Goal: Task Accomplishment & Management: Manage account settings

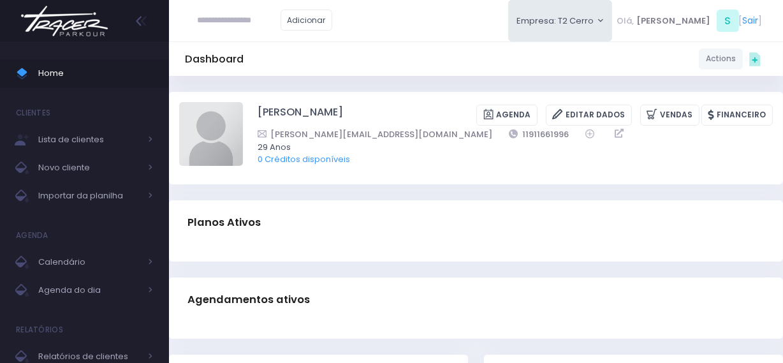
click at [107, 26] on img at bounding box center [64, 21] width 97 height 45
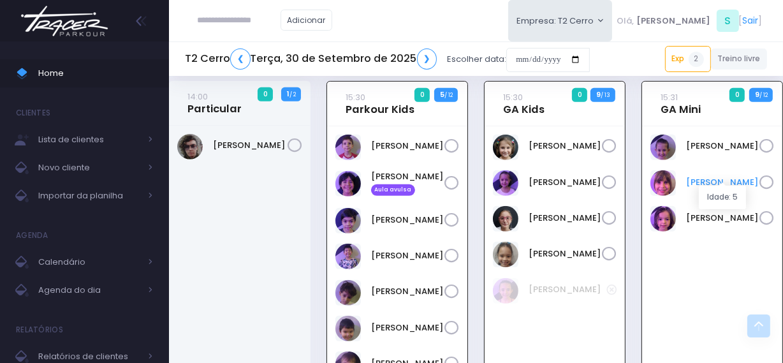
scroll to position [475, 0]
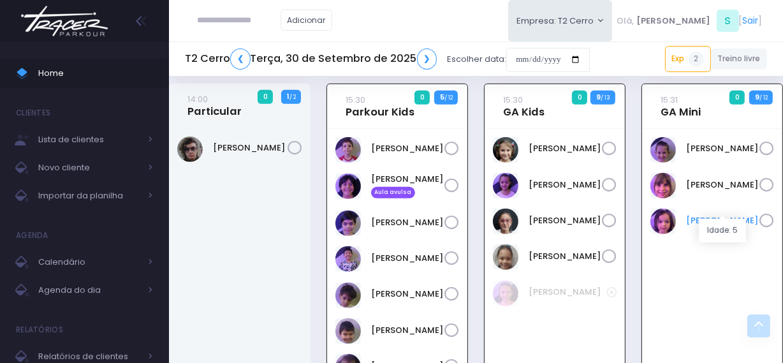
click at [709, 214] on link "[PERSON_NAME]" at bounding box center [722, 220] width 73 height 13
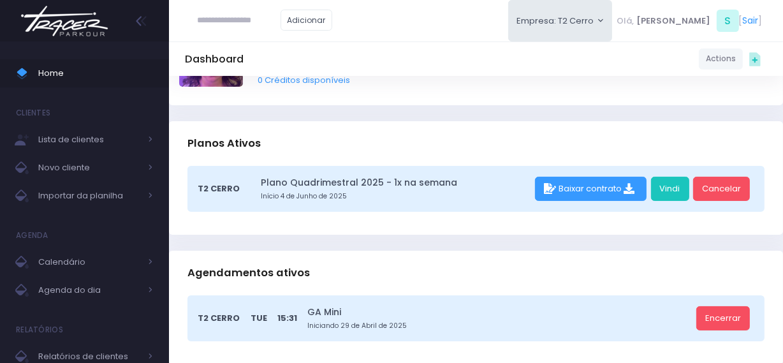
scroll to position [57, 0]
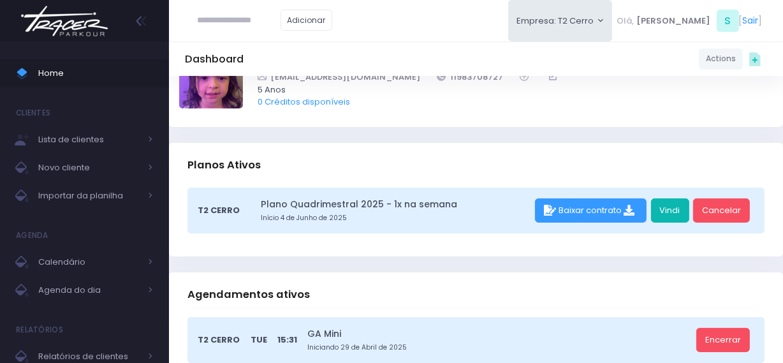
click at [670, 211] on link "Vindi" at bounding box center [670, 210] width 38 height 24
click at [665, 211] on link "Vindi" at bounding box center [670, 210] width 38 height 24
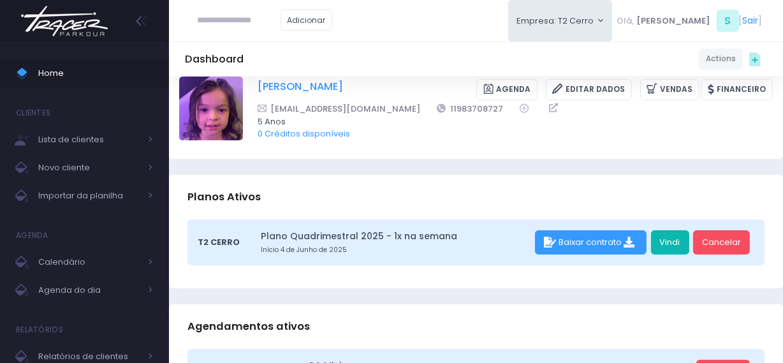
scroll to position [0, 0]
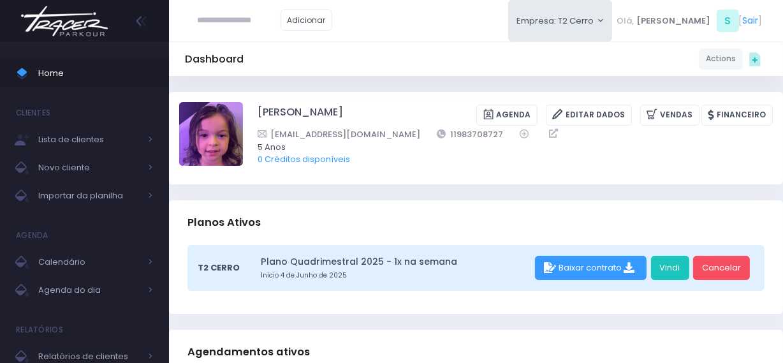
click at [236, 24] on input "text" at bounding box center [239, 20] width 83 height 24
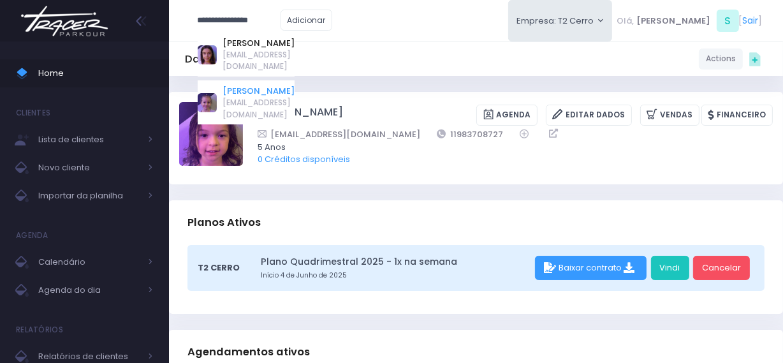
click at [262, 85] on link "Cecilia Machado" at bounding box center [259, 91] width 72 height 13
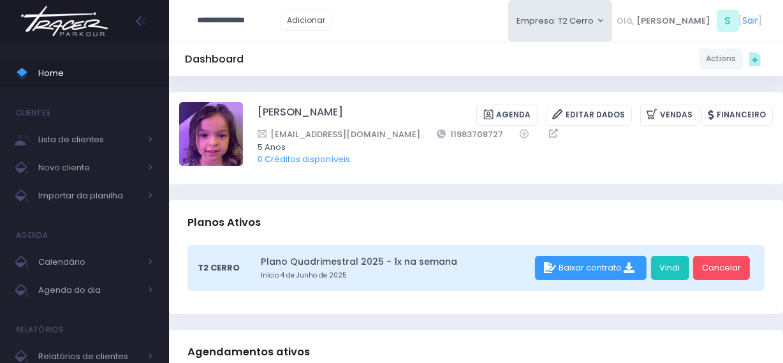
type input "**********"
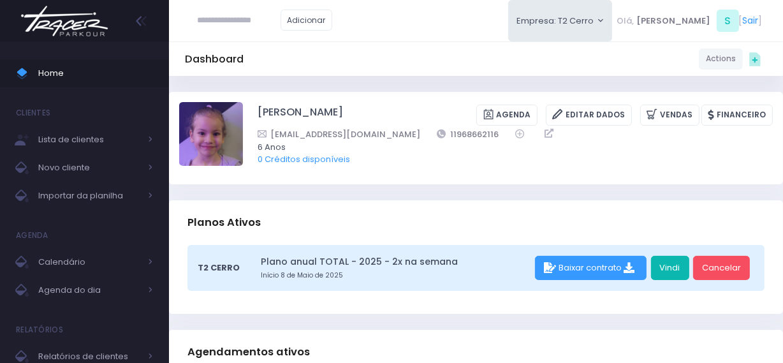
click at [666, 267] on link "Vindi" at bounding box center [670, 268] width 38 height 24
click at [87, 19] on img at bounding box center [64, 21] width 97 height 45
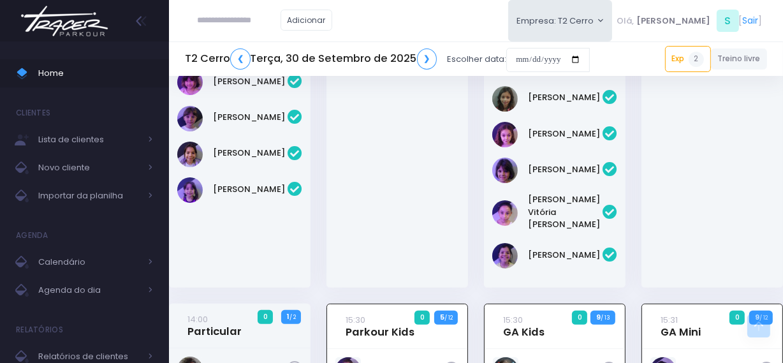
scroll to position [242, 0]
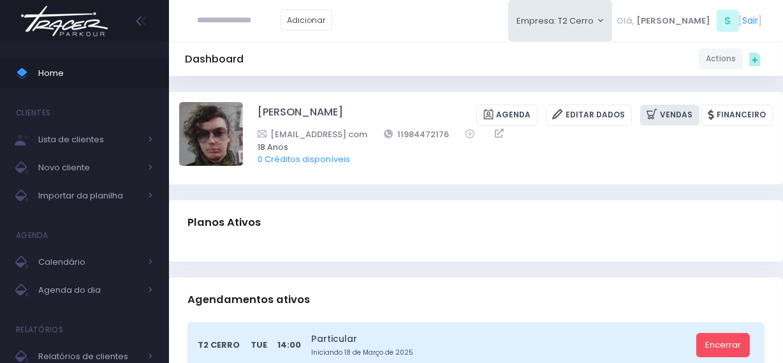
click at [681, 114] on link "Vendas" at bounding box center [669, 115] width 59 height 21
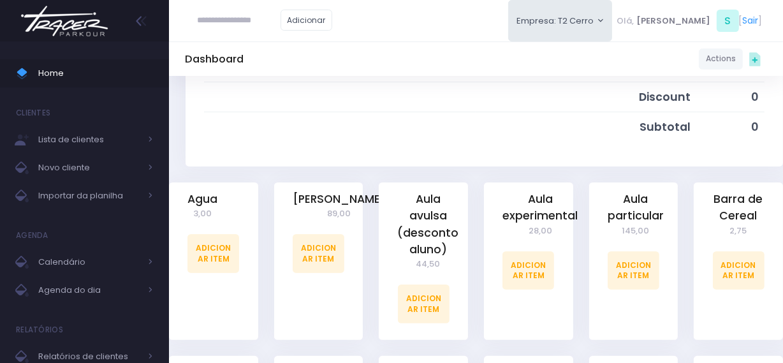
scroll to position [290, 0]
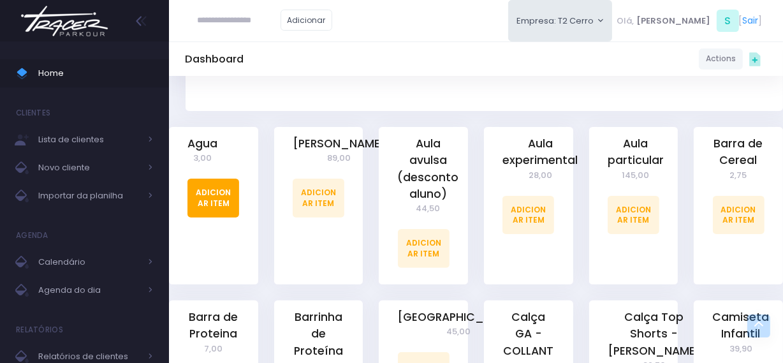
click at [204, 193] on link "Adicionar Item" at bounding box center [214, 198] width 52 height 38
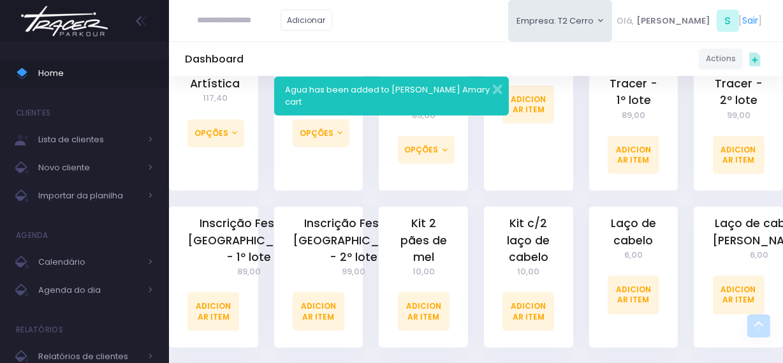
scroll to position [1102, 0]
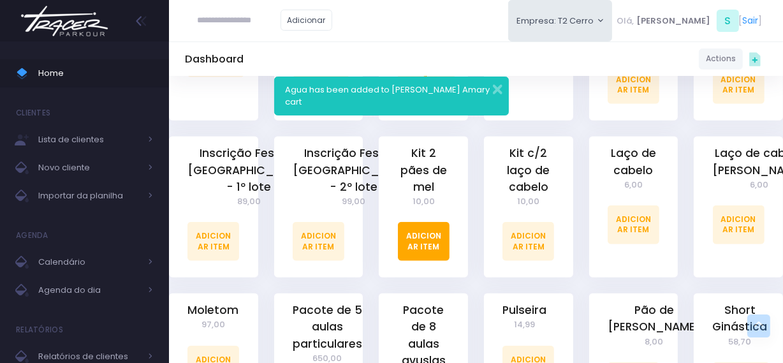
click at [435, 251] on link "Adicionar Item" at bounding box center [424, 241] width 52 height 38
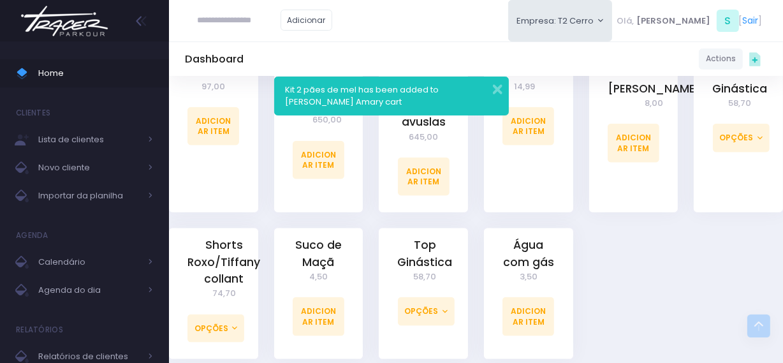
scroll to position [1476, 0]
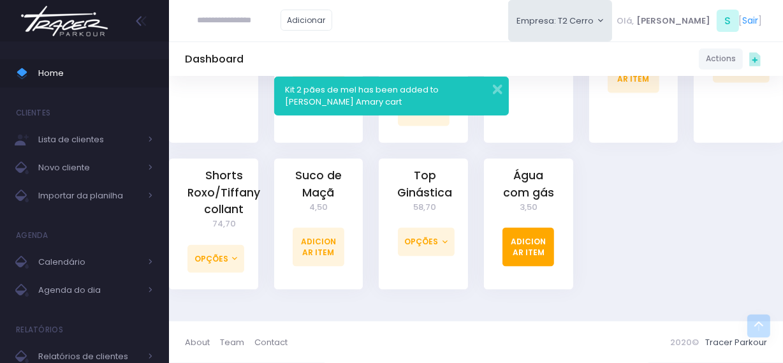
click at [531, 253] on link "Adicionar Item" at bounding box center [529, 247] width 52 height 38
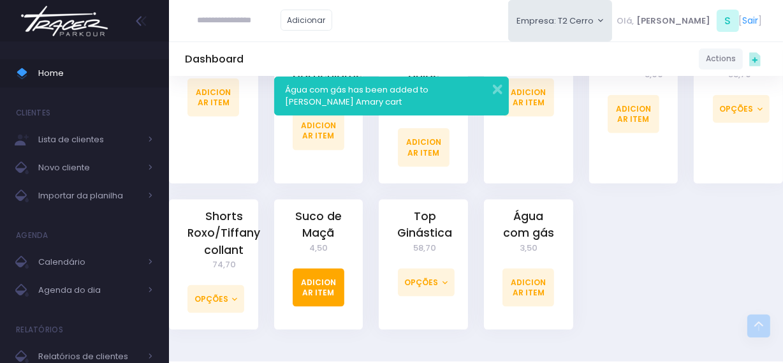
scroll to position [1527, 0]
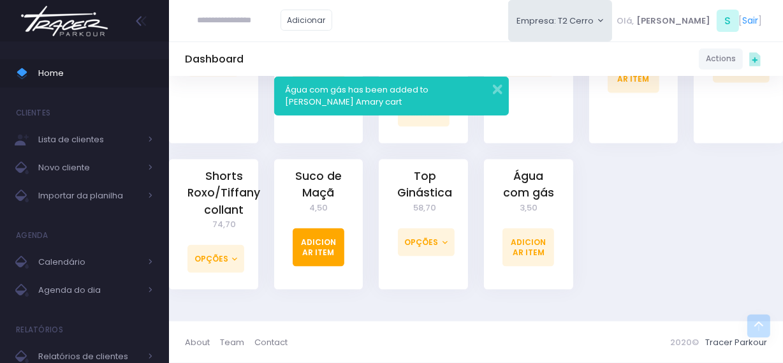
click at [332, 245] on link "Adicionar Item" at bounding box center [319, 247] width 52 height 38
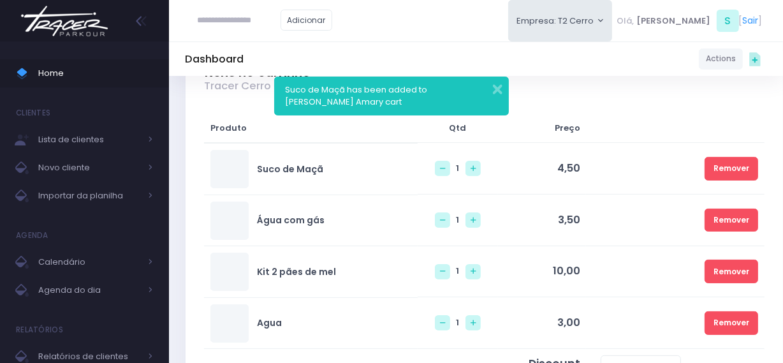
scroll to position [348, 0]
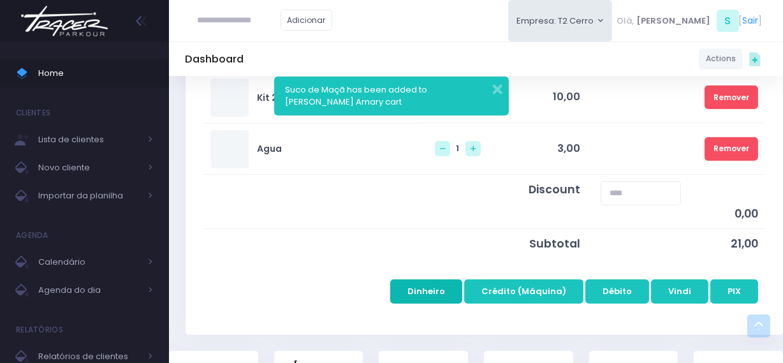
click at [421, 284] on button "Dinheiro" at bounding box center [426, 291] width 72 height 24
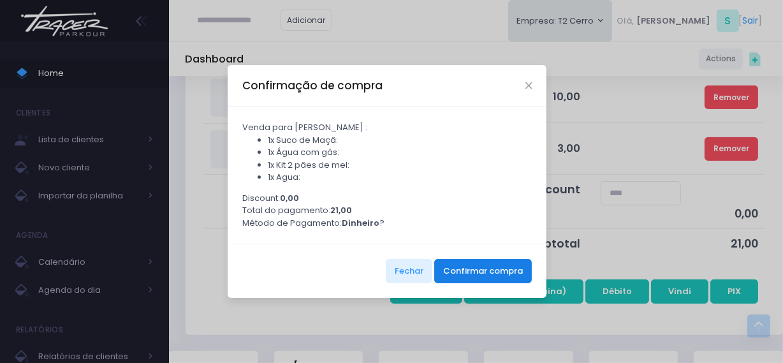
click at [456, 269] on button "Confirmar compra" at bounding box center [483, 271] width 98 height 24
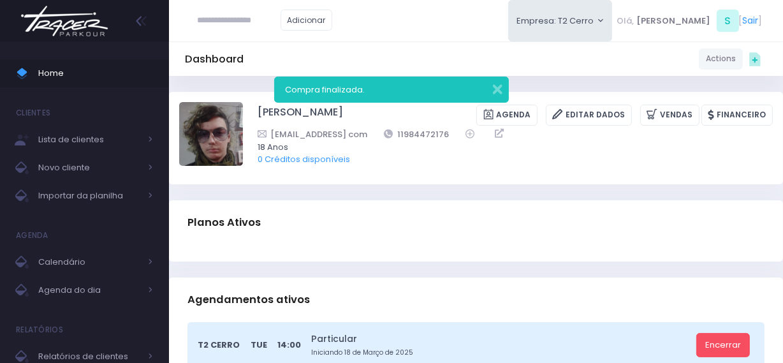
click at [226, 20] on input "text" at bounding box center [239, 20] width 83 height 24
type input "**********"
drag, startPoint x: 255, startPoint y: 24, endPoint x: 218, endPoint y: 24, distance: 36.4
click at [218, 24] on input "**********" at bounding box center [239, 20] width 83 height 24
type input "**********"
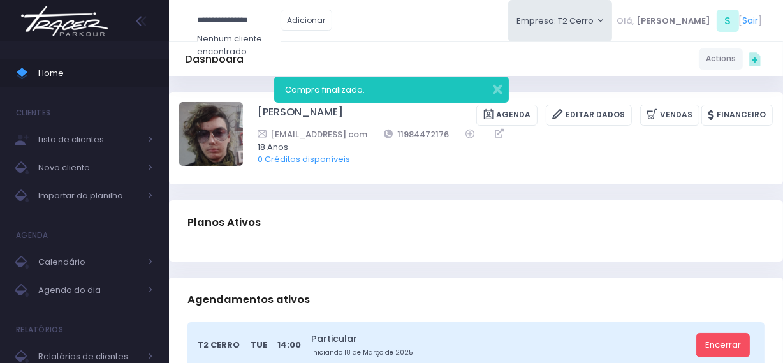
type input "*****"
type input "*"
click at [212, 22] on input "text" at bounding box center [239, 20] width 83 height 24
paste input "**********"
click at [250, 23] on input "**********" at bounding box center [239, 20] width 83 height 24
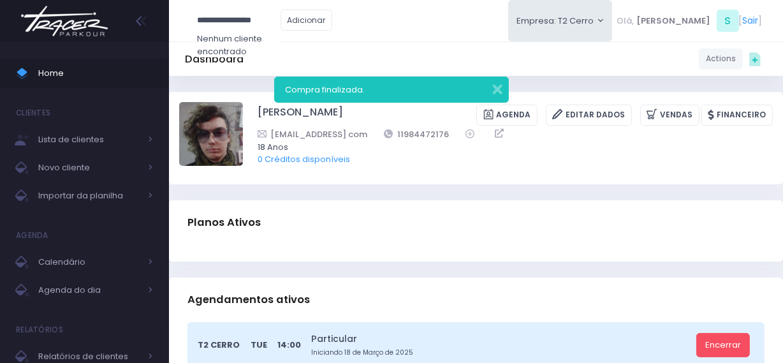
click at [252, 23] on input "**********" at bounding box center [239, 20] width 83 height 24
click at [203, 22] on input "**********" at bounding box center [239, 20] width 83 height 24
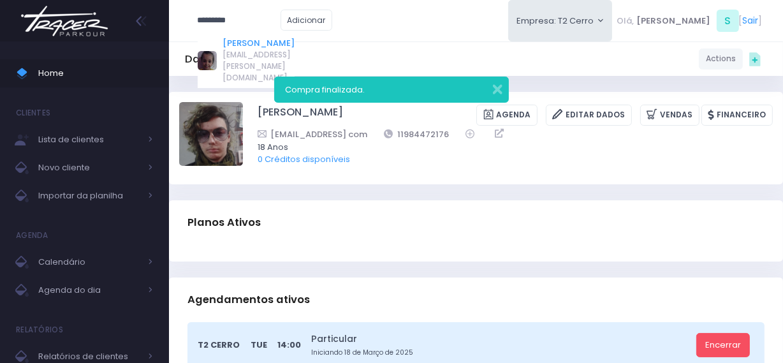
click at [255, 41] on link "[PERSON_NAME]" at bounding box center [259, 43] width 72 height 13
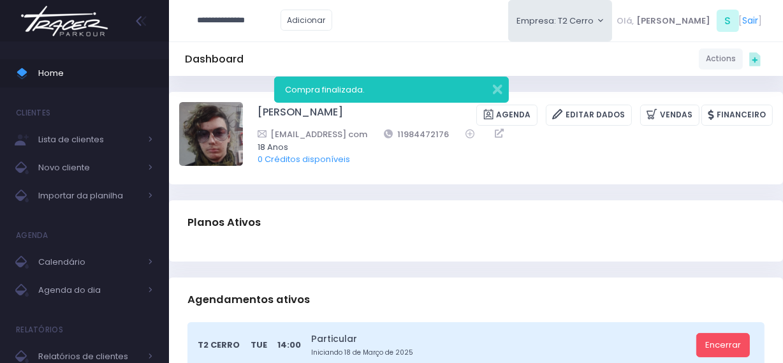
type input "**********"
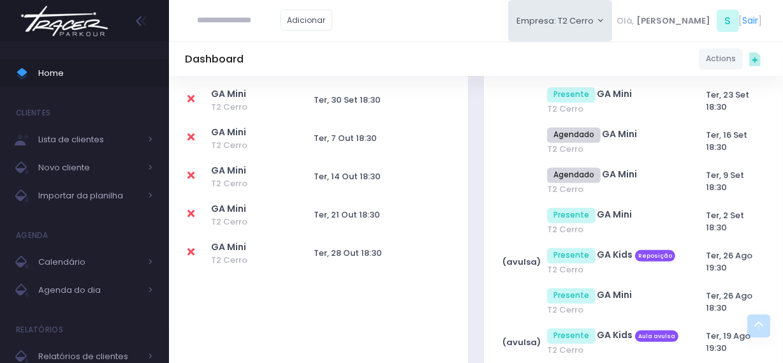
scroll to position [406, 0]
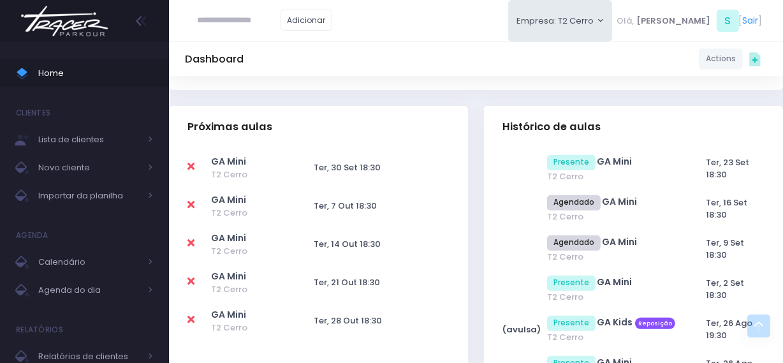
click at [193, 166] on icon at bounding box center [191, 166] width 7 height 10
type input "**********"
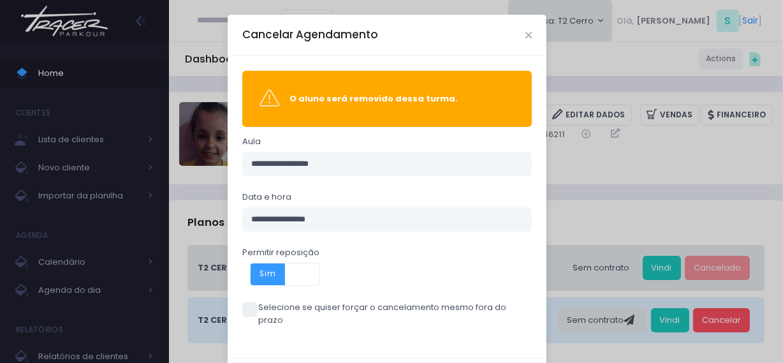
scroll to position [50, 0]
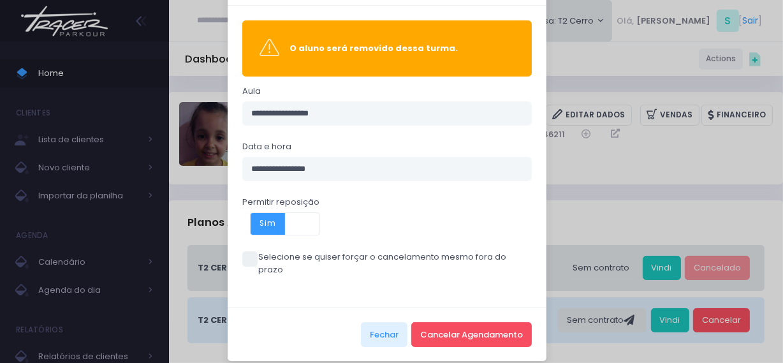
click at [248, 255] on span at bounding box center [249, 258] width 15 height 15
click at [441, 322] on button "Cancelar Agendamento" at bounding box center [471, 334] width 121 height 24
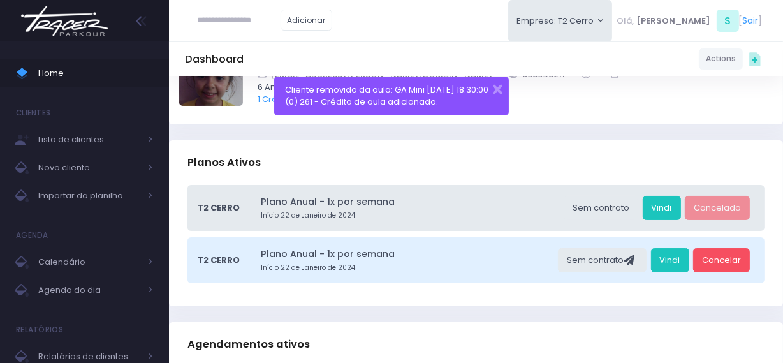
scroll to position [290, 0]
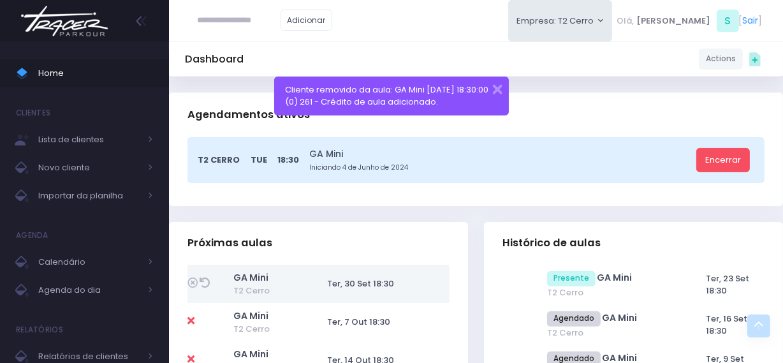
click at [79, 18] on img at bounding box center [64, 21] width 97 height 45
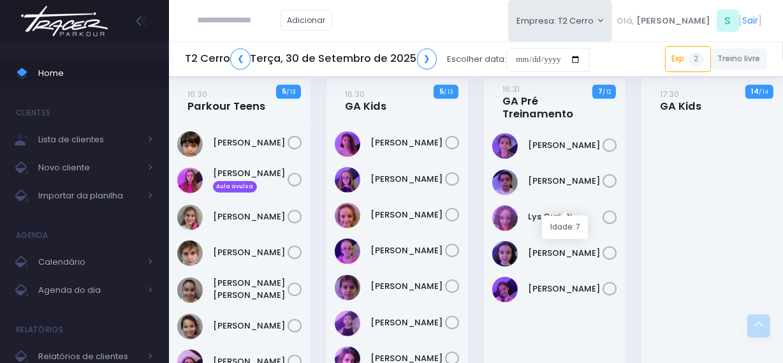
scroll to position [823, 0]
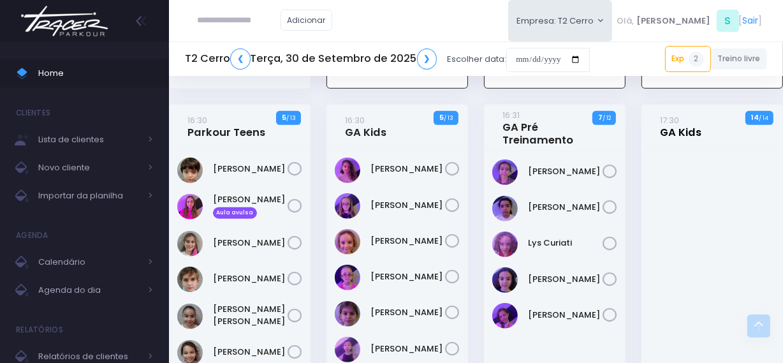
click at [690, 124] on link "17:30 GA Kids" at bounding box center [680, 127] width 41 height 26
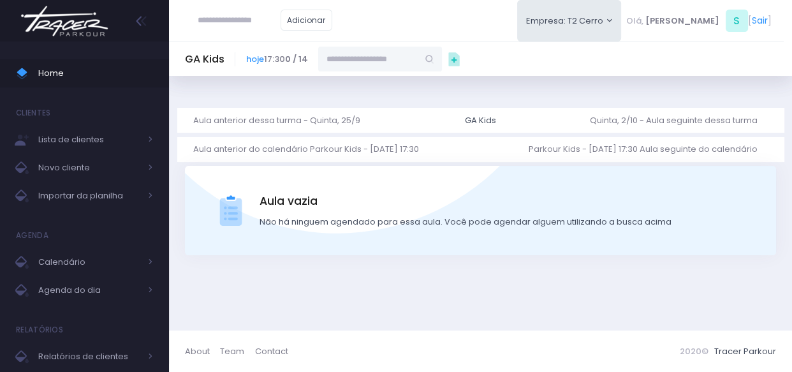
click at [337, 52] on input "text" at bounding box center [368, 59] width 100 height 24
type input "**********"
drag, startPoint x: 371, startPoint y: 63, endPoint x: 309, endPoint y: 68, distance: 62.1
click at [309, 68] on div "**********" at bounding box center [344, 59] width 196 height 24
paste input "**********"
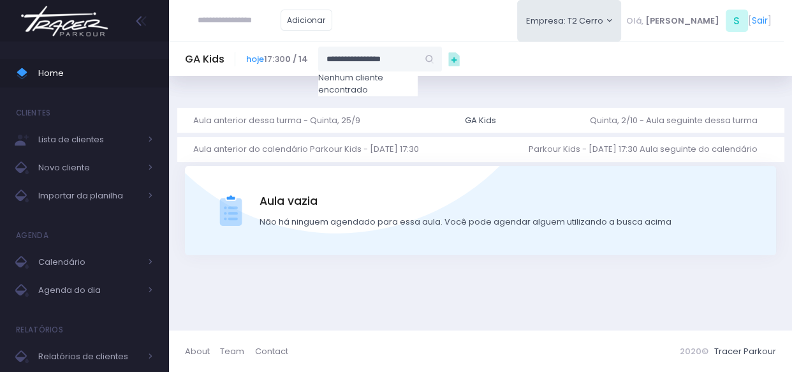
click at [385, 61] on input "**********" at bounding box center [368, 59] width 100 height 24
drag, startPoint x: 355, startPoint y: 57, endPoint x: 334, endPoint y: 64, distance: 22.8
click at [334, 64] on input "**********" at bounding box center [368, 59] width 100 height 24
click at [369, 85] on link "[PERSON_NAME]" at bounding box center [381, 81] width 74 height 13
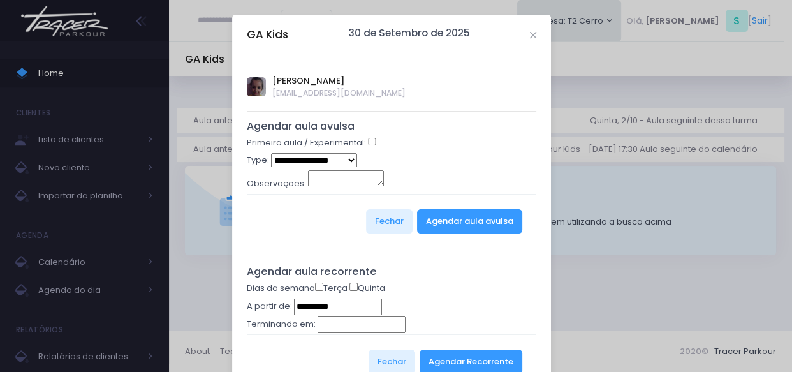
type input "**********"
click at [320, 162] on select "**********" at bounding box center [314, 160] width 86 height 14
select select "*"
click at [271, 153] on select "**********" at bounding box center [314, 160] width 86 height 14
click at [447, 221] on button "Agendar aula avulsa" at bounding box center [469, 221] width 105 height 24
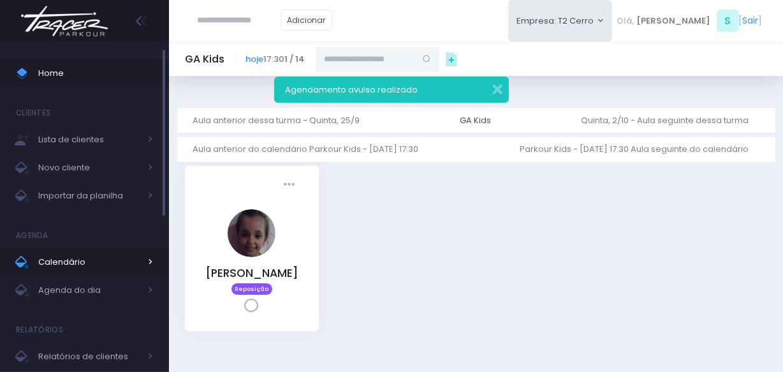
click at [57, 265] on span "Calendário" at bounding box center [89, 262] width 102 height 17
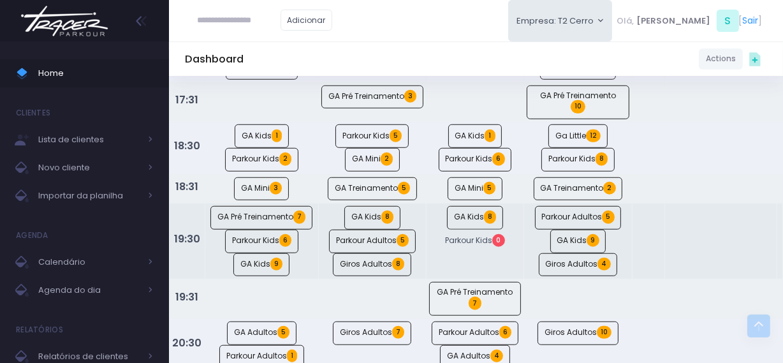
scroll to position [927, 0]
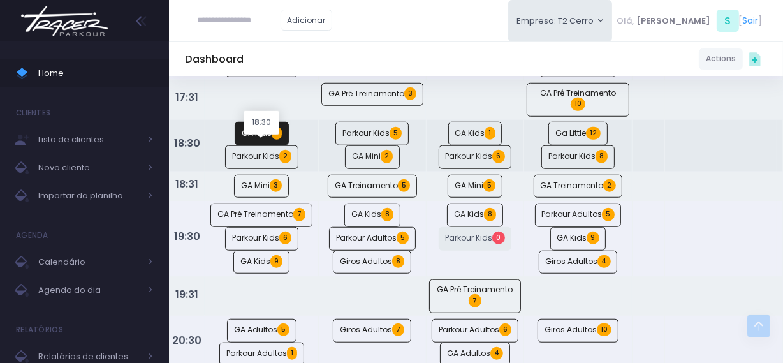
click at [270, 145] on link "GA Kids 1" at bounding box center [262, 134] width 54 height 24
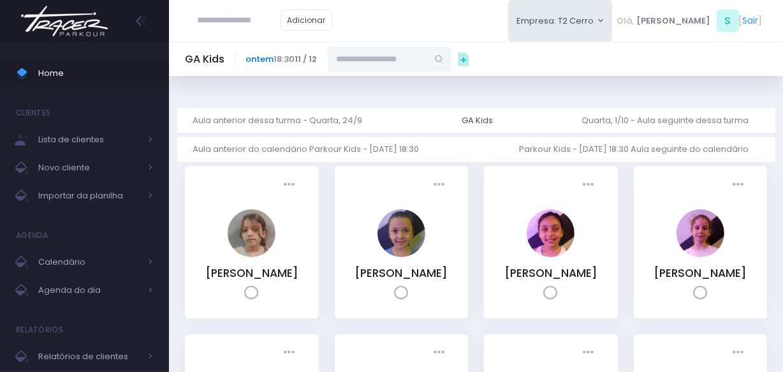
click at [248, 57] on link "ontem" at bounding box center [260, 59] width 28 height 12
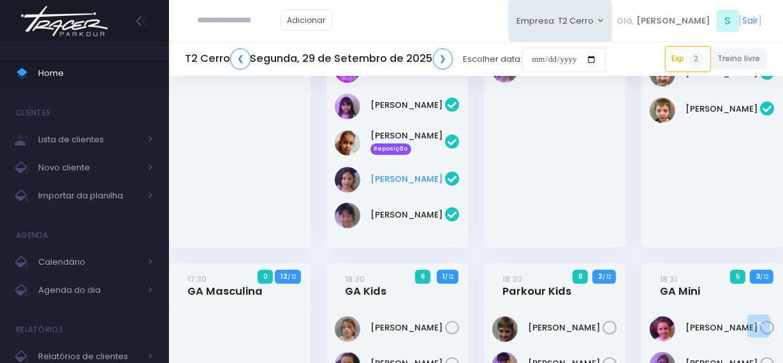
scroll to position [464, 0]
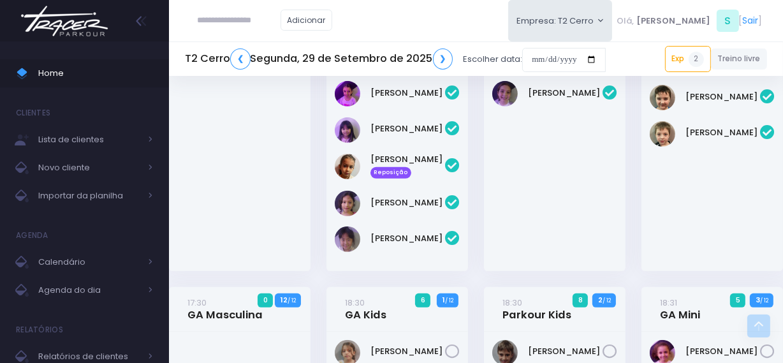
click at [60, 15] on img at bounding box center [64, 21] width 97 height 45
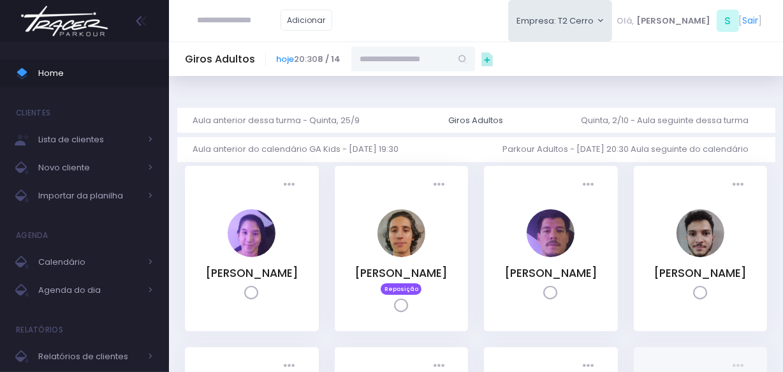
click at [82, 17] on img at bounding box center [64, 21] width 97 height 45
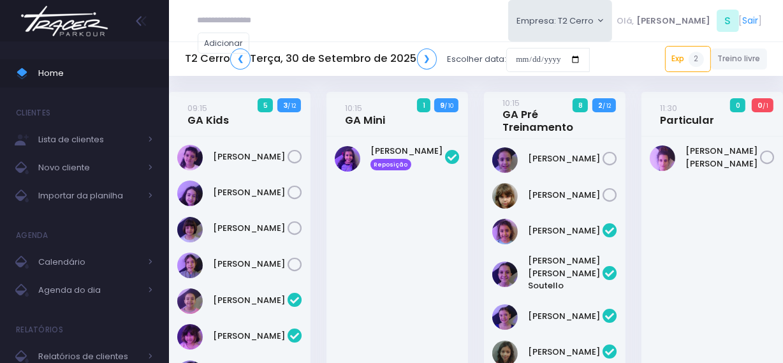
scroll to position [533, 0]
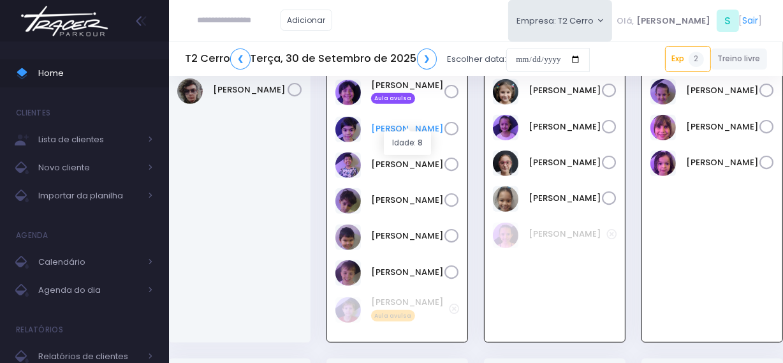
click at [378, 122] on link "[PERSON_NAME]" at bounding box center [407, 128] width 73 height 13
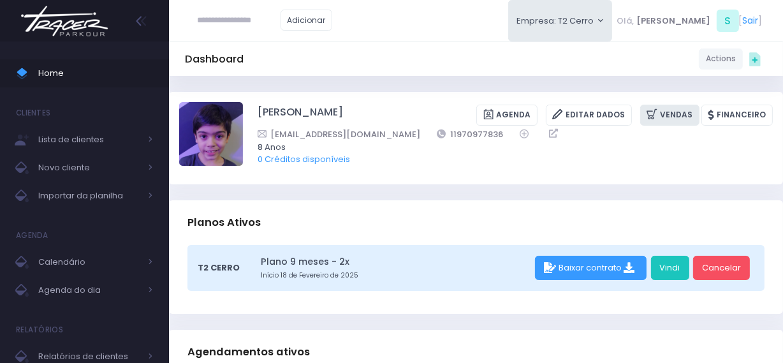
click at [676, 107] on link "Vendas" at bounding box center [669, 115] width 59 height 21
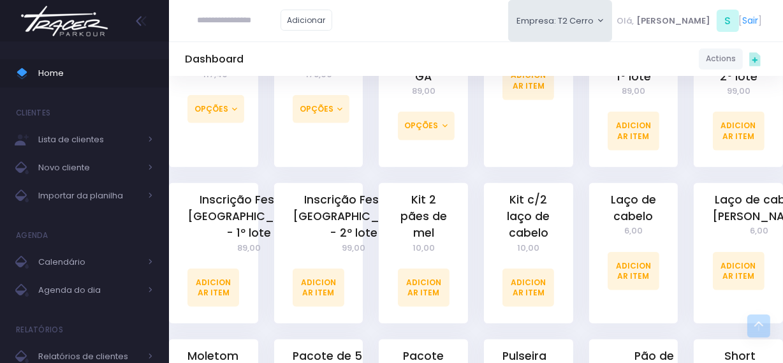
scroll to position [1276, 0]
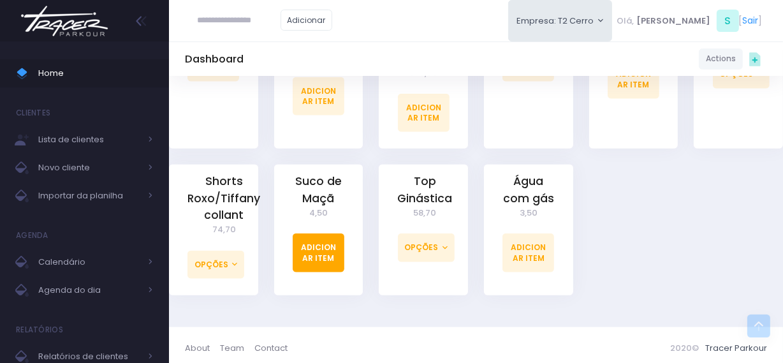
click at [330, 256] on link "Adicionar Item" at bounding box center [319, 252] width 52 height 38
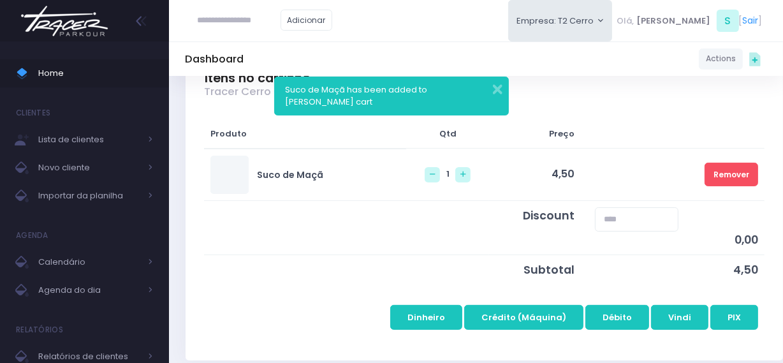
scroll to position [174, 0]
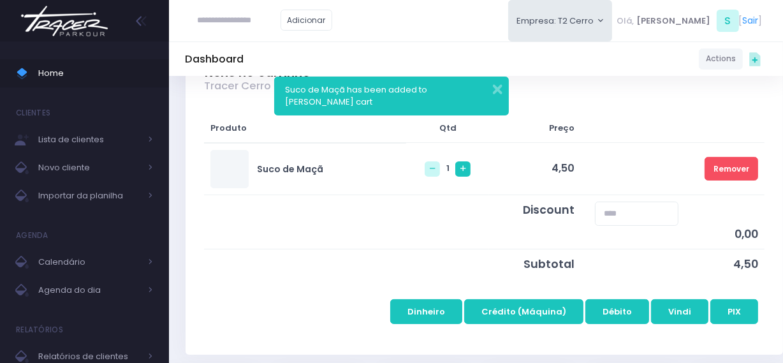
click at [455, 168] on link at bounding box center [462, 168] width 15 height 15
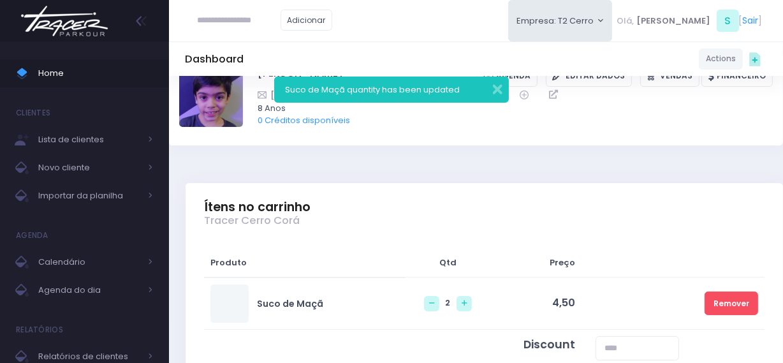
scroll to position [174, 0]
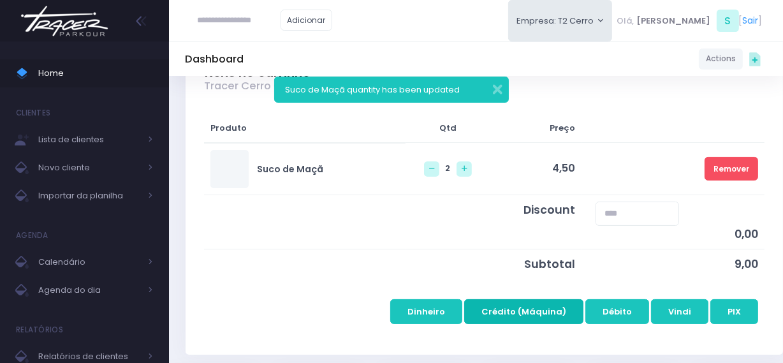
click at [529, 316] on button "Crédito (Máquina)" at bounding box center [523, 311] width 119 height 24
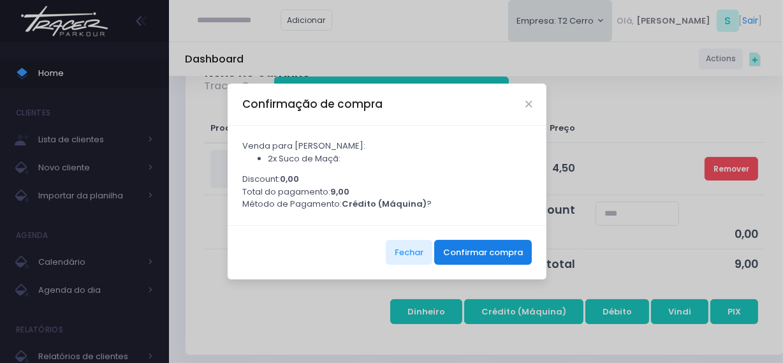
click at [478, 262] on button "Confirmar compra" at bounding box center [483, 252] width 98 height 24
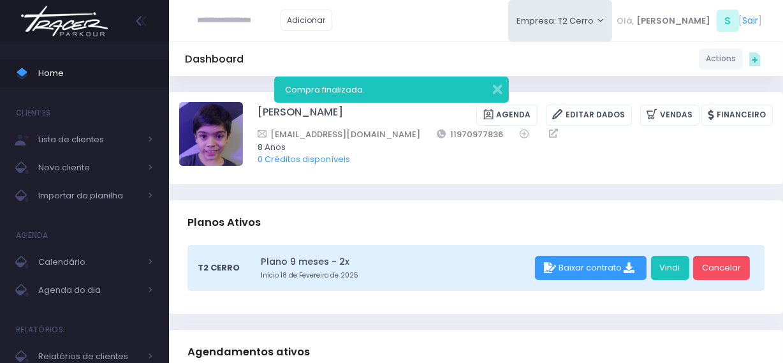
click at [80, 24] on img at bounding box center [64, 21] width 97 height 45
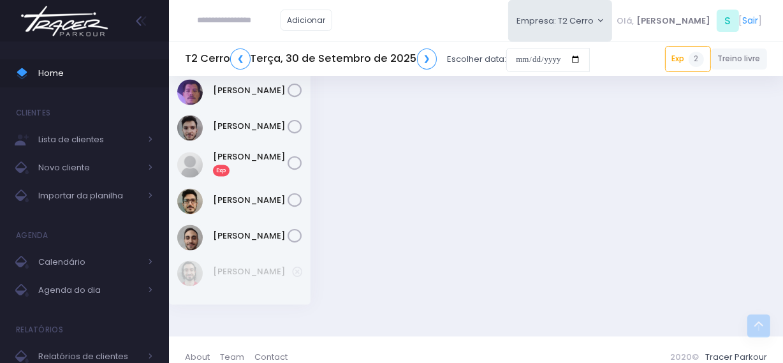
scroll to position [2117, 0]
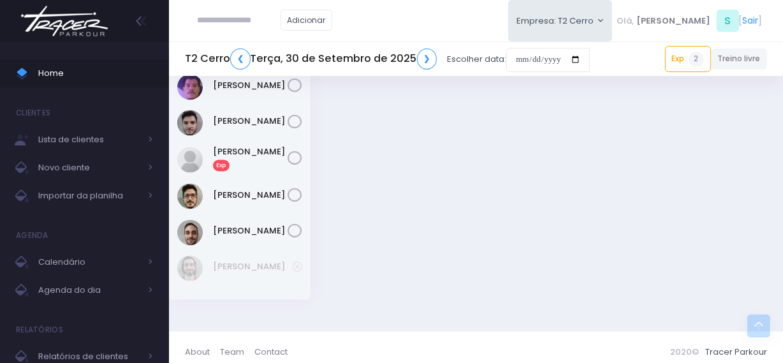
click at [94, 31] on img at bounding box center [64, 21] width 97 height 45
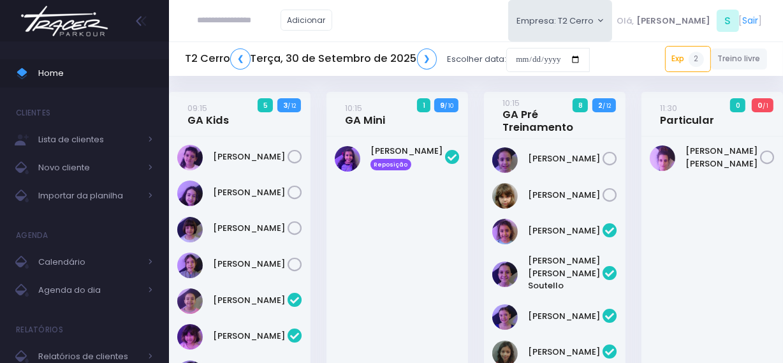
click at [79, 31] on img at bounding box center [64, 21] width 97 height 45
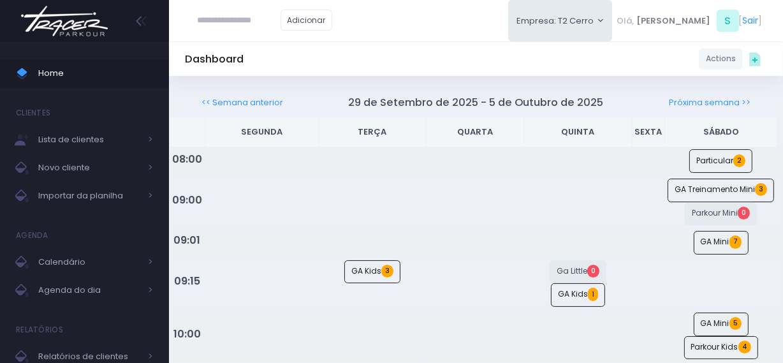
click at [70, 34] on img at bounding box center [64, 21] width 97 height 45
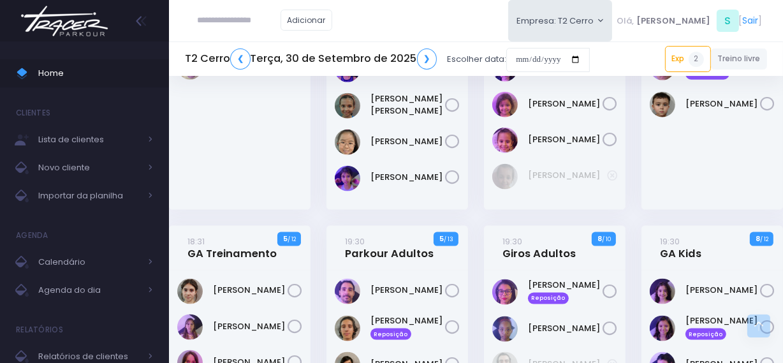
scroll to position [1449, 0]
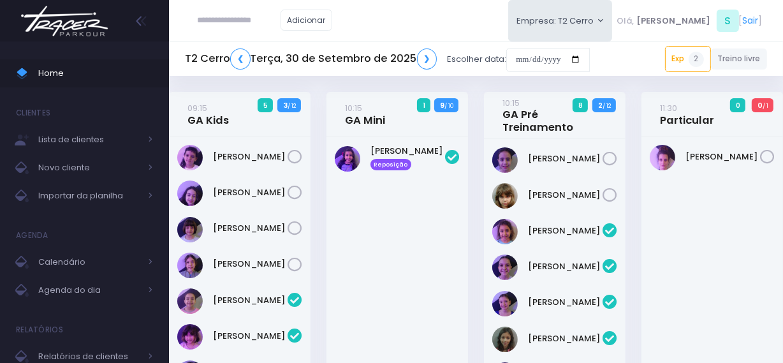
scroll to position [878, 0]
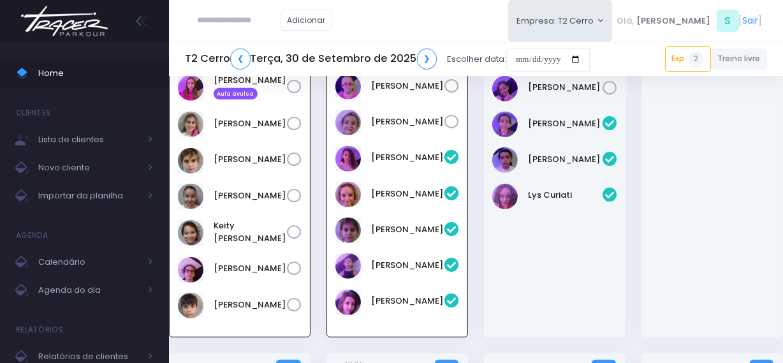
click at [96, 22] on img at bounding box center [64, 21] width 97 height 45
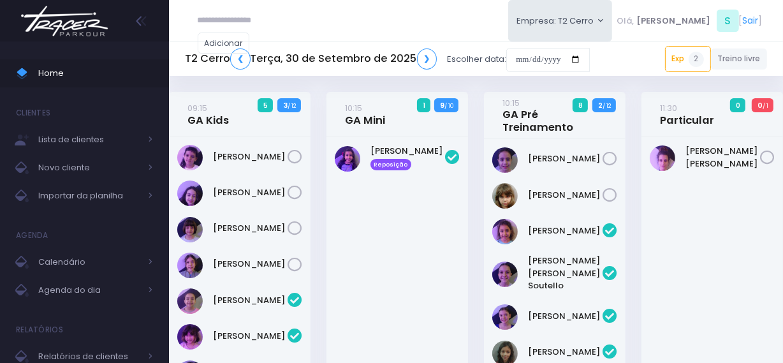
scroll to position [878, 0]
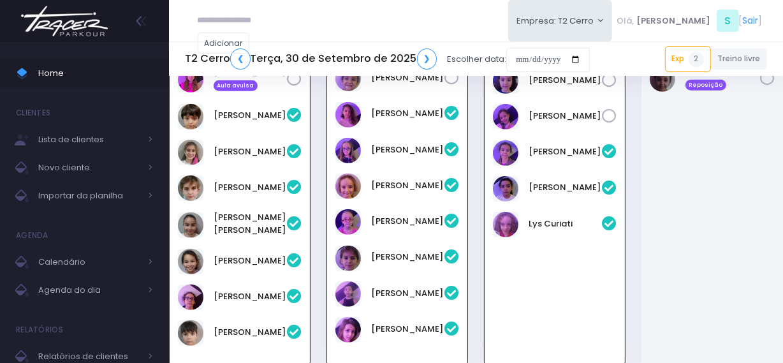
click at [45, 18] on img at bounding box center [64, 21] width 97 height 45
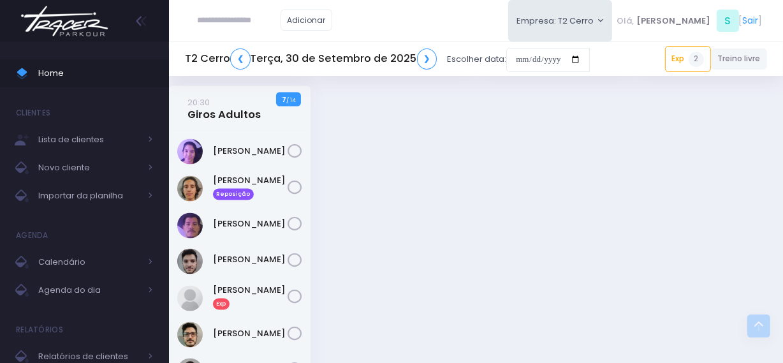
scroll to position [1979, 0]
click at [422, 64] on link "❯" at bounding box center [427, 58] width 20 height 21
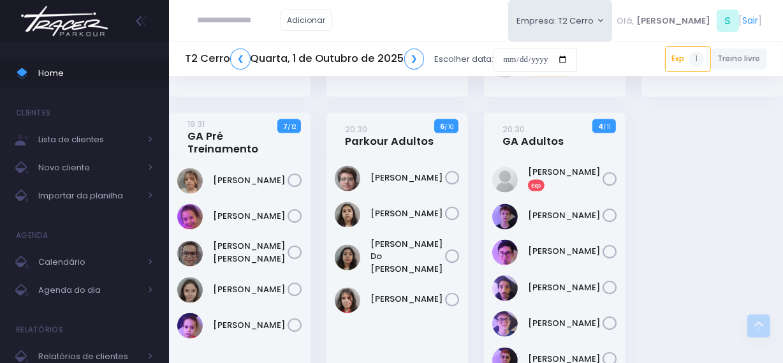
scroll to position [1449, 0]
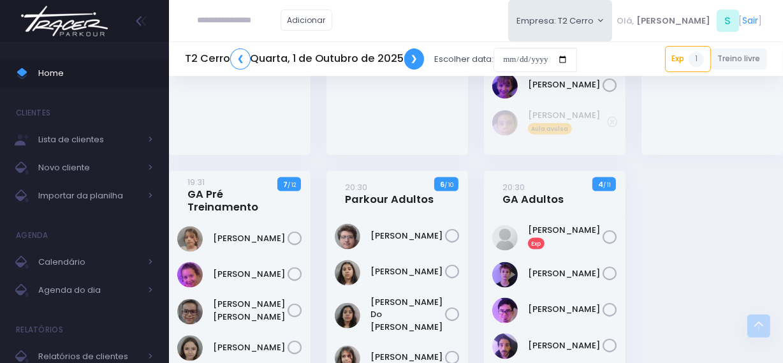
click at [410, 59] on link "❯" at bounding box center [414, 58] width 20 height 21
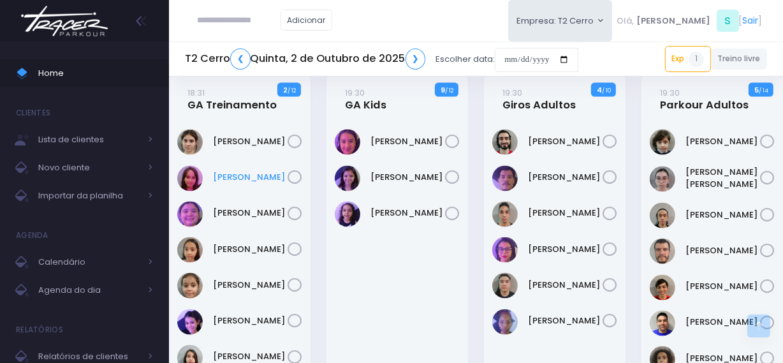
scroll to position [1565, 0]
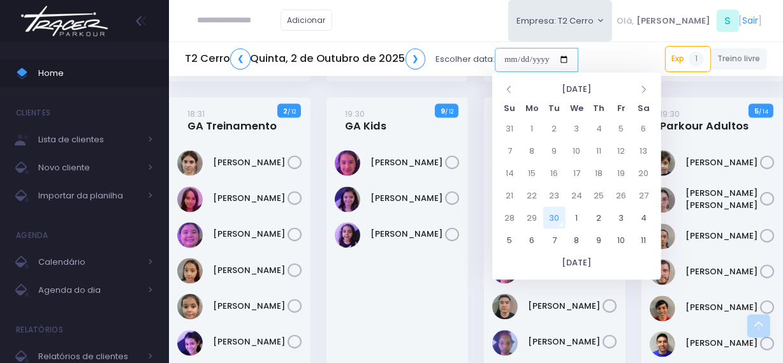
click at [506, 64] on input "date" at bounding box center [537, 60] width 84 height 24
click at [643, 221] on td "4" at bounding box center [644, 218] width 22 height 22
type input "**********"
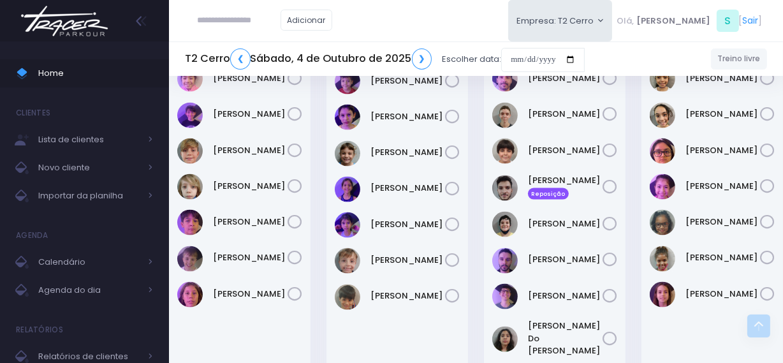
scroll to position [1565, 0]
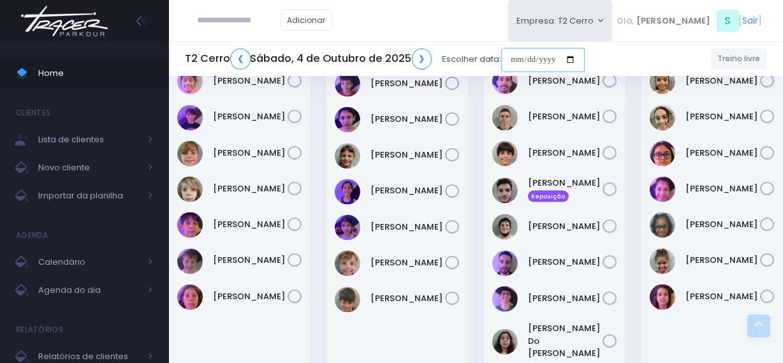
click at [513, 53] on input "date" at bounding box center [543, 60] width 84 height 24
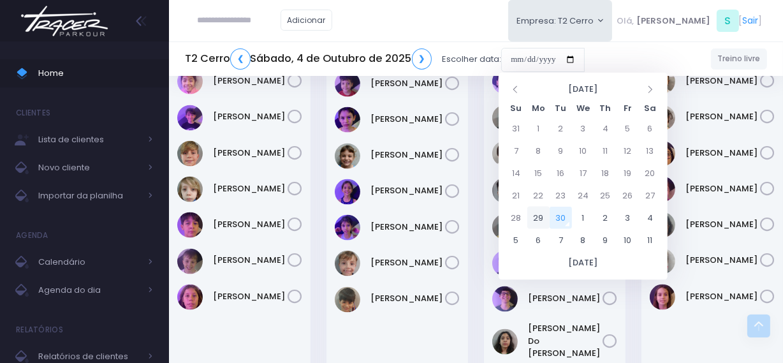
click at [538, 211] on td "29" at bounding box center [539, 218] width 22 height 22
type input "**********"
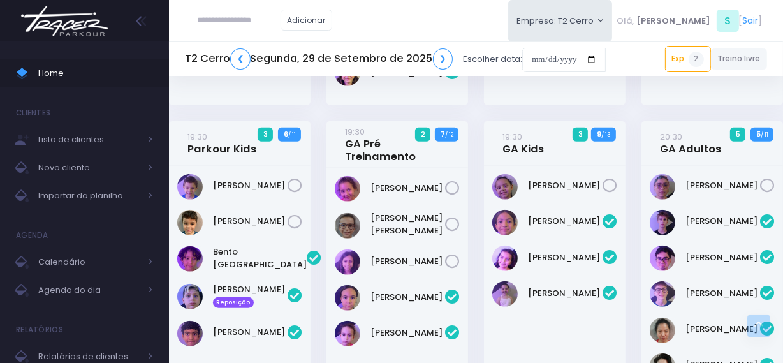
scroll to position [1160, 0]
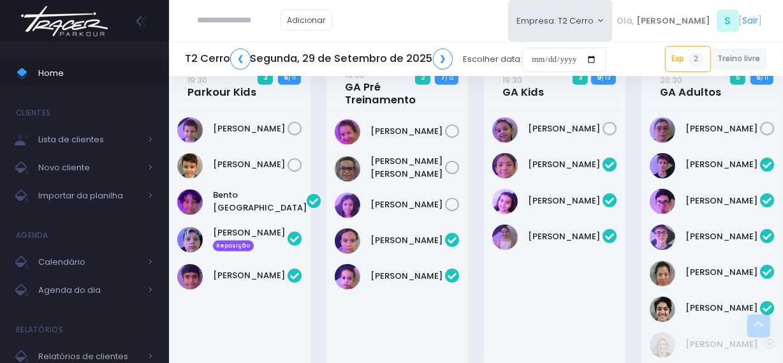
click at [263, 20] on input "text" at bounding box center [239, 20] width 83 height 24
type input "**********"
click at [259, 43] on link "[PERSON_NAME]" at bounding box center [259, 43] width 72 height 13
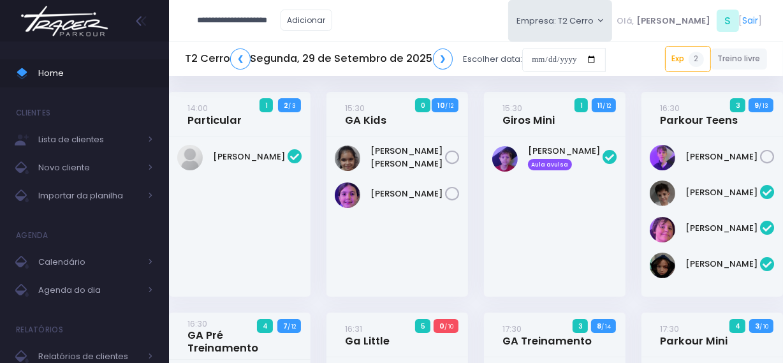
type input "**********"
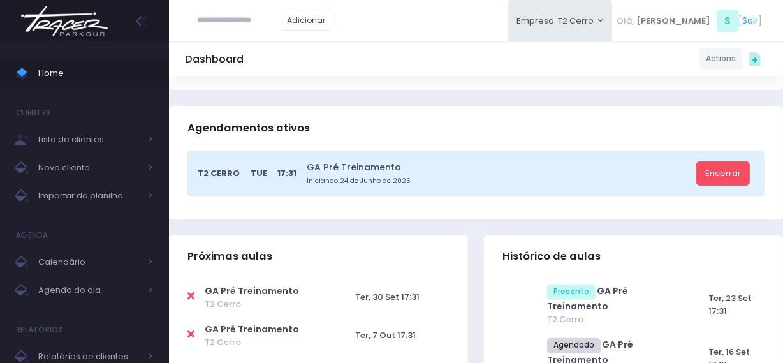
scroll to position [290, 0]
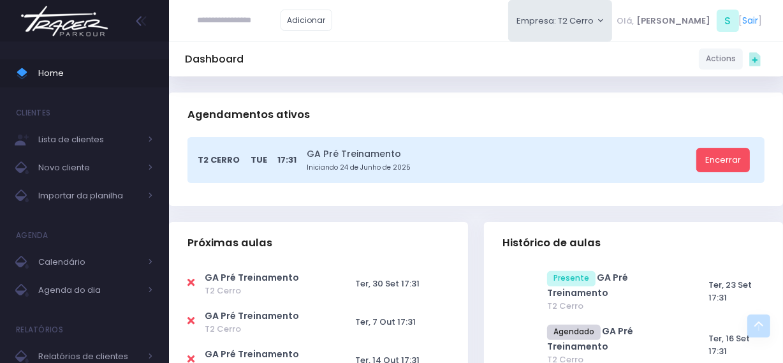
click at [52, 13] on img at bounding box center [64, 21] width 97 height 45
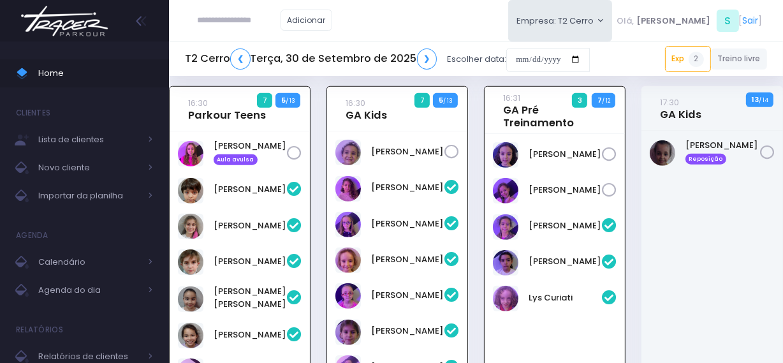
scroll to position [762, 0]
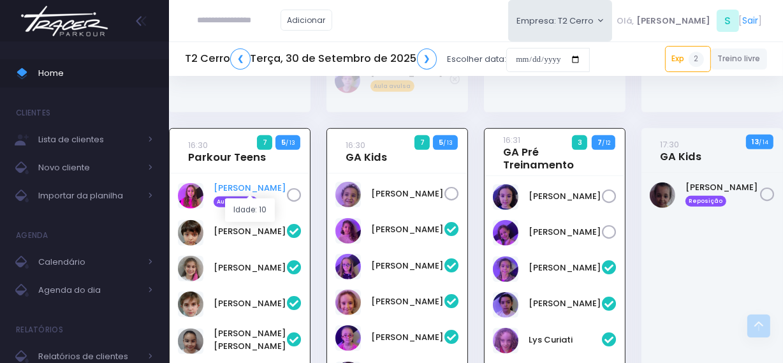
click at [260, 182] on link "Fernanda Leite Aula avulsa" at bounding box center [250, 195] width 73 height 26
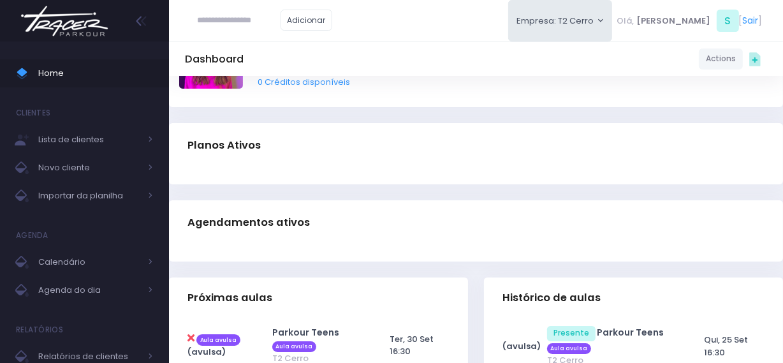
scroll to position [232, 0]
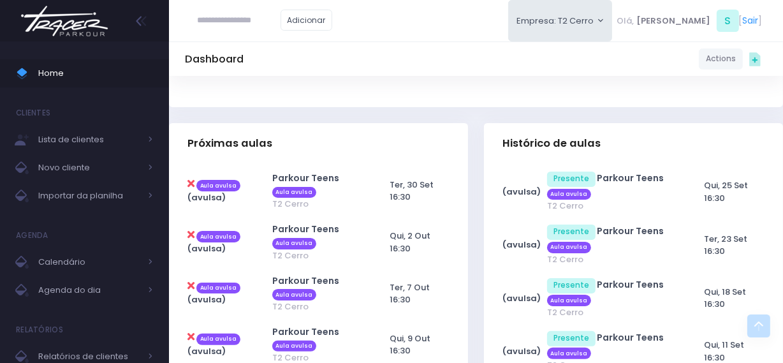
click at [189, 184] on icon at bounding box center [191, 184] width 7 height 10
type input "**********"
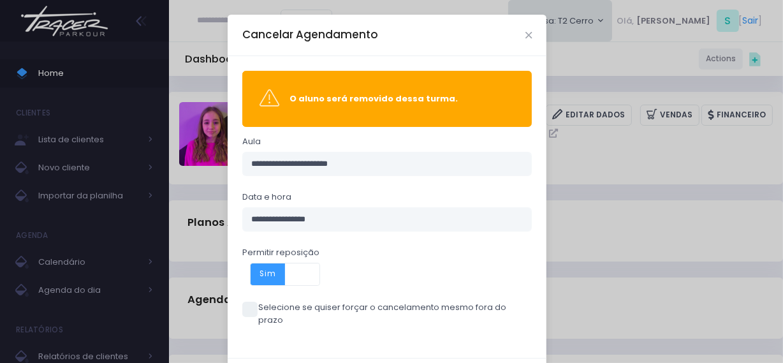
scroll to position [50, 0]
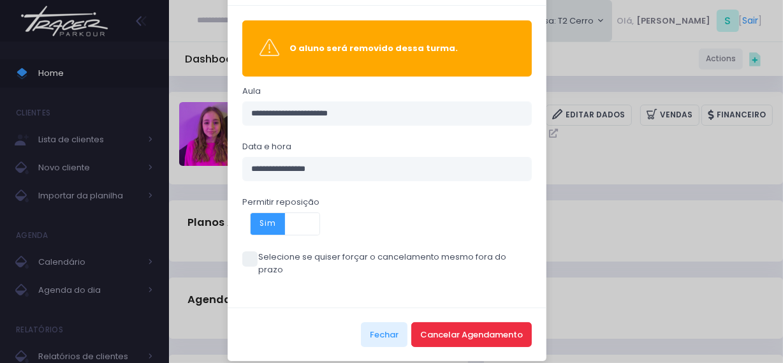
click at [432, 322] on button "Cancelar Agendamento" at bounding box center [471, 334] width 121 height 24
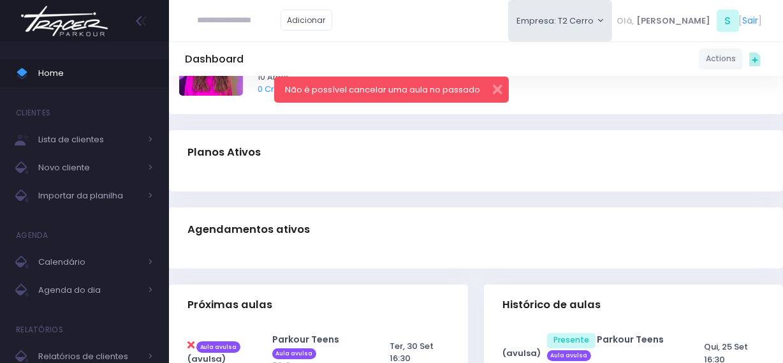
scroll to position [232, 0]
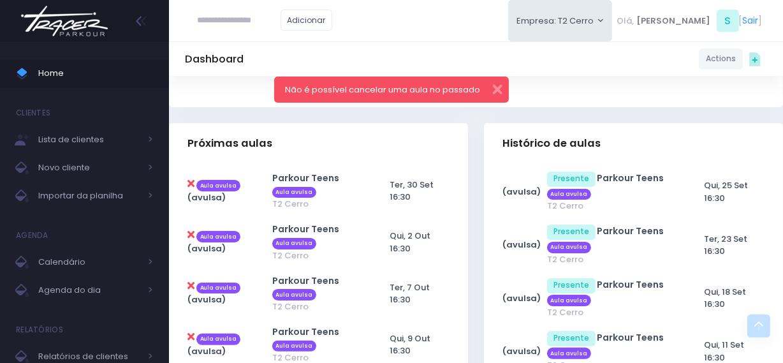
click at [189, 185] on icon at bounding box center [191, 184] width 7 height 10
type input "**********"
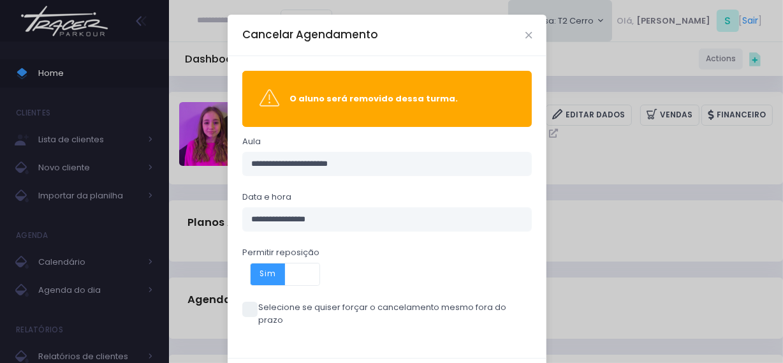
click at [297, 283] on span at bounding box center [302, 274] width 34 height 22
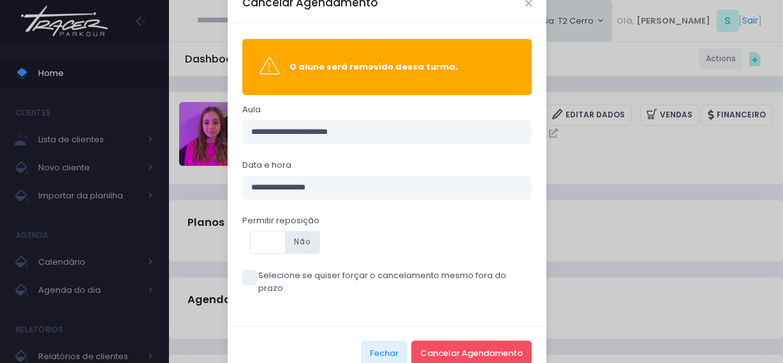
scroll to position [50, 0]
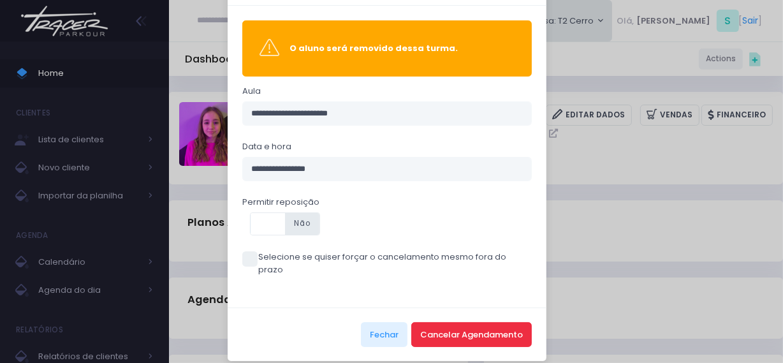
click at [426, 322] on button "Cancelar Agendamento" at bounding box center [471, 334] width 121 height 24
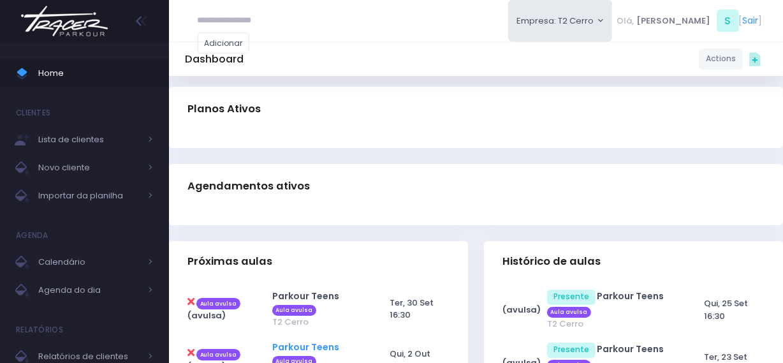
scroll to position [174, 0]
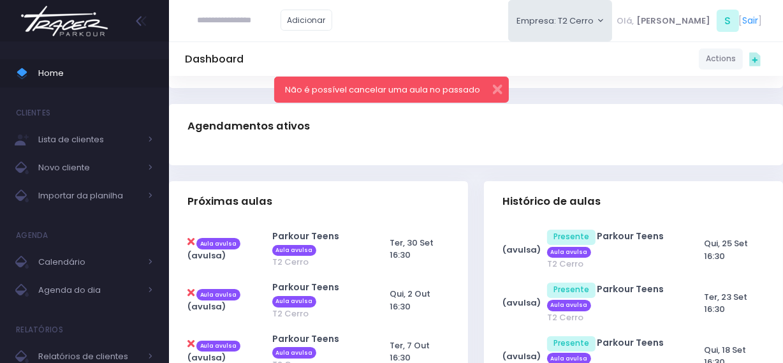
click at [191, 240] on icon at bounding box center [191, 242] width 7 height 10
type input "**********"
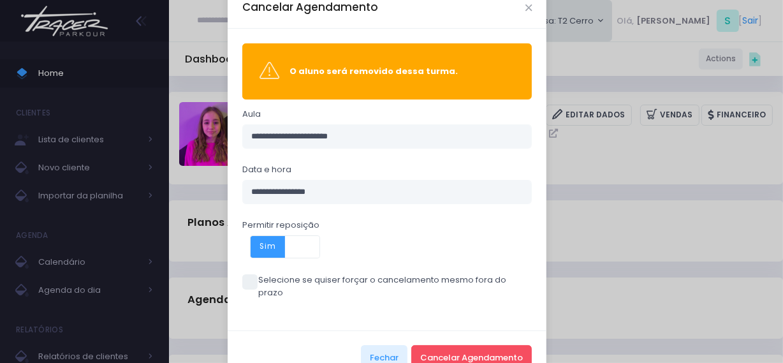
scroll to position [50, 0]
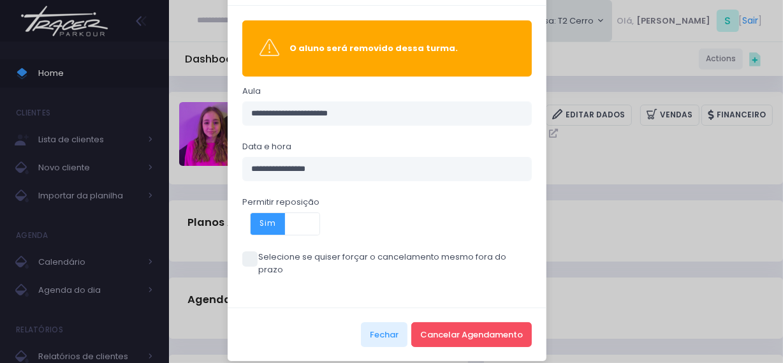
click at [290, 231] on span at bounding box center [302, 224] width 34 height 22
click at [249, 258] on span at bounding box center [249, 258] width 15 height 15
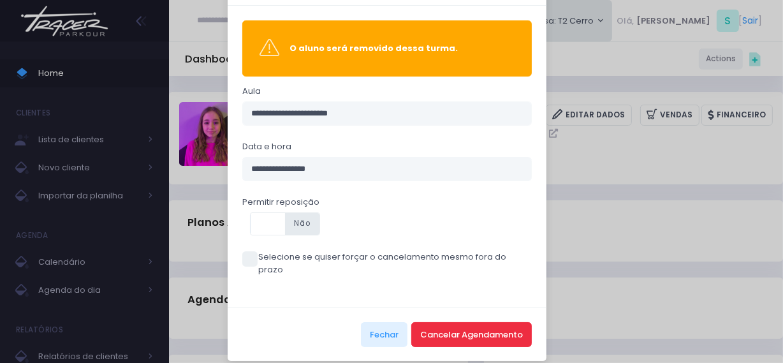
click at [441, 333] on button "Cancelar Agendamento" at bounding box center [471, 334] width 121 height 24
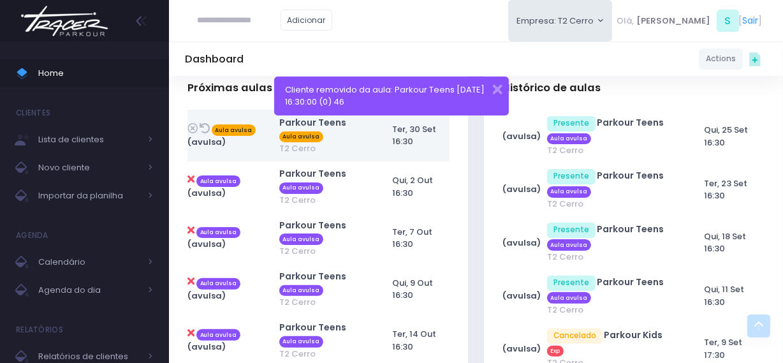
scroll to position [290, 0]
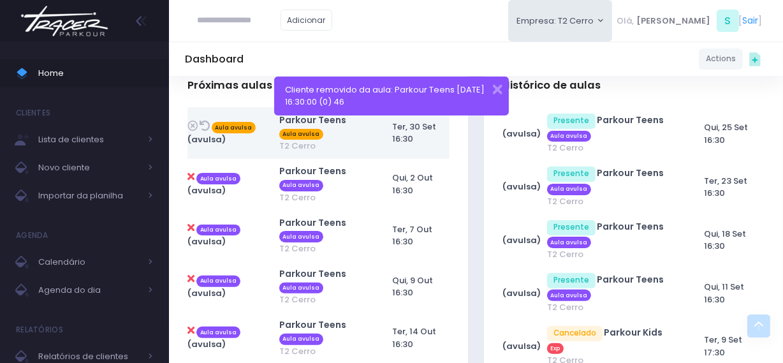
click at [189, 175] on icon at bounding box center [191, 177] width 7 height 10
type input "**********"
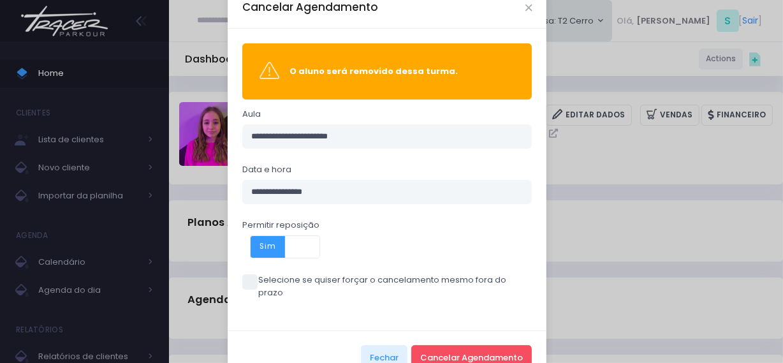
scroll to position [50, 0]
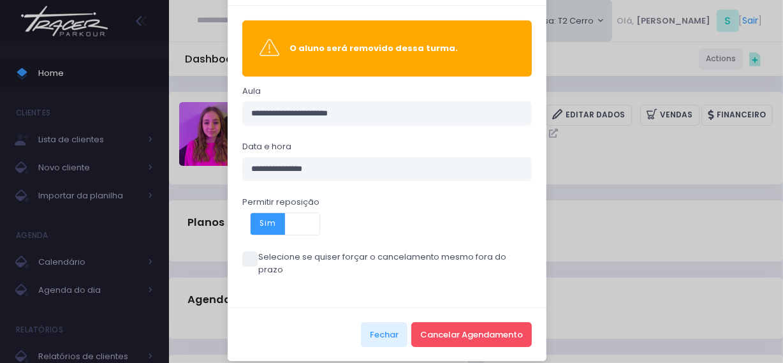
click at [288, 218] on span at bounding box center [302, 224] width 34 height 22
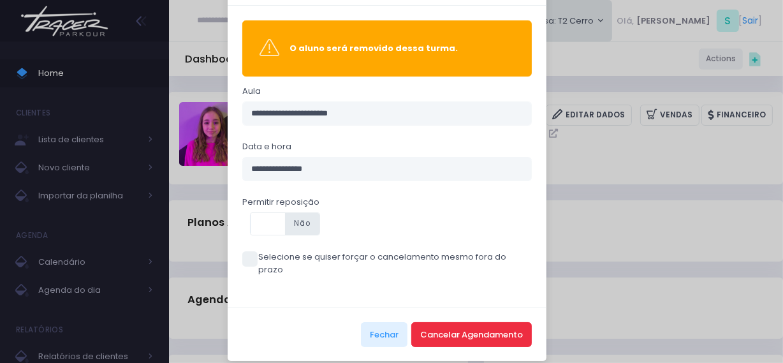
click at [461, 323] on button "Cancelar Agendamento" at bounding box center [471, 334] width 121 height 24
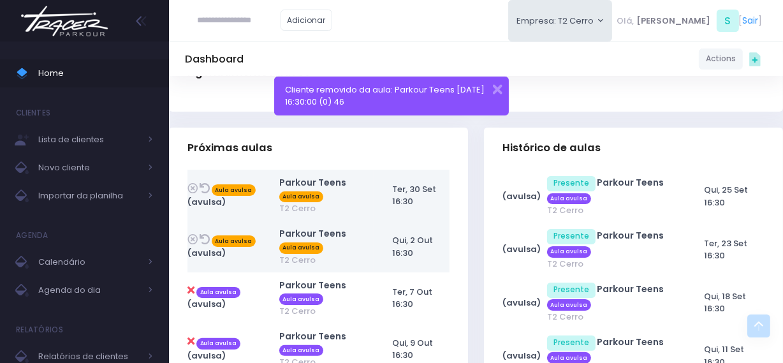
scroll to position [232, 0]
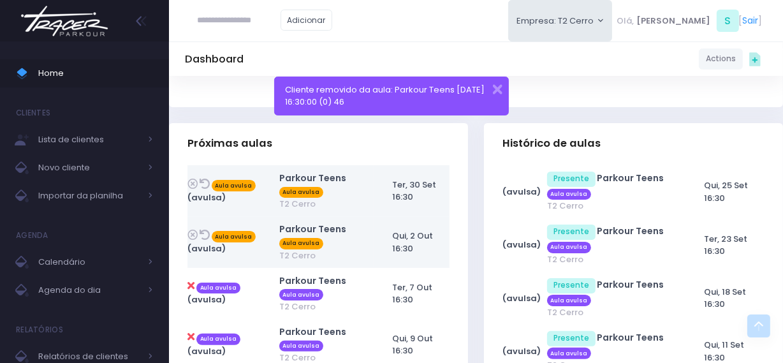
click at [188, 286] on icon at bounding box center [191, 286] width 7 height 10
type input "**********"
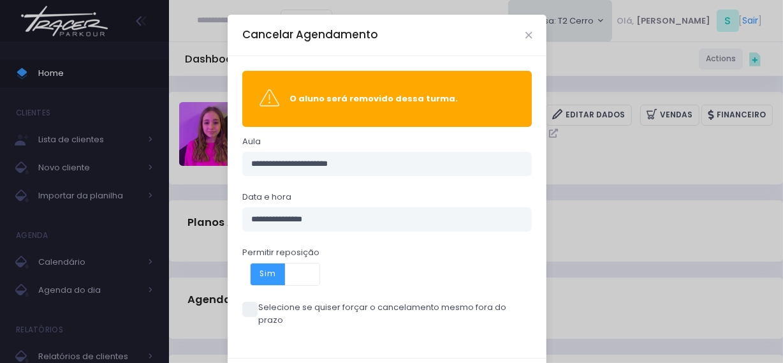
click at [295, 277] on span at bounding box center [302, 274] width 34 height 22
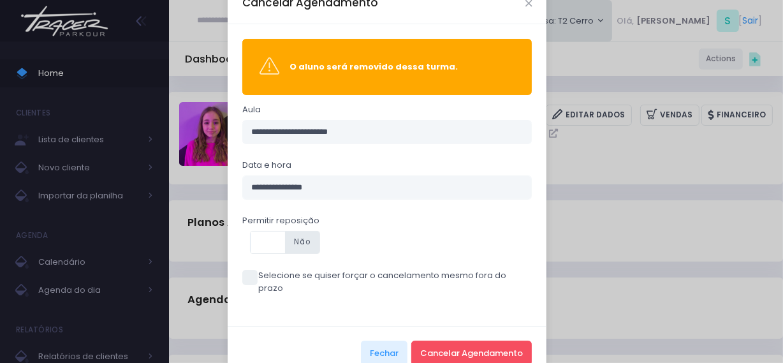
scroll to position [50, 0]
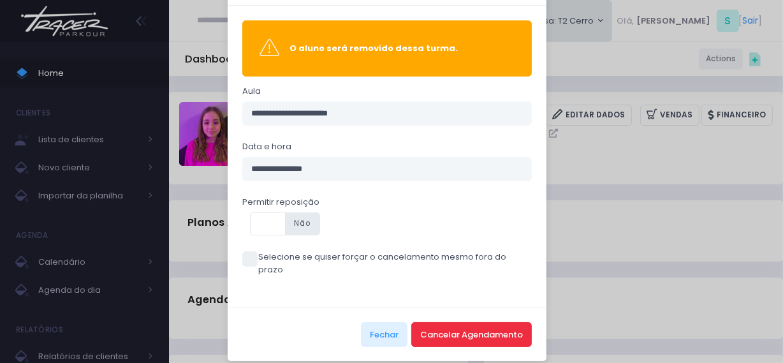
click at [443, 322] on button "Cancelar Agendamento" at bounding box center [471, 334] width 121 height 24
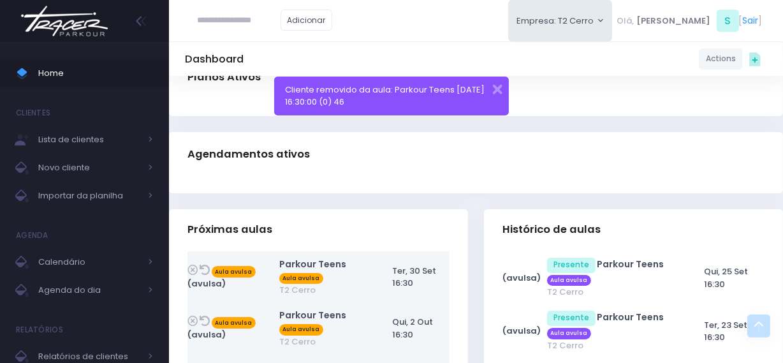
scroll to position [348, 0]
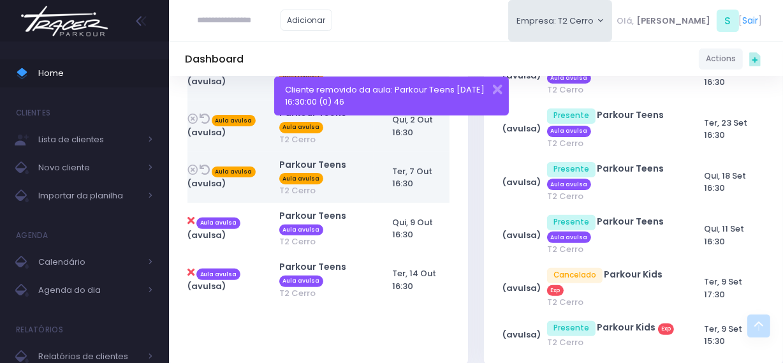
click at [193, 221] on icon at bounding box center [191, 221] width 7 height 10
type input "**********"
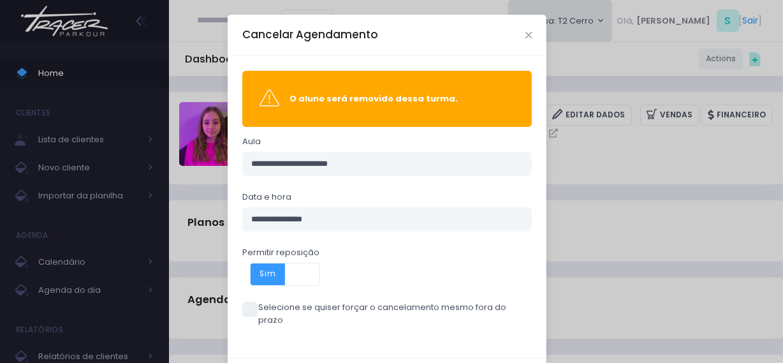
click at [287, 274] on span at bounding box center [302, 274] width 34 height 22
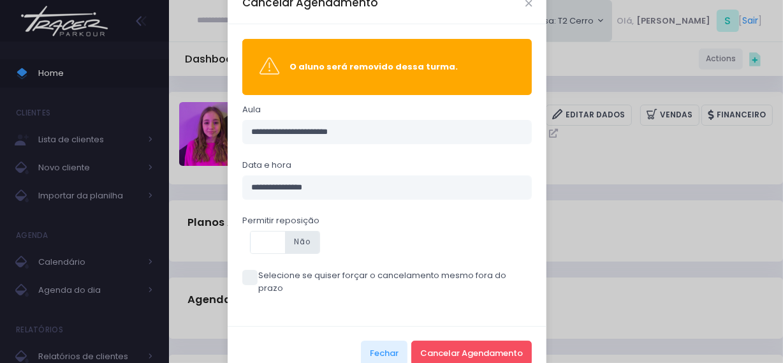
scroll to position [50, 0]
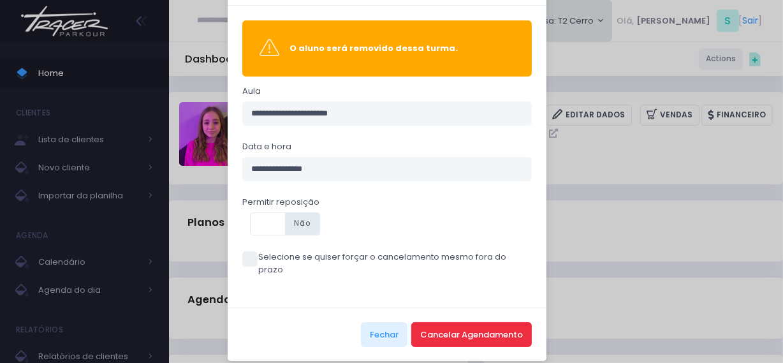
click at [454, 322] on button "Cancelar Agendamento" at bounding box center [471, 334] width 121 height 24
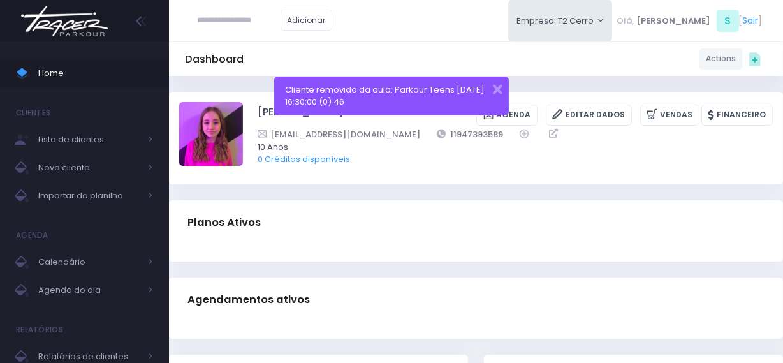
scroll to position [348, 0]
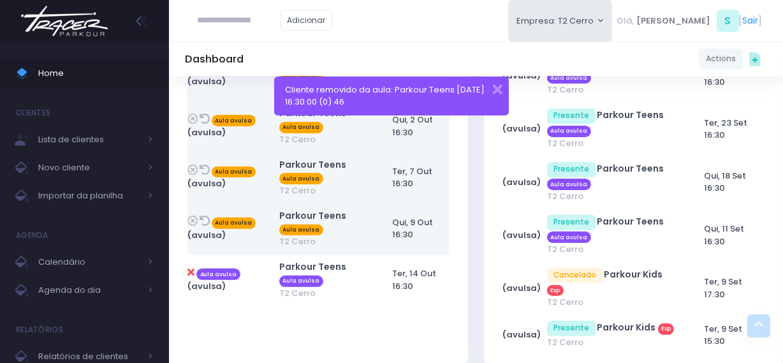
click at [189, 272] on icon at bounding box center [191, 272] width 7 height 10
type input "**********"
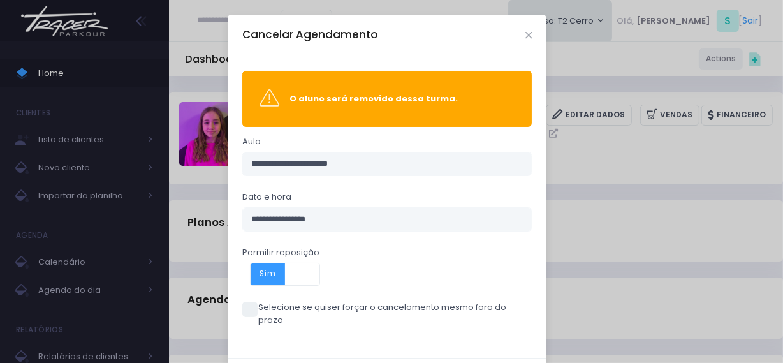
click at [299, 272] on span at bounding box center [302, 274] width 34 height 22
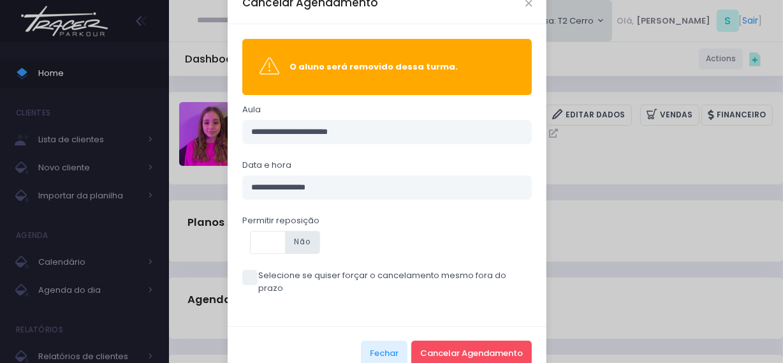
scroll to position [50, 0]
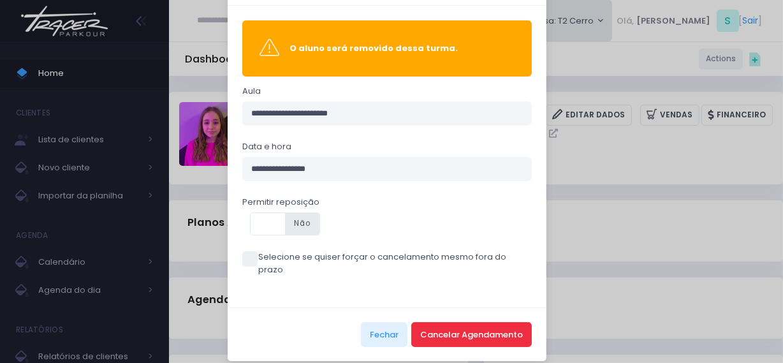
click at [461, 322] on button "Cancelar Agendamento" at bounding box center [471, 334] width 121 height 24
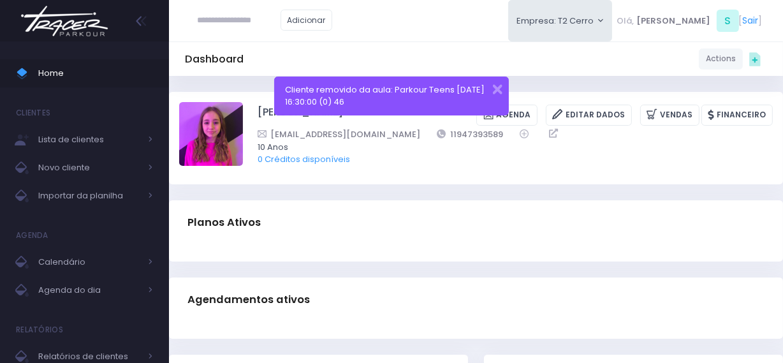
click at [107, 18] on img at bounding box center [64, 21] width 97 height 45
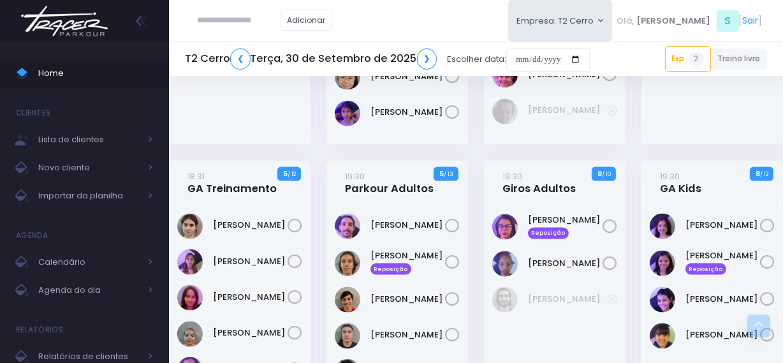
scroll to position [1516, 0]
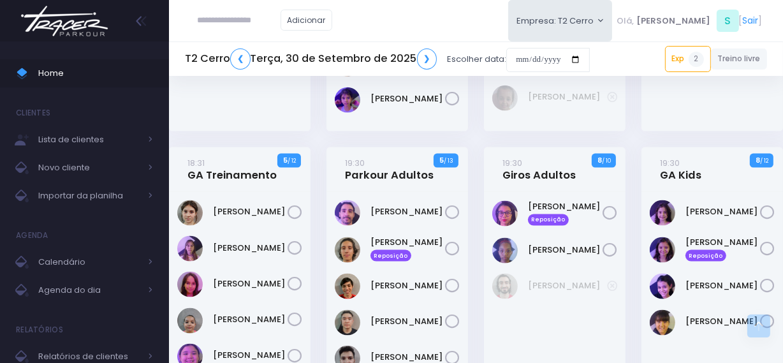
click at [71, 31] on img at bounding box center [64, 21] width 97 height 45
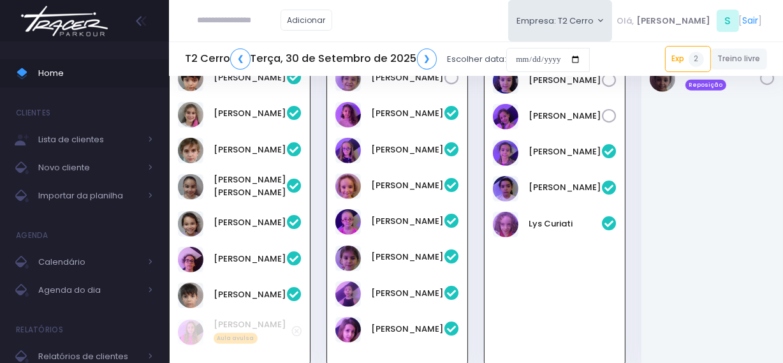
scroll to position [878, 0]
click at [229, 26] on input "text" at bounding box center [239, 20] width 83 height 24
click at [265, 40] on link "Pedro Moreno" at bounding box center [259, 43] width 72 height 13
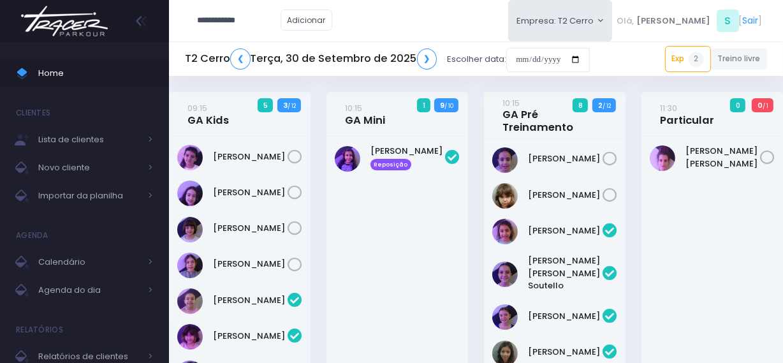
type input "**********"
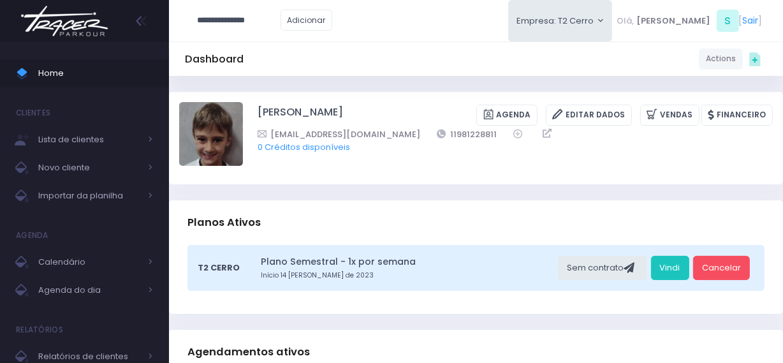
type input "**********"
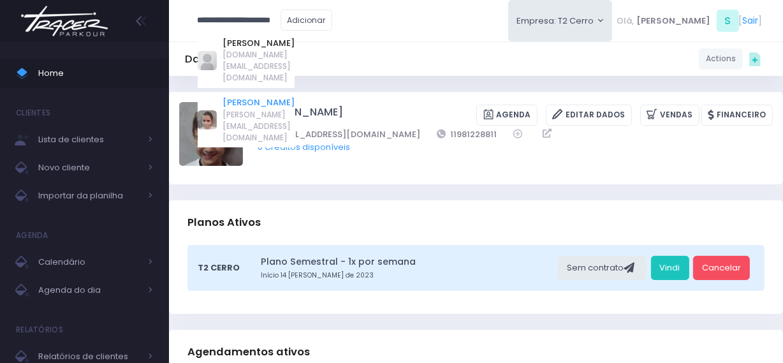
click at [259, 96] on link "Rafaela carvalho nunes" at bounding box center [259, 102] width 72 height 13
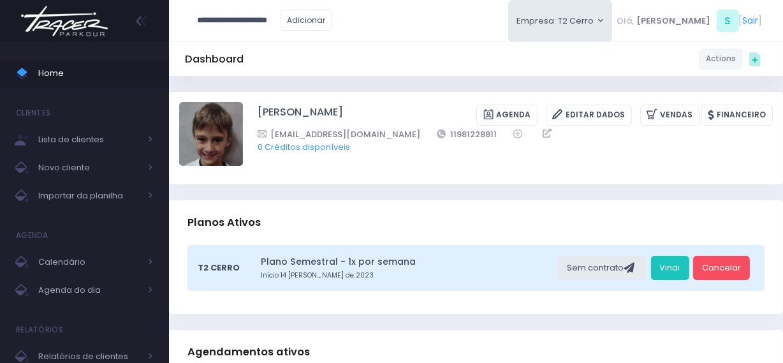
type input "**********"
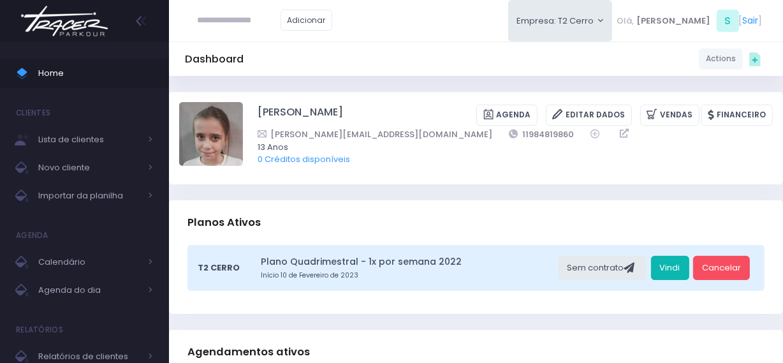
click at [680, 272] on link "Vindi" at bounding box center [670, 268] width 38 height 24
click at [100, 18] on img at bounding box center [64, 21] width 97 height 45
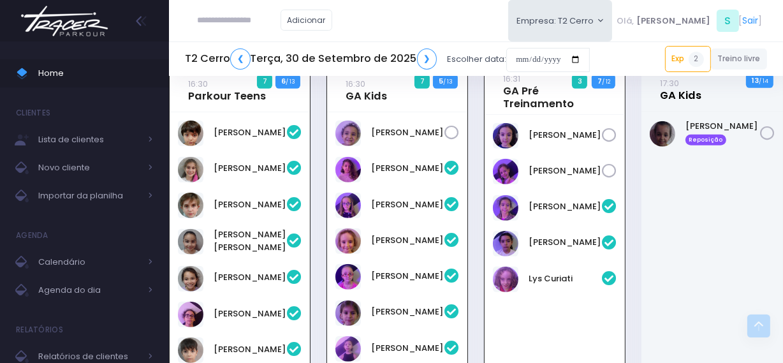
scroll to position [762, 0]
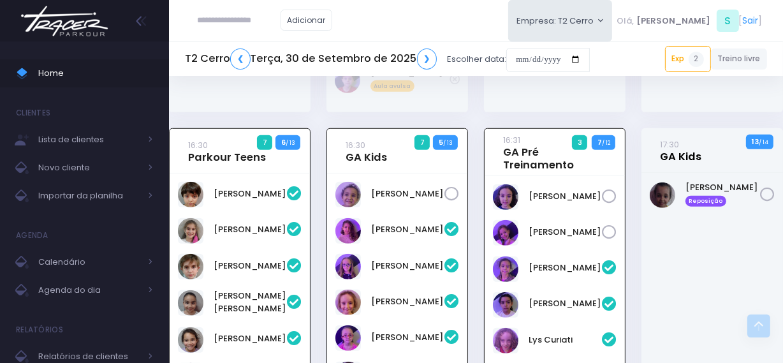
click at [679, 144] on link "17:30 GA Kids" at bounding box center [680, 151] width 41 height 26
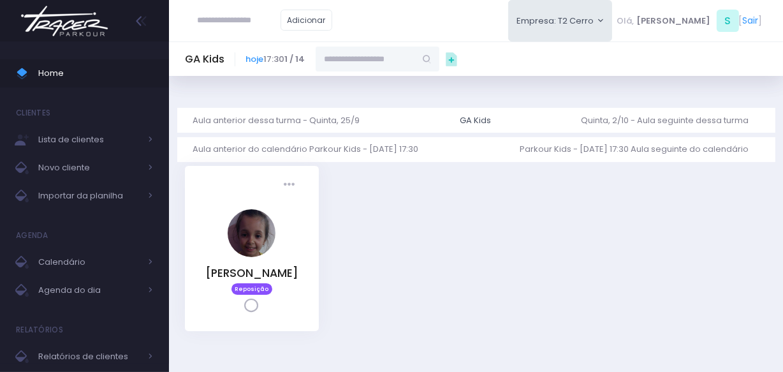
click at [354, 57] on input "text" at bounding box center [366, 59] width 100 height 24
paste input "**********"
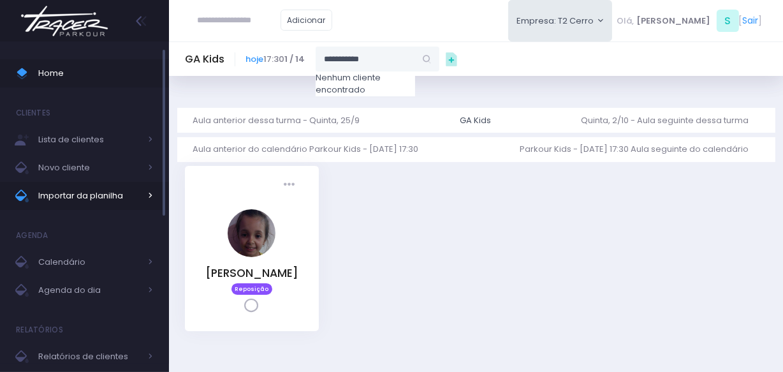
type input "**********"
click at [80, 191] on span "Importar da planilha" at bounding box center [89, 196] width 102 height 17
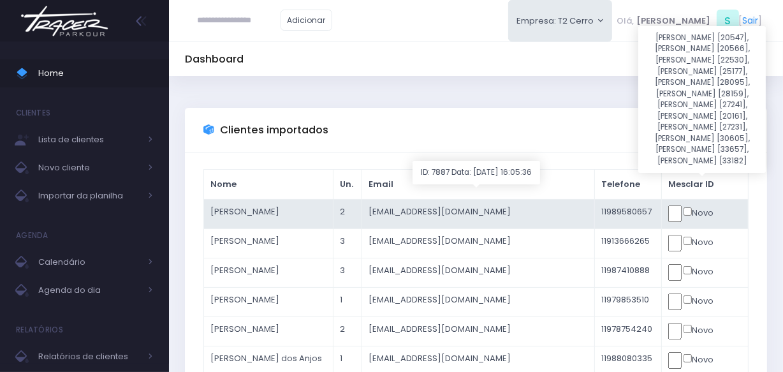
click at [682, 212] on input "text" at bounding box center [675, 213] width 13 height 17
click input "submit" at bounding box center [0, 0] width 0 height 0
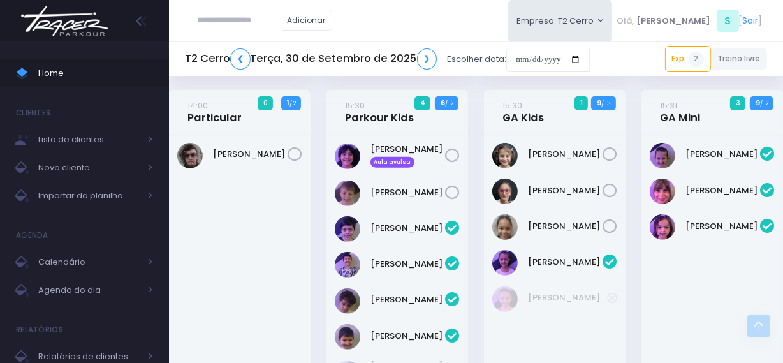
scroll to position [695, 0]
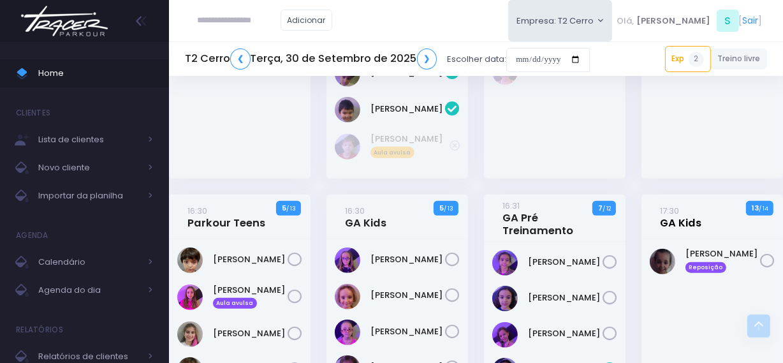
click at [686, 205] on link "17:30 GA Kids" at bounding box center [680, 217] width 41 height 26
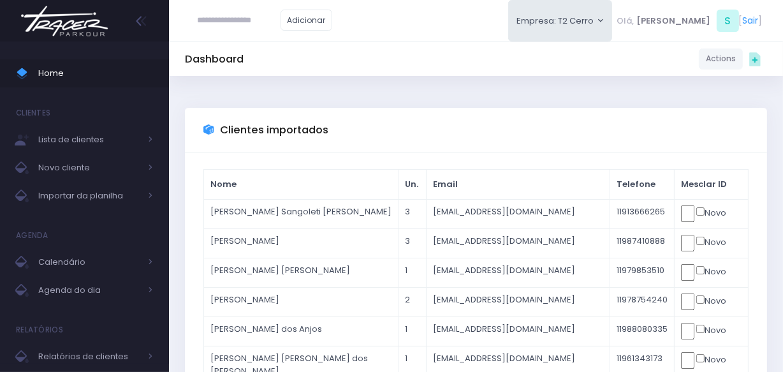
click at [81, 17] on img at bounding box center [64, 21] width 97 height 45
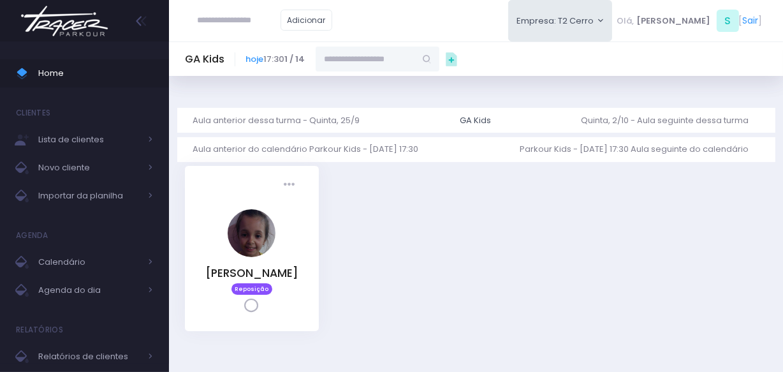
click at [364, 55] on input "text" at bounding box center [366, 59] width 100 height 24
paste input "**********"
click at [364, 80] on link "[PERSON_NAME]" at bounding box center [378, 81] width 74 height 13
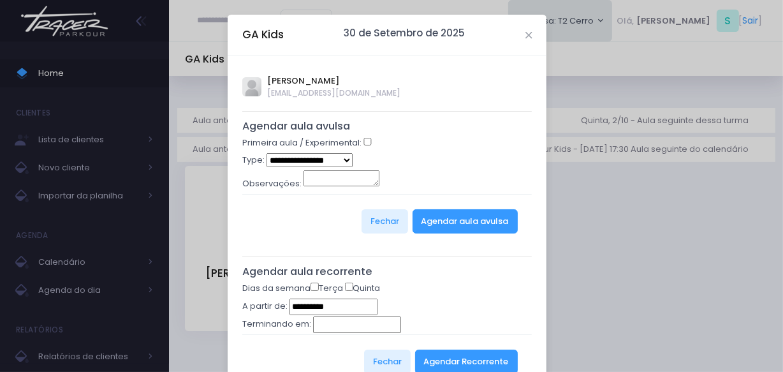
type input "******"
select select "*"
click at [463, 216] on button "Agendar aula avulsa" at bounding box center [465, 221] width 105 height 24
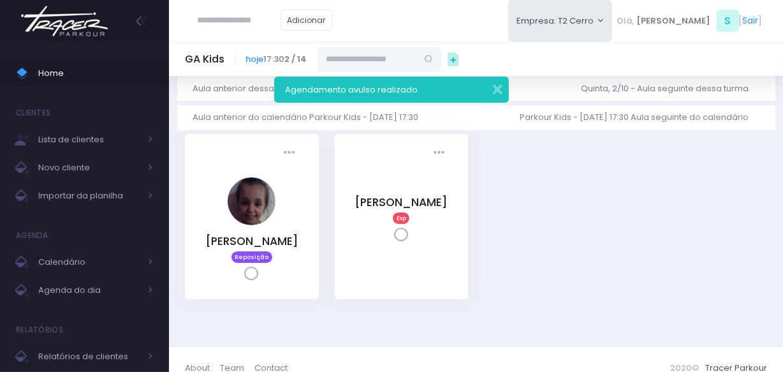
scroll to position [49, 0]
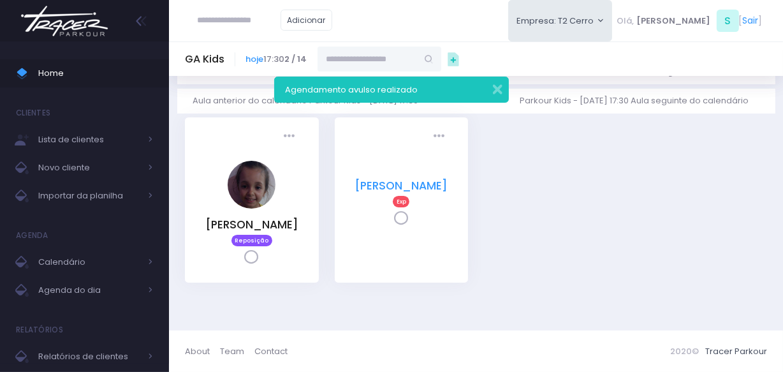
click at [380, 188] on link "[PERSON_NAME]" at bounding box center [401, 185] width 93 height 15
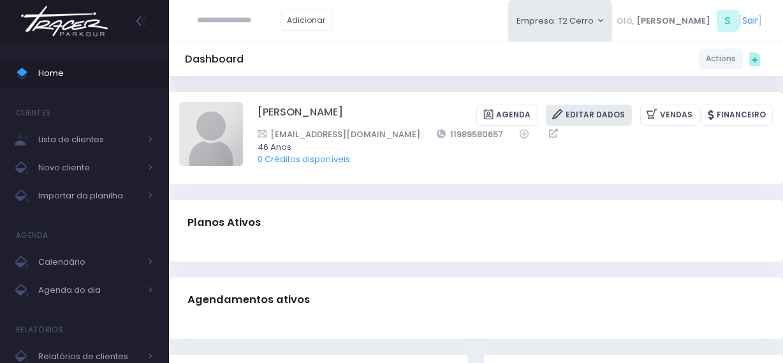
click at [599, 111] on link "Editar Dados" at bounding box center [589, 115] width 86 height 21
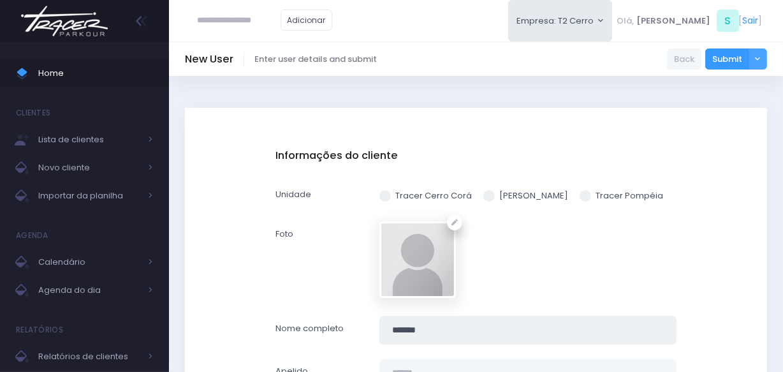
drag, startPoint x: 438, startPoint y: 333, endPoint x: 369, endPoint y: 330, distance: 68.9
click at [369, 330] on div "Nome completo ******" at bounding box center [476, 330] width 418 height 29
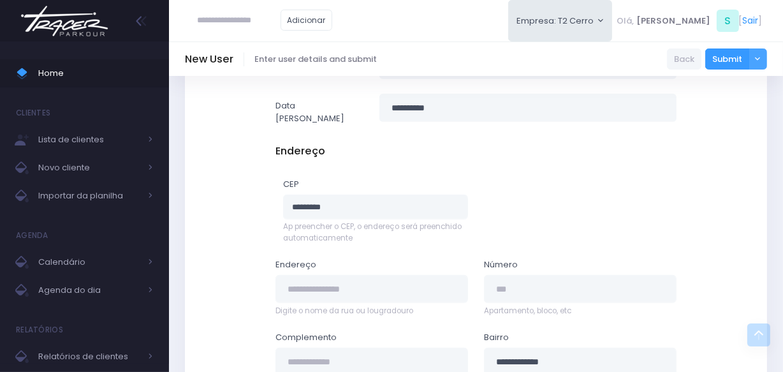
scroll to position [369, 0]
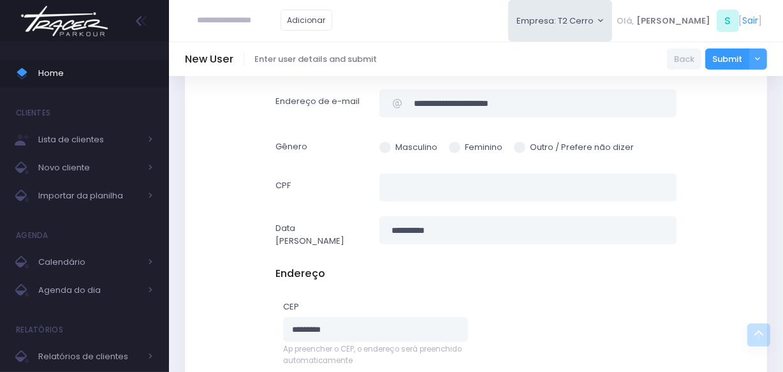
type input "**********"
drag, startPoint x: 461, startPoint y: 235, endPoint x: 376, endPoint y: 235, distance: 84.2
click at [376, 235] on div "**********" at bounding box center [528, 234] width 313 height 37
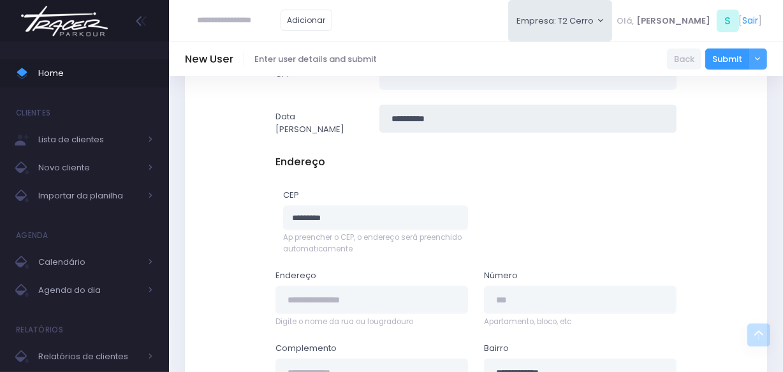
scroll to position [774, 0]
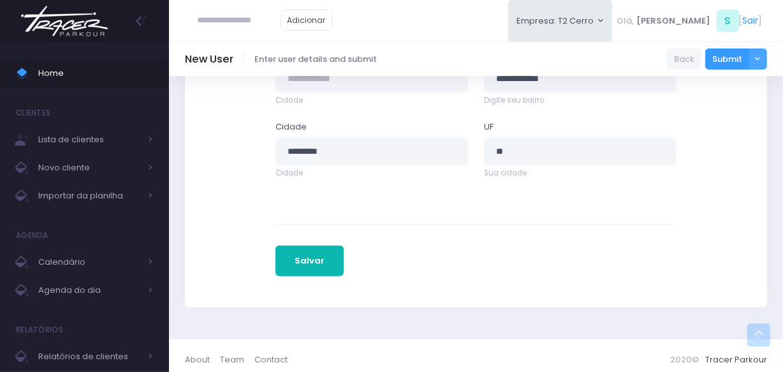
type input "**********"
click at [327, 249] on button "Salvar" at bounding box center [310, 261] width 69 height 31
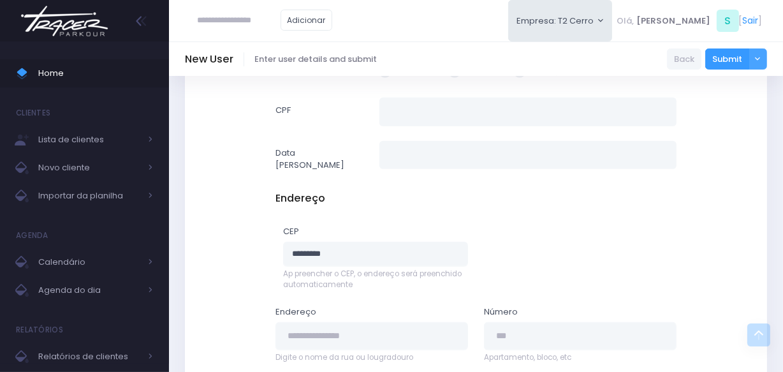
scroll to position [580, 0]
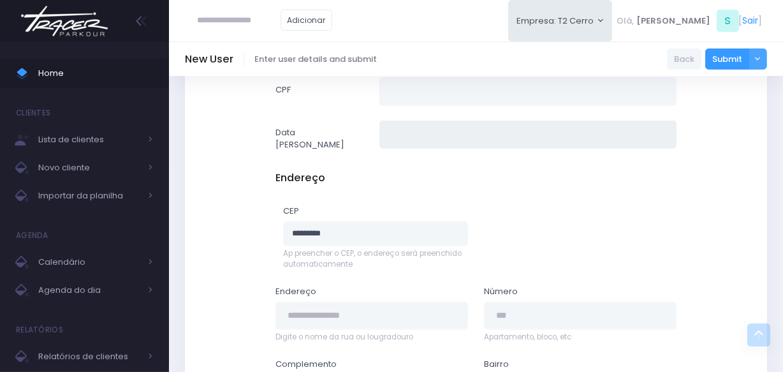
click at [404, 134] on input "text" at bounding box center [528, 135] width 297 height 29
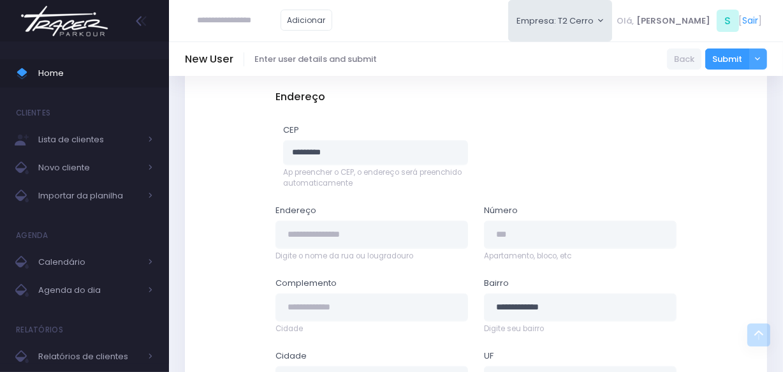
scroll to position [889, 0]
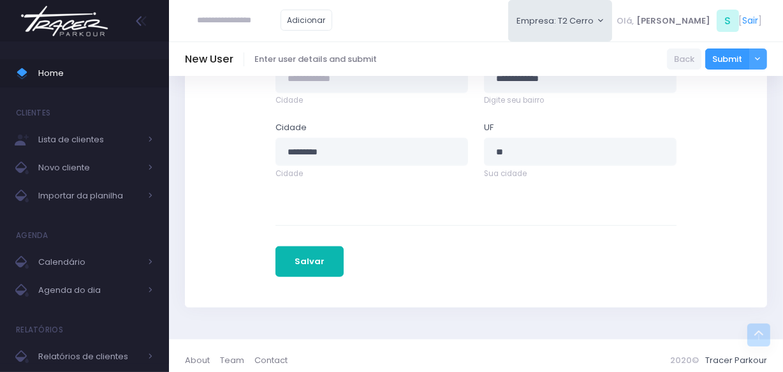
type input "**********"
click at [330, 256] on button "Salvar" at bounding box center [310, 261] width 69 height 31
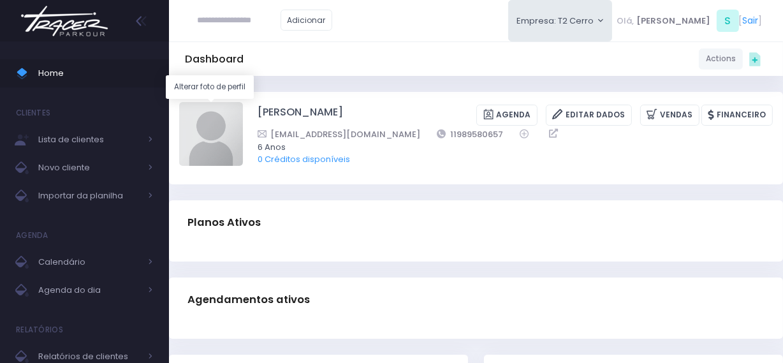
click at [220, 132] on img at bounding box center [211, 134] width 64 height 64
click at [242, 102] on input "file" at bounding box center [242, 101] width 1 height 1
type input "**********"
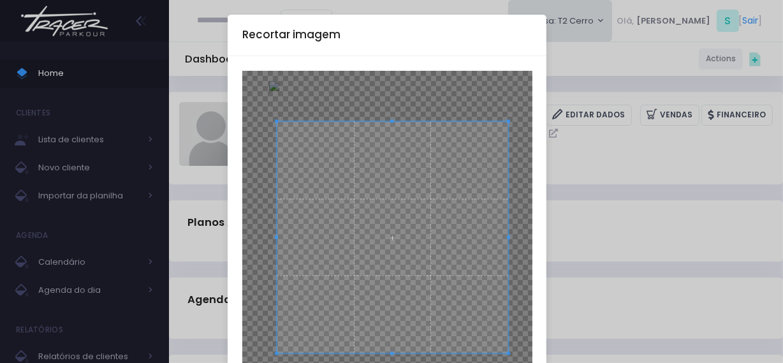
click at [427, 193] on span at bounding box center [393, 237] width 232 height 232
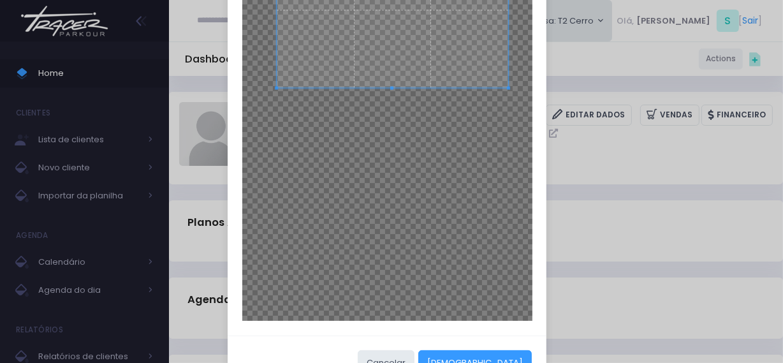
scroll to position [306, 0]
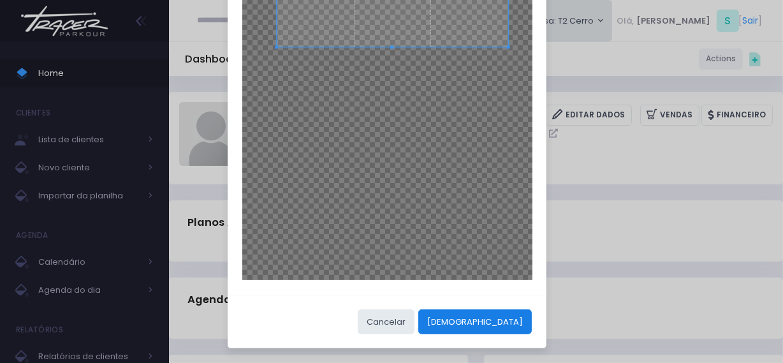
click at [503, 318] on button "Cortar" at bounding box center [475, 321] width 114 height 24
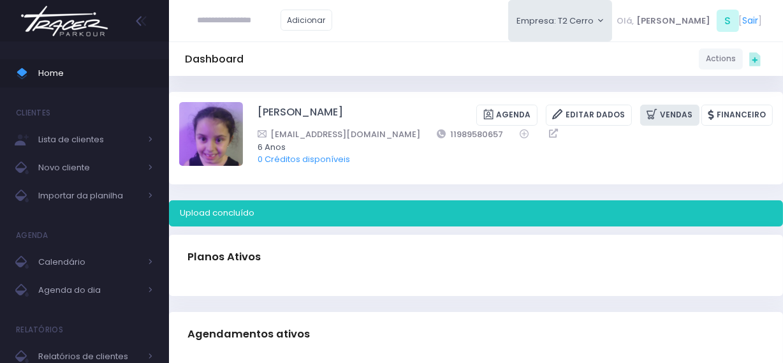
click at [674, 118] on link "Vendas" at bounding box center [669, 115] width 59 height 21
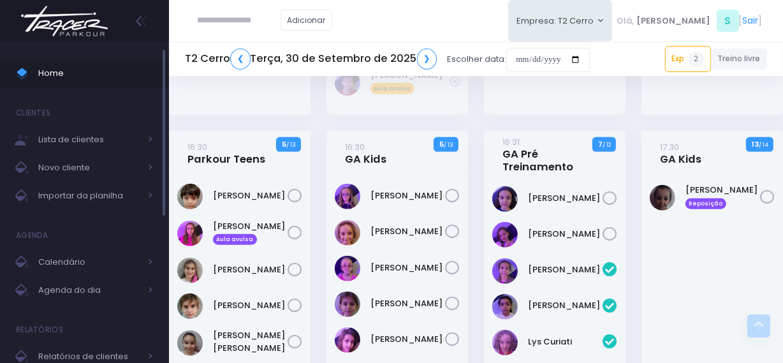
scroll to position [753, 0]
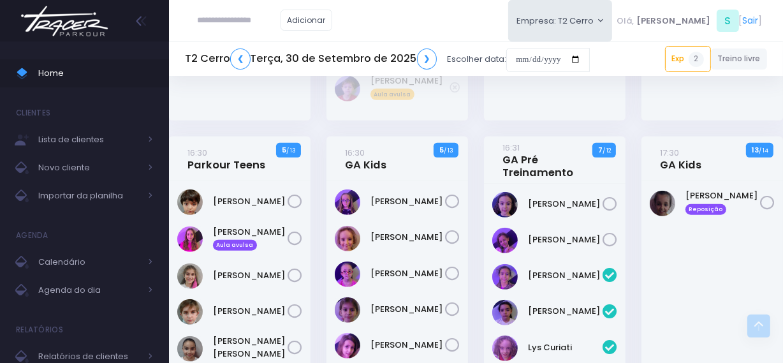
click at [84, 20] on img at bounding box center [64, 21] width 97 height 45
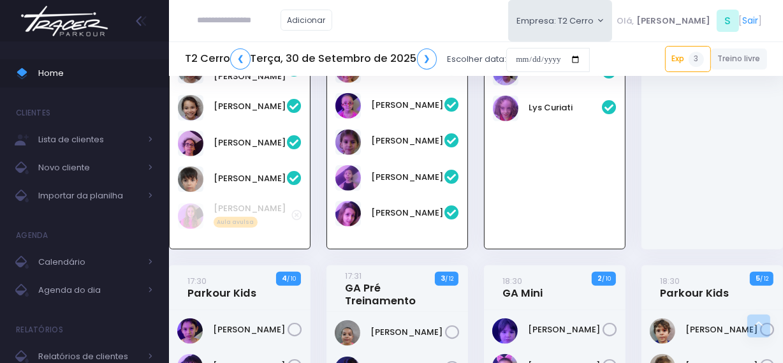
scroll to position [820, 0]
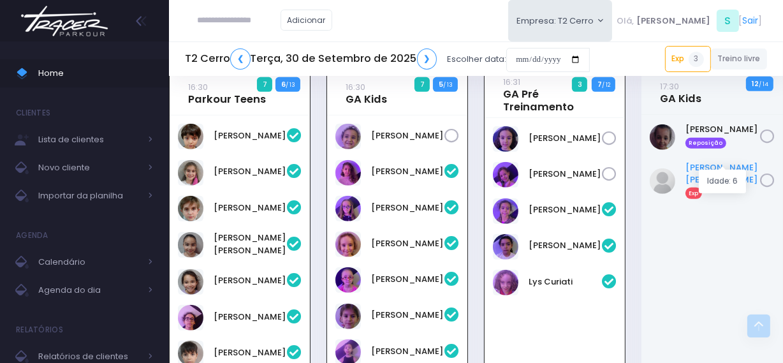
click at [701, 161] on link "Maria Luiza Exp" at bounding box center [723, 180] width 75 height 38
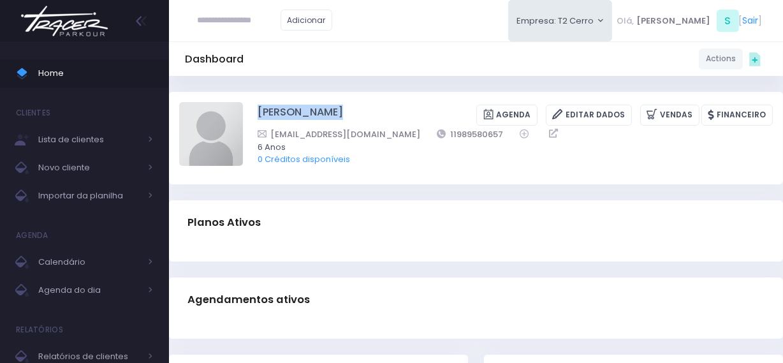
drag, startPoint x: 253, startPoint y: 114, endPoint x: 378, endPoint y: 111, distance: 125.1
click at [378, 111] on div "Maria Luiza Moraes Agenda Editar Dados Vendas Financeiro 11989580657" at bounding box center [476, 137] width 594 height 71
copy div "[PERSON_NAME]"
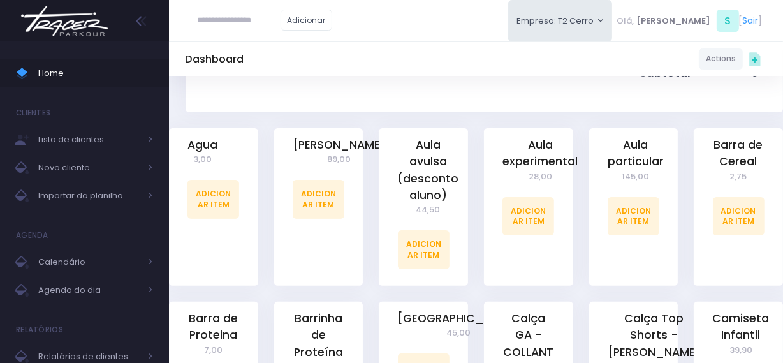
scroll to position [290, 0]
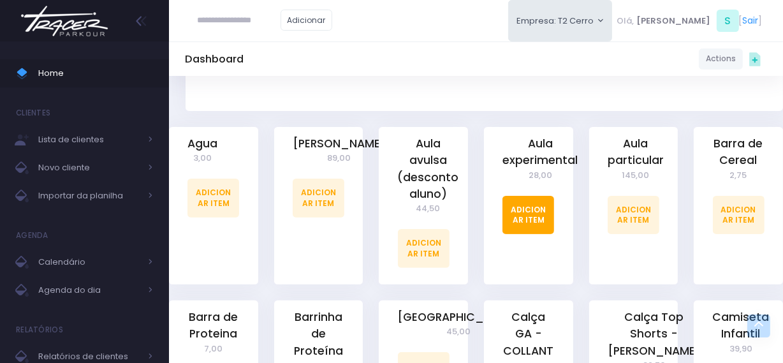
click at [533, 198] on link "Adicionar Item" at bounding box center [529, 215] width 52 height 38
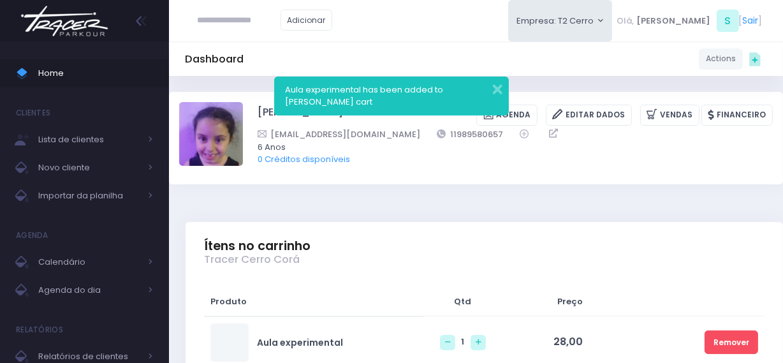
scroll to position [174, 0]
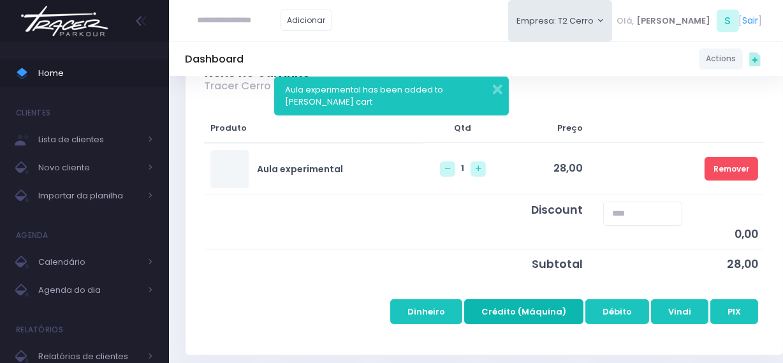
click at [537, 314] on button "Crédito (Máquina)" at bounding box center [523, 311] width 119 height 24
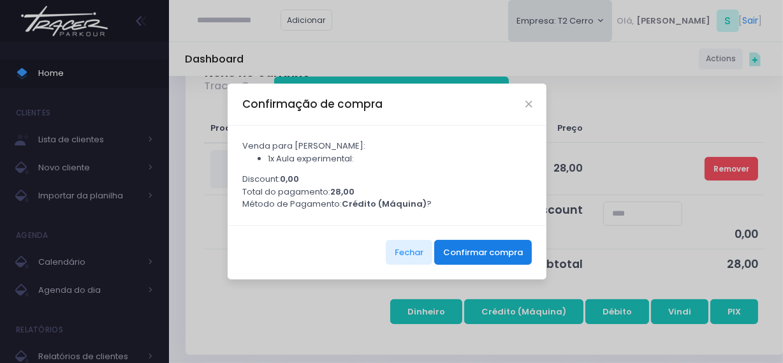
click at [498, 253] on button "Confirmar compra" at bounding box center [483, 252] width 98 height 24
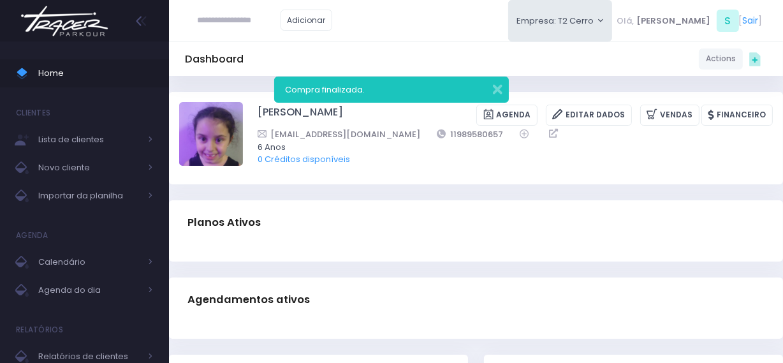
click at [86, 18] on img at bounding box center [64, 21] width 97 height 45
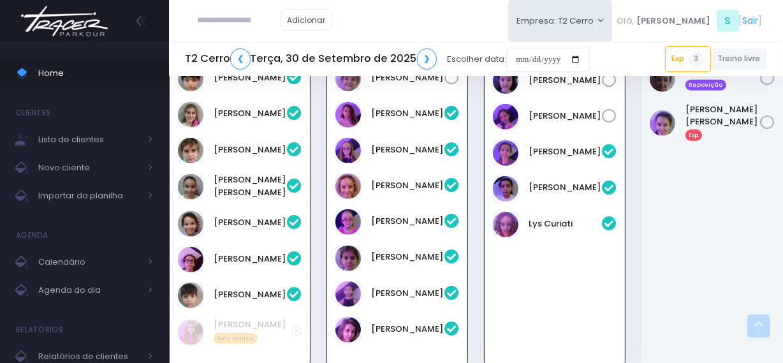
scroll to position [820, 0]
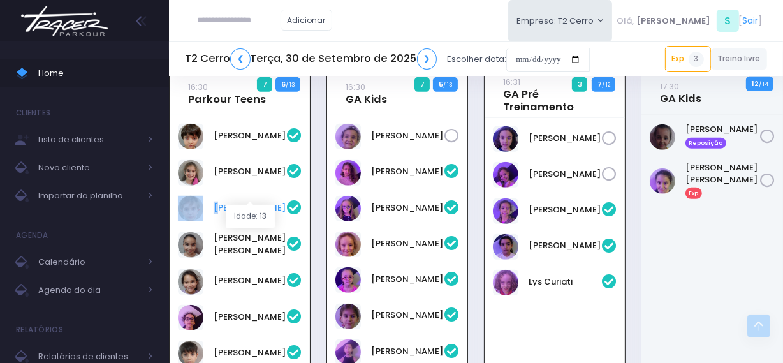
drag, startPoint x: 205, startPoint y: 193, endPoint x: 218, endPoint y: 195, distance: 12.2
click at [218, 196] on div "Fernando Pletsch" at bounding box center [240, 209] width 124 height 26
click at [232, 202] on link "Fernando Pletsch" at bounding box center [250, 208] width 73 height 13
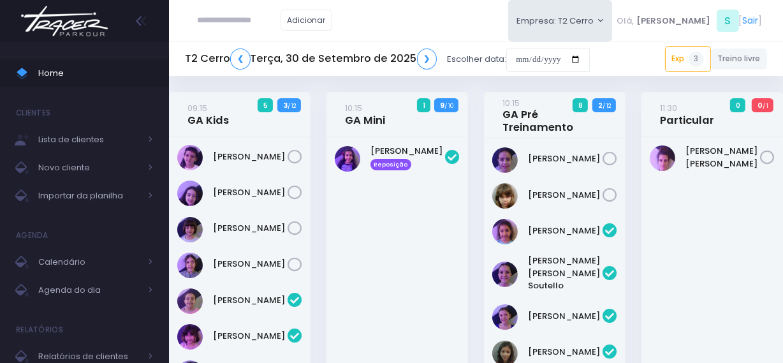
scroll to position [878, 0]
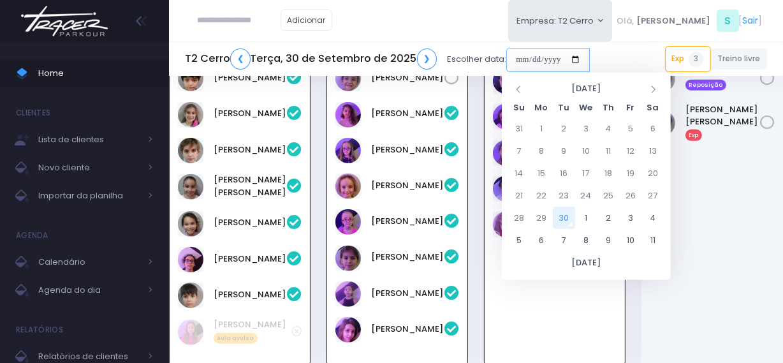
click at [517, 64] on input "date" at bounding box center [548, 60] width 84 height 24
click at [658, 212] on td "4" at bounding box center [653, 218] width 22 height 22
type input "**********"
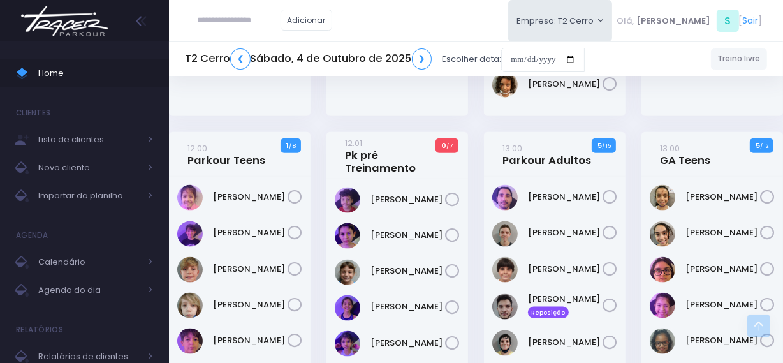
scroll to position [1507, 0]
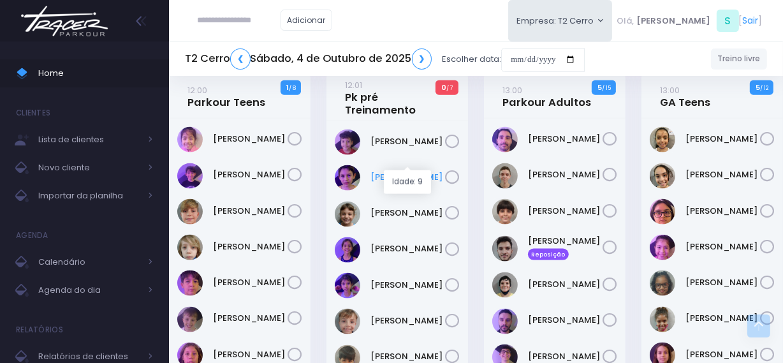
click at [389, 171] on link "Bento Mascarenhas" at bounding box center [408, 177] width 75 height 13
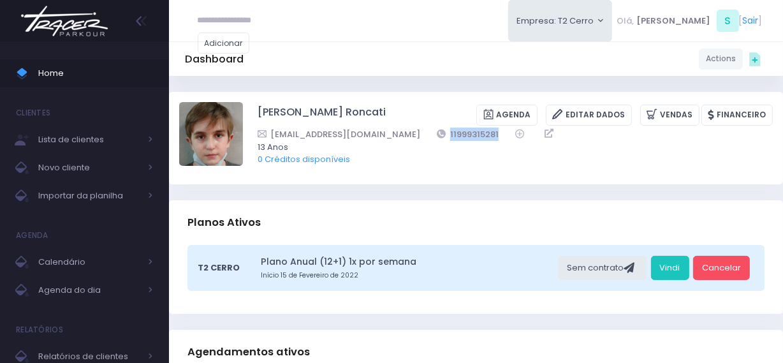
drag, startPoint x: 464, startPoint y: 136, endPoint x: 391, endPoint y: 133, distance: 72.8
click at [391, 133] on div "[EMAIL_ADDRESS][DOMAIN_NAME] 11999315281" at bounding box center [507, 134] width 499 height 13
drag, startPoint x: 418, startPoint y: 136, endPoint x: 410, endPoint y: 137, distance: 9.0
click at [410, 137] on div "[EMAIL_ADDRESS][DOMAIN_NAME] 11999315281" at bounding box center [507, 134] width 499 height 13
copy link "11999315281"
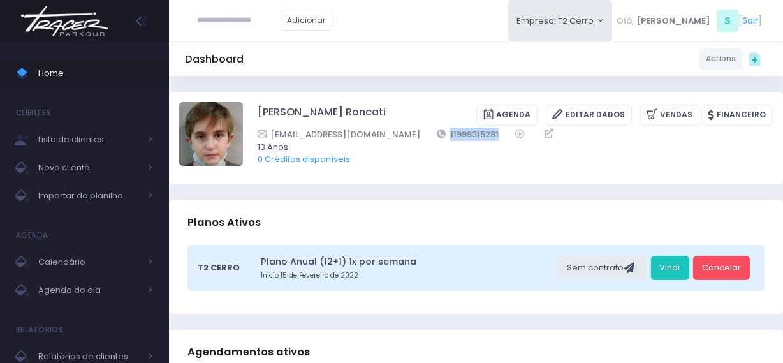
click at [73, 26] on img at bounding box center [64, 21] width 97 height 45
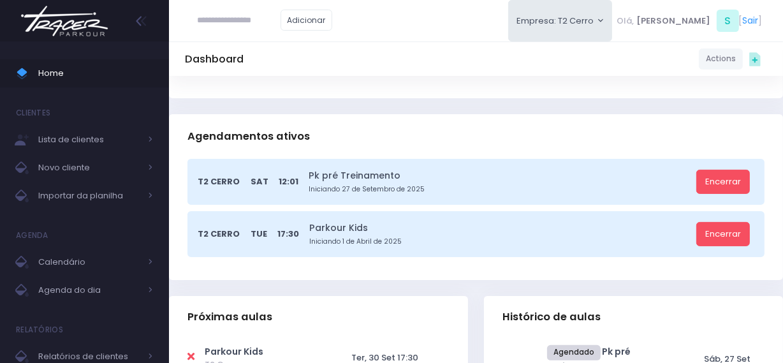
scroll to position [290, 0]
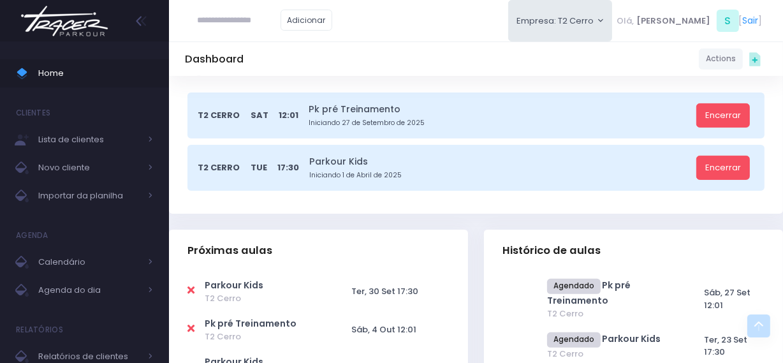
click at [193, 323] on icon at bounding box center [191, 328] width 7 height 10
type input "**********"
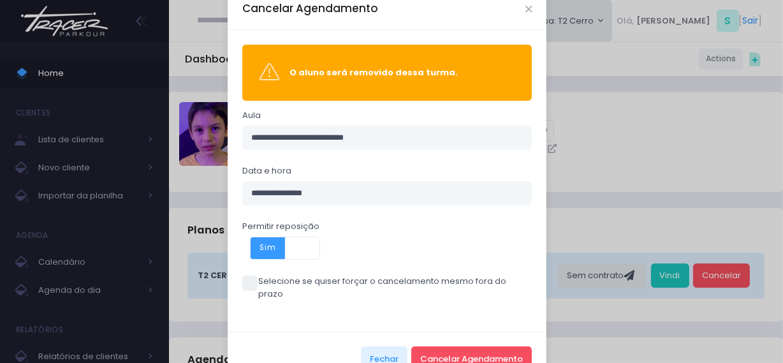
scroll to position [50, 0]
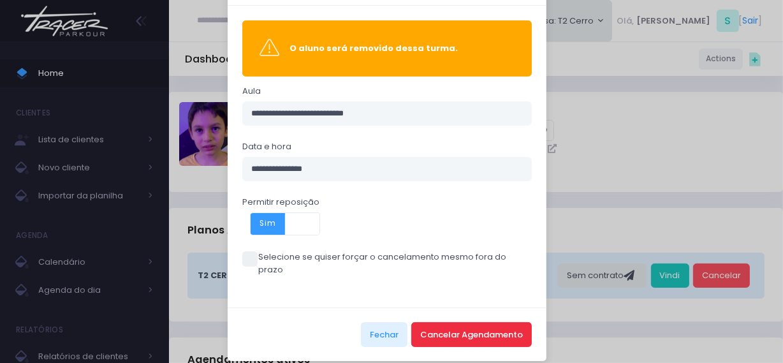
click at [454, 330] on button "Cancelar Agendamento" at bounding box center [471, 334] width 121 height 24
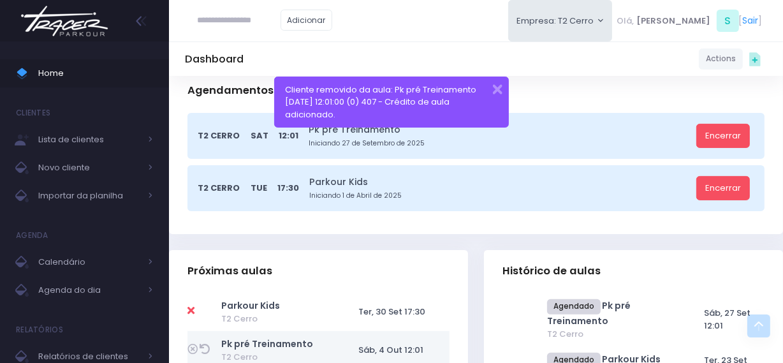
scroll to position [290, 0]
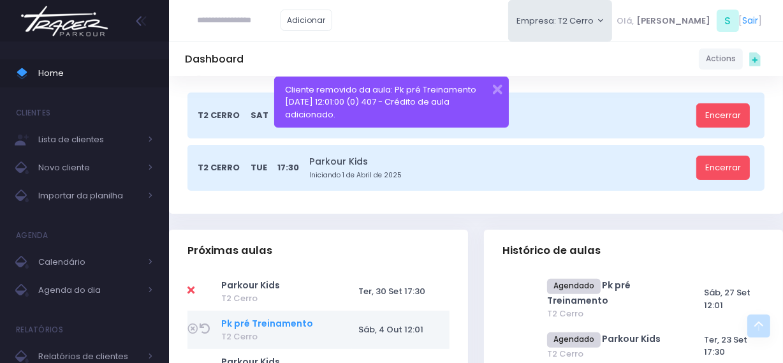
click at [268, 317] on link "Pk pré Treinamento" at bounding box center [267, 323] width 92 height 13
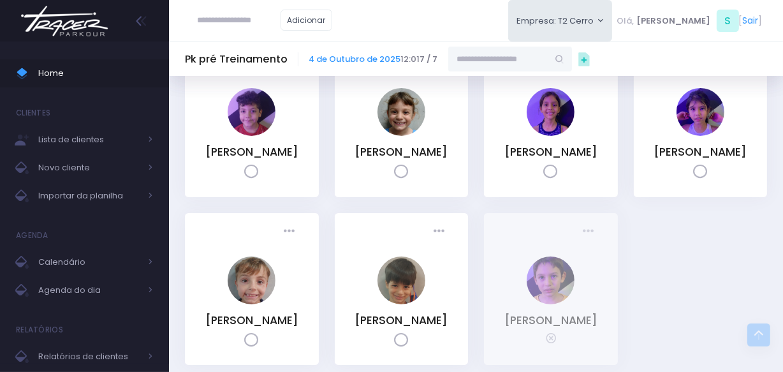
scroll to position [57, 0]
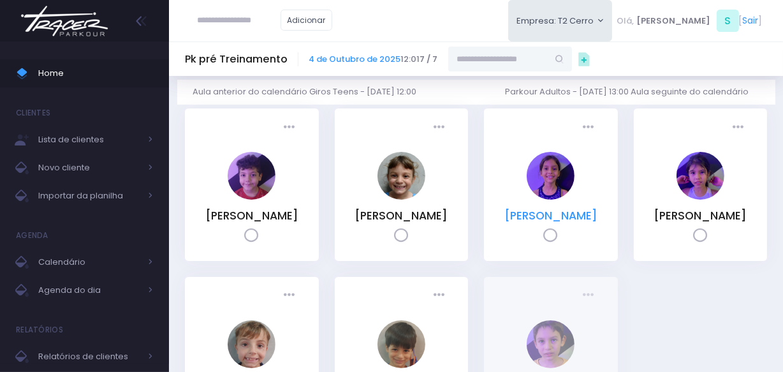
click at [545, 222] on link "Luisa Mascarenhas Lopes" at bounding box center [551, 215] width 93 height 15
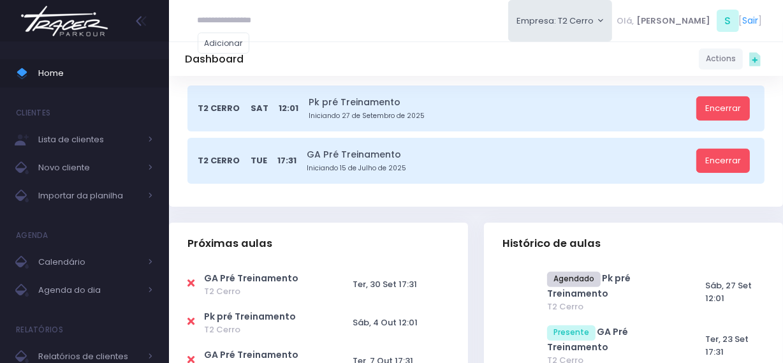
scroll to position [290, 0]
click at [191, 318] on icon at bounding box center [191, 321] width 7 height 10
type input "**********"
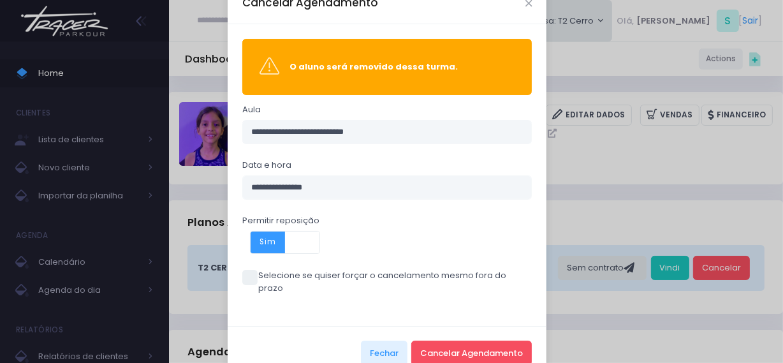
scroll to position [50, 0]
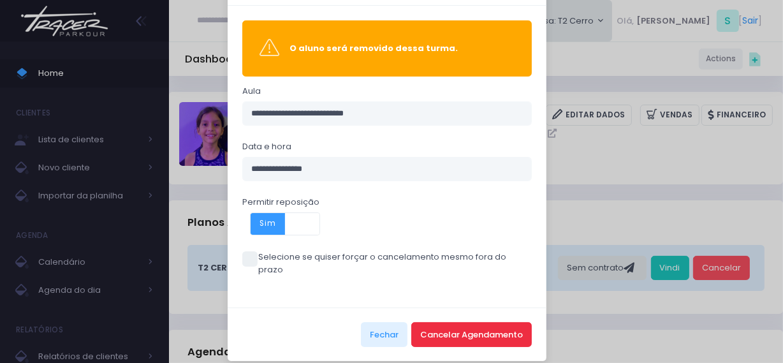
click at [434, 322] on button "Cancelar Agendamento" at bounding box center [471, 334] width 121 height 24
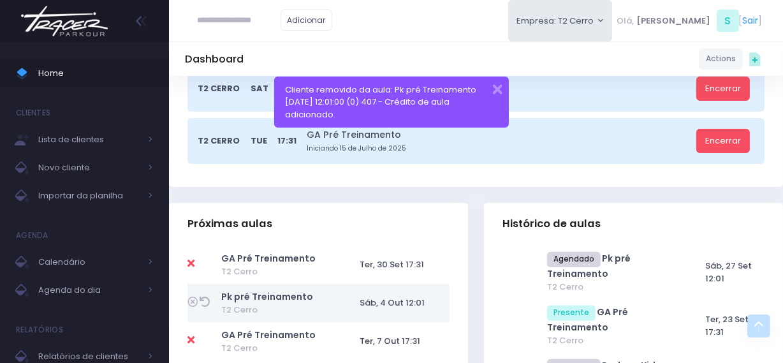
scroll to position [348, 0]
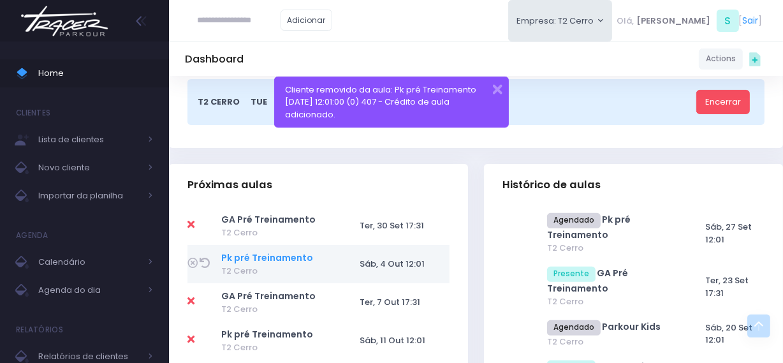
click at [253, 262] on link "Pk pré Treinamento" at bounding box center [267, 257] width 92 height 13
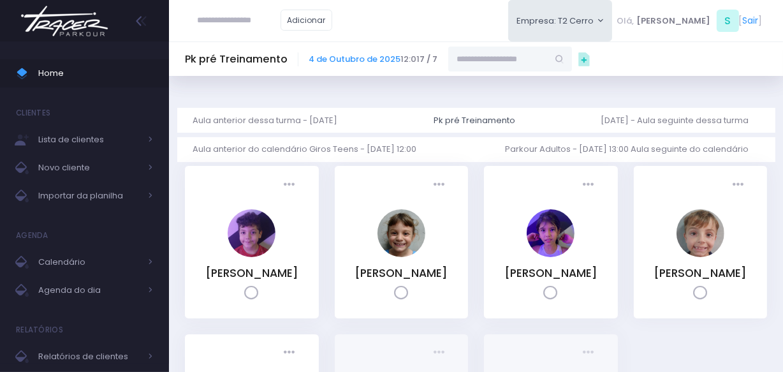
scroll to position [57, 0]
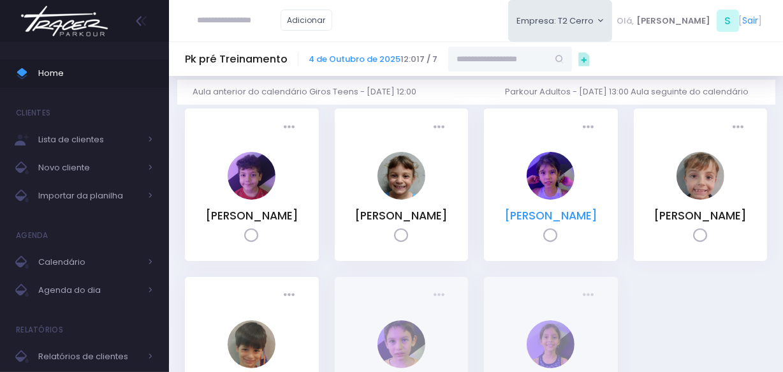
click at [543, 223] on link "[PERSON_NAME]" at bounding box center [551, 215] width 93 height 15
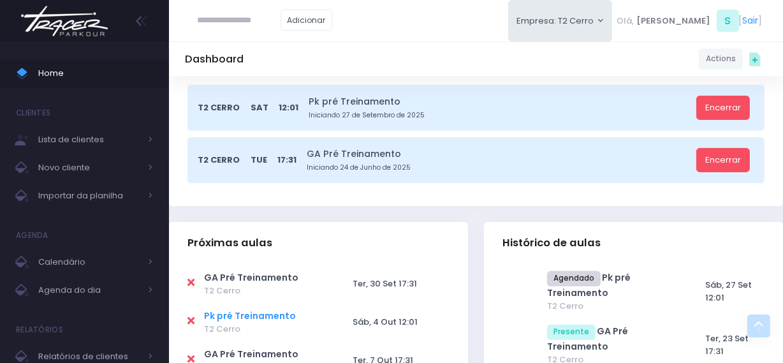
scroll to position [348, 0]
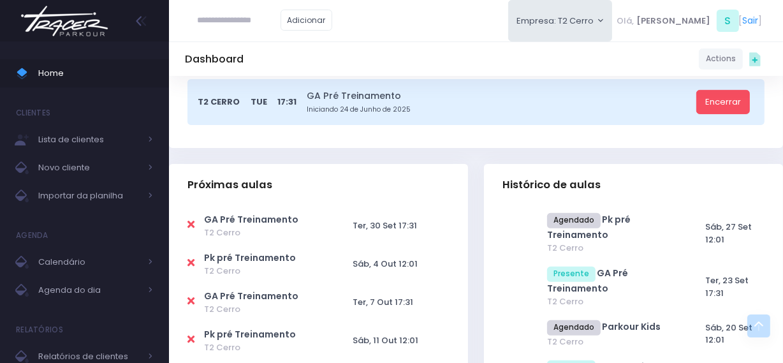
click at [188, 262] on icon at bounding box center [191, 263] width 7 height 10
type input "**********"
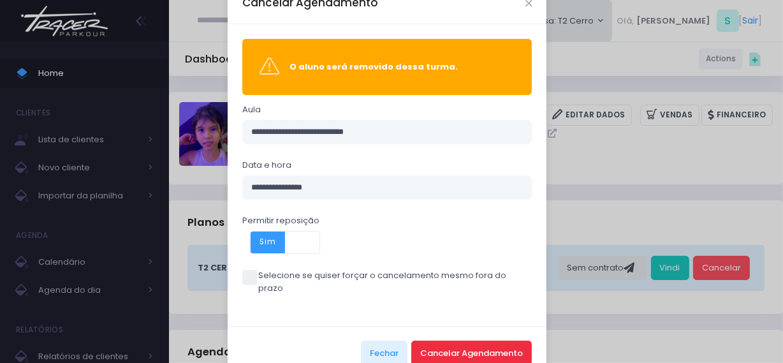
scroll to position [50, 0]
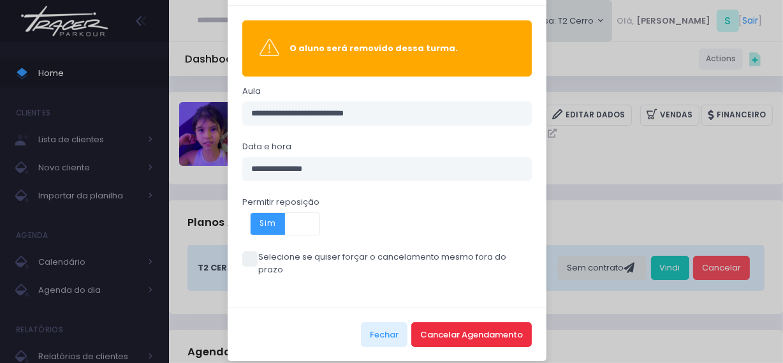
click at [450, 326] on button "Cancelar Agendamento" at bounding box center [471, 334] width 121 height 24
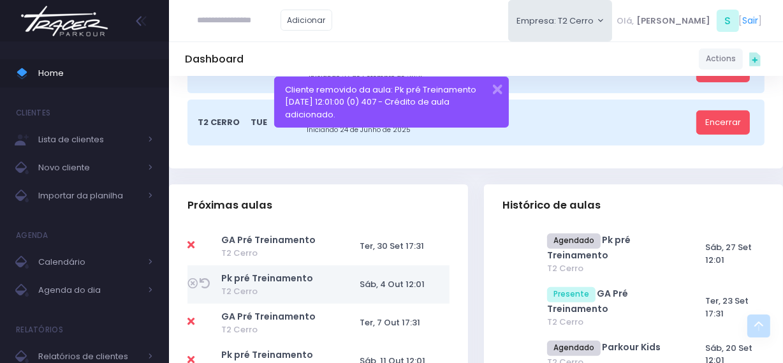
scroll to position [348, 0]
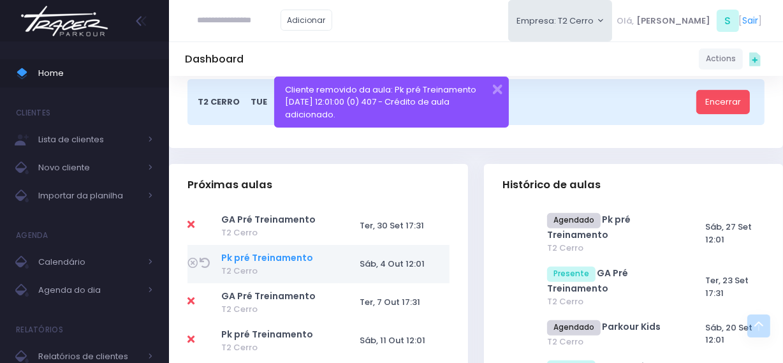
click at [243, 260] on link "Pk pré Treinamento" at bounding box center [267, 257] width 92 height 13
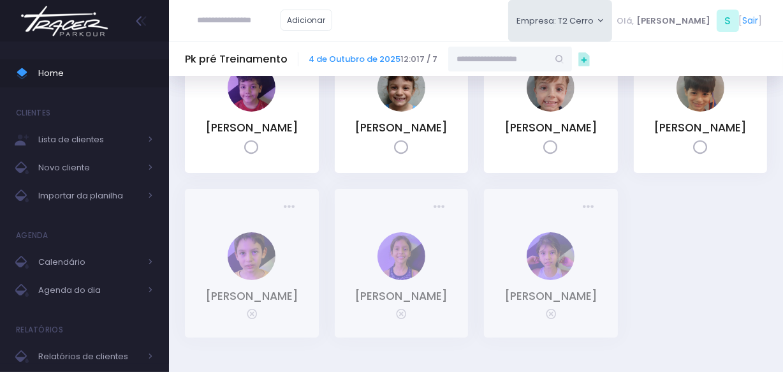
scroll to position [174, 0]
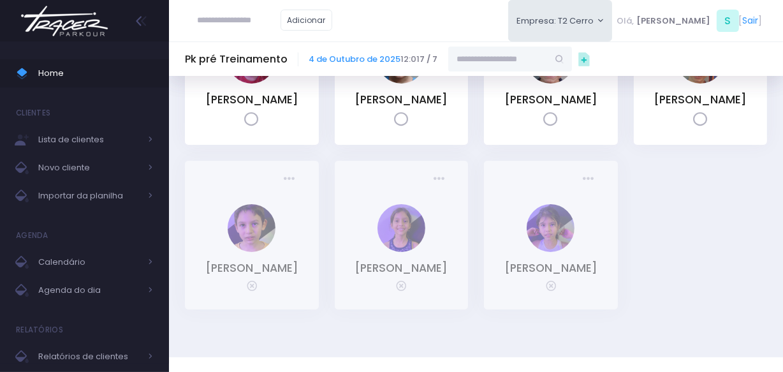
click at [84, 18] on img at bounding box center [64, 21] width 97 height 45
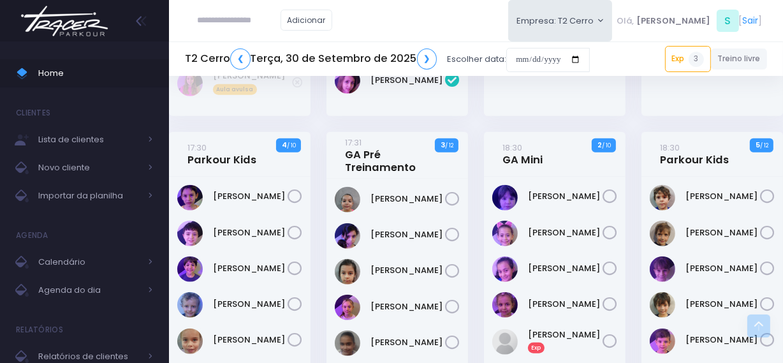
scroll to position [1160, 0]
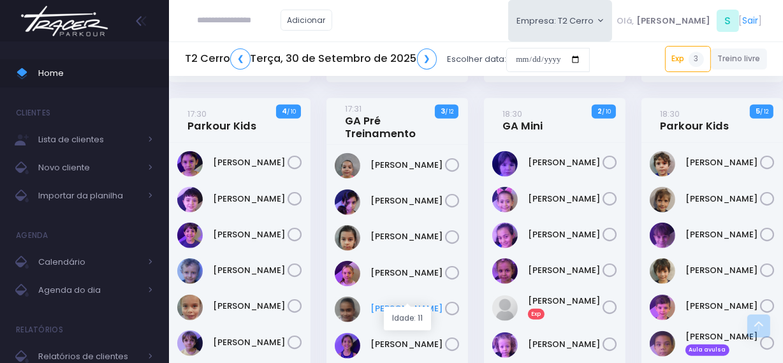
click at [384, 302] on link "Luciana Hurtado" at bounding box center [408, 308] width 75 height 13
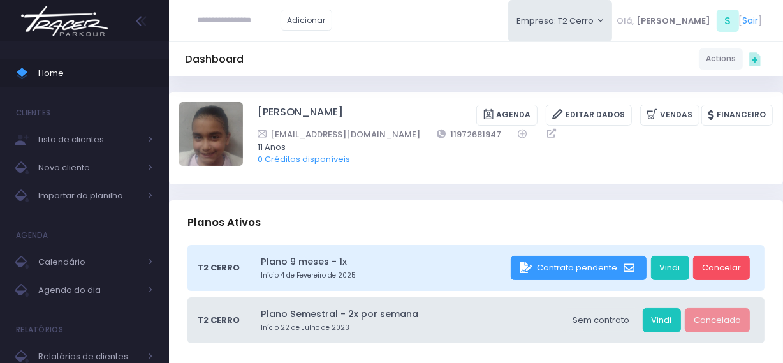
click at [78, 26] on img at bounding box center [64, 21] width 97 height 45
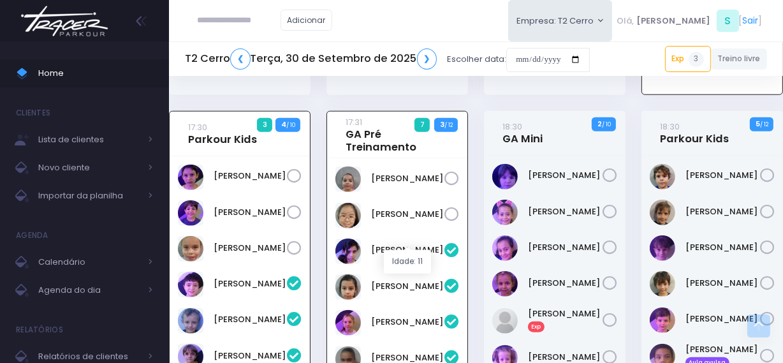
scroll to position [1167, 0]
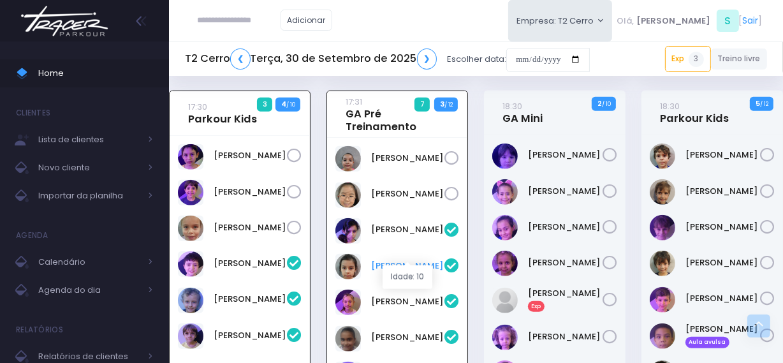
click at [395, 260] on link "Ilka Gonzalez" at bounding box center [407, 266] width 73 height 13
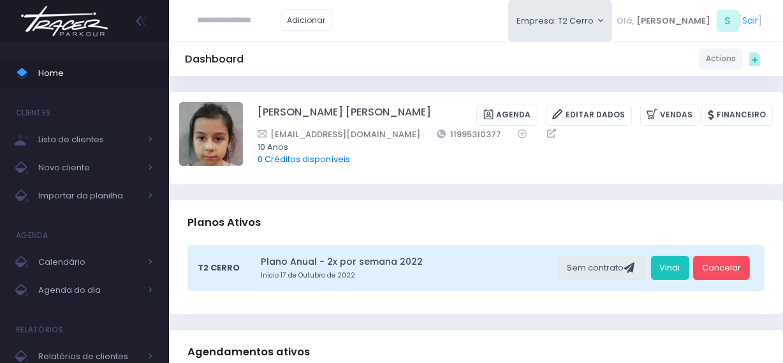
click at [316, 161] on link "0 Créditos disponíveis" at bounding box center [304, 159] width 92 height 12
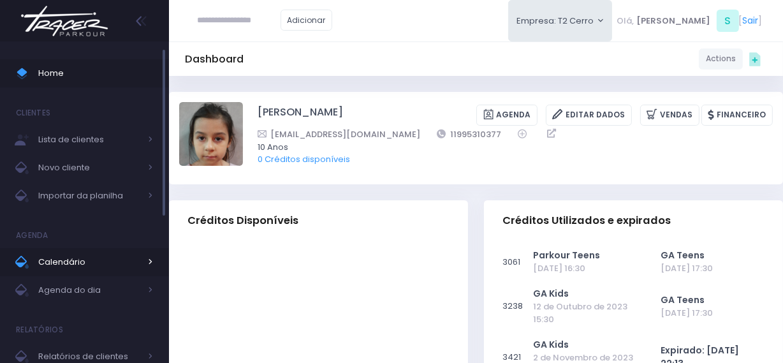
click at [78, 256] on span "Calendário" at bounding box center [89, 262] width 102 height 17
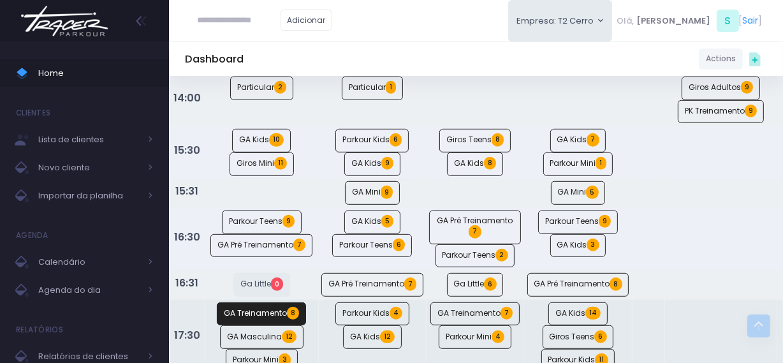
scroll to position [695, 0]
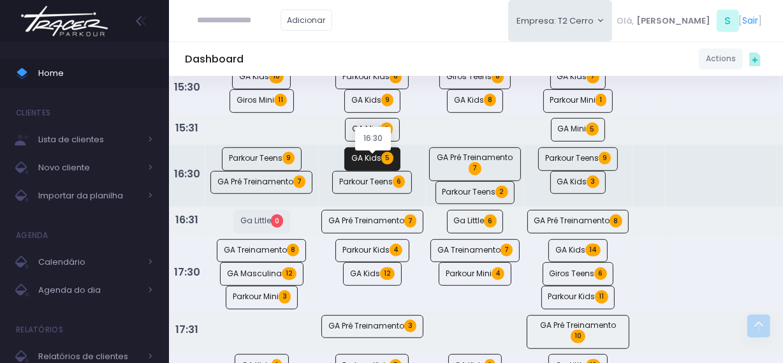
click at [374, 166] on link "GA Kids 5" at bounding box center [372, 159] width 56 height 24
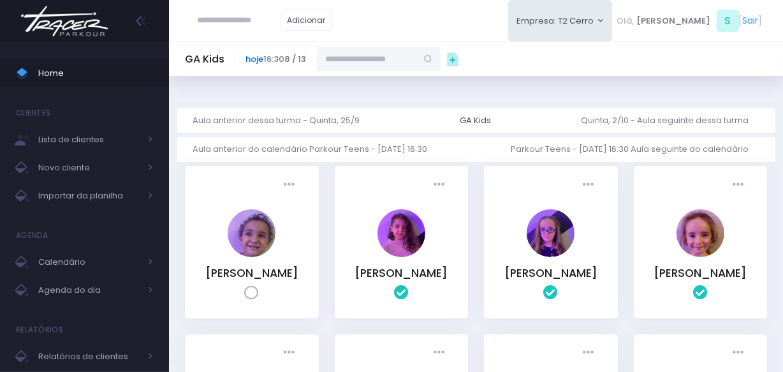
click at [261, 55] on link "hoje" at bounding box center [255, 59] width 18 height 12
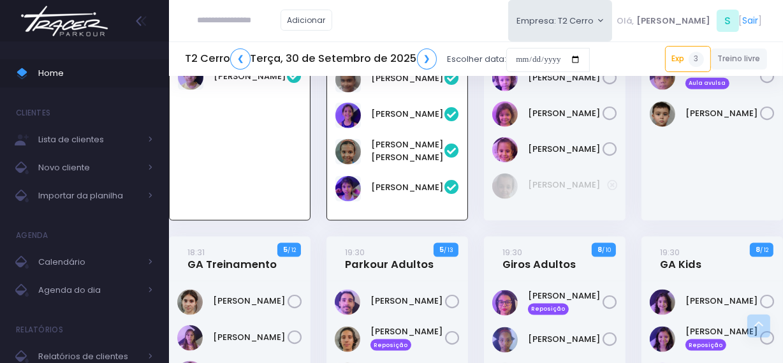
scroll to position [1400, 0]
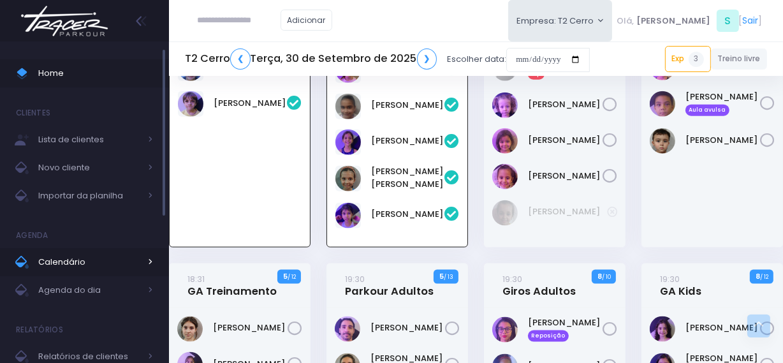
click at [61, 267] on span "Calendário" at bounding box center [89, 262] width 102 height 17
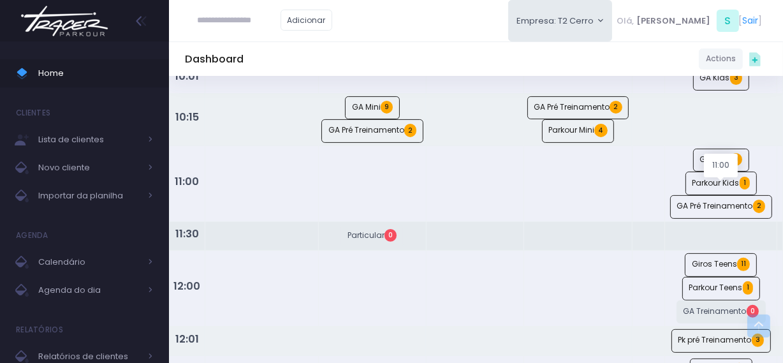
scroll to position [348, 0]
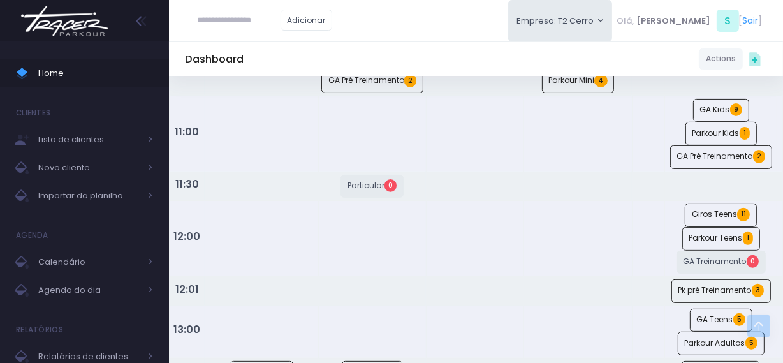
click at [96, 17] on img at bounding box center [64, 21] width 97 height 45
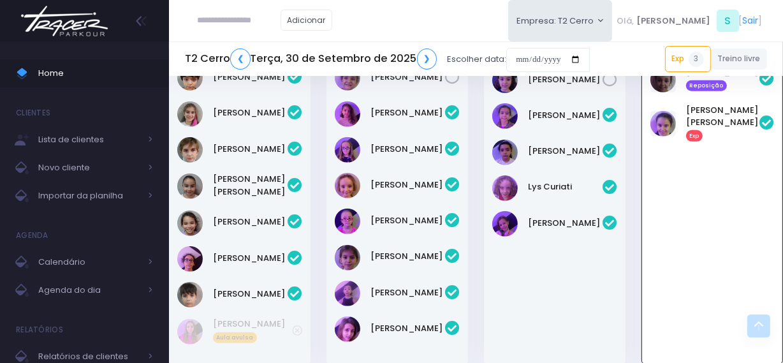
scroll to position [878, 0]
click at [80, 31] on img at bounding box center [64, 21] width 97 height 45
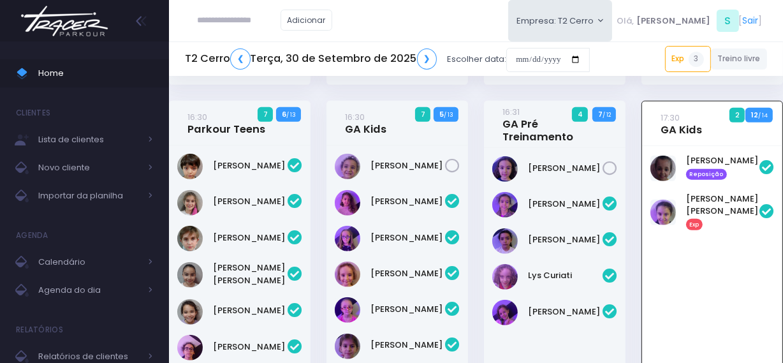
scroll to position [646, 0]
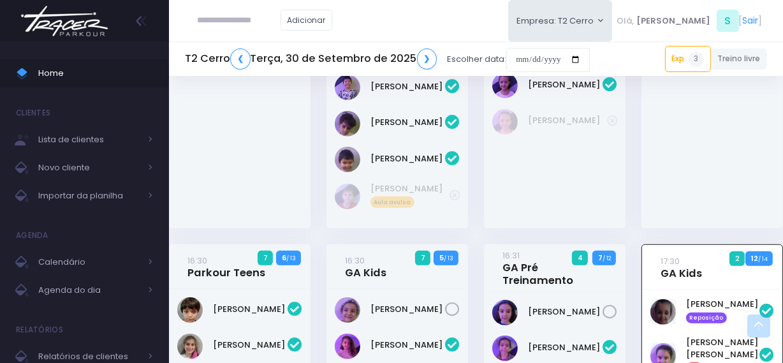
click at [261, 22] on input "text" at bounding box center [239, 20] width 83 height 24
type input "******"
type input "**********"
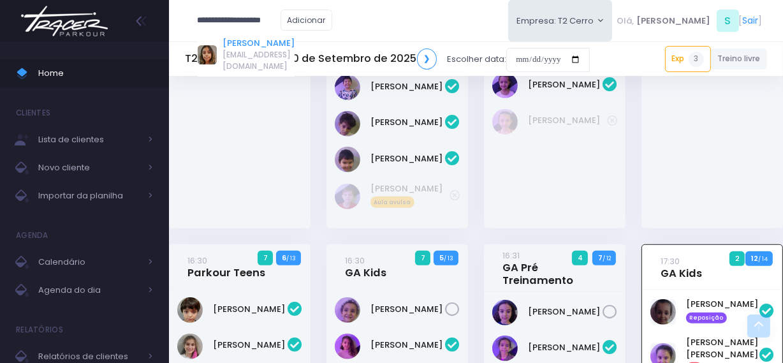
click at [253, 50] on link "Marina Winck Arantes" at bounding box center [259, 43] width 72 height 13
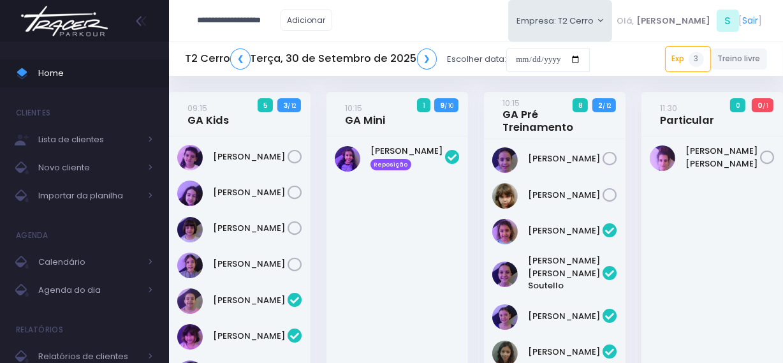
type input "**********"
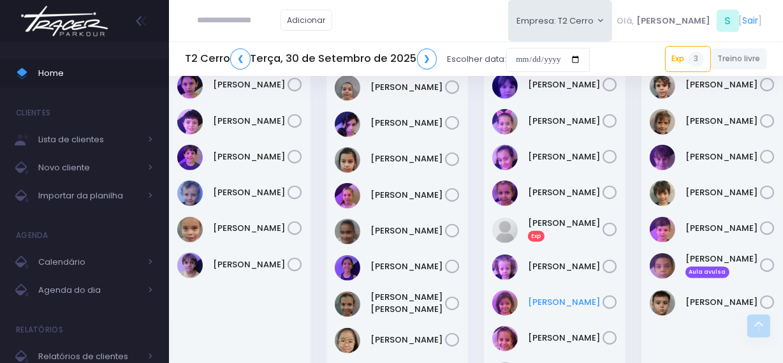
scroll to position [1218, 0]
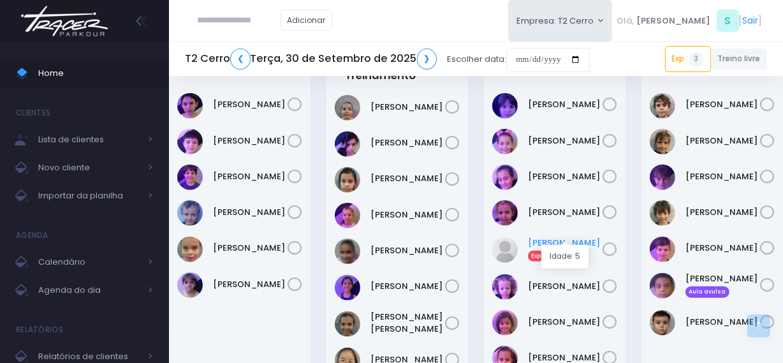
click at [547, 237] on link "Luísa Pavani Exp" at bounding box center [565, 250] width 75 height 26
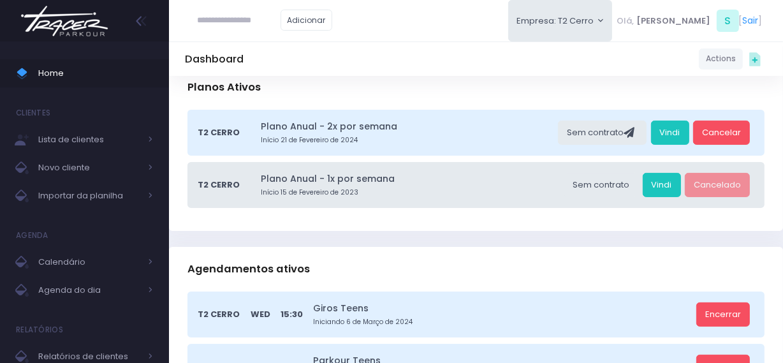
scroll to position [115, 0]
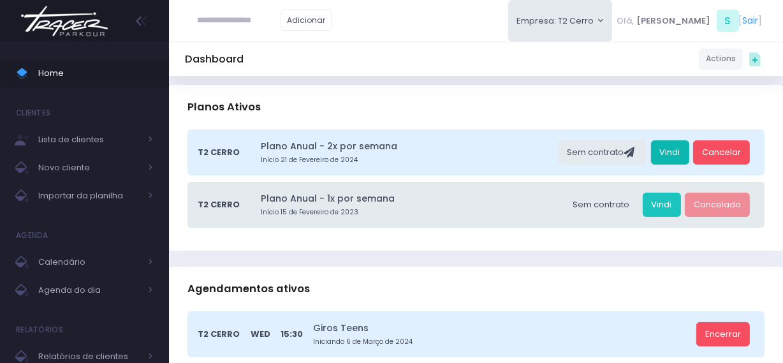
click at [677, 147] on link "Vindi" at bounding box center [670, 152] width 38 height 24
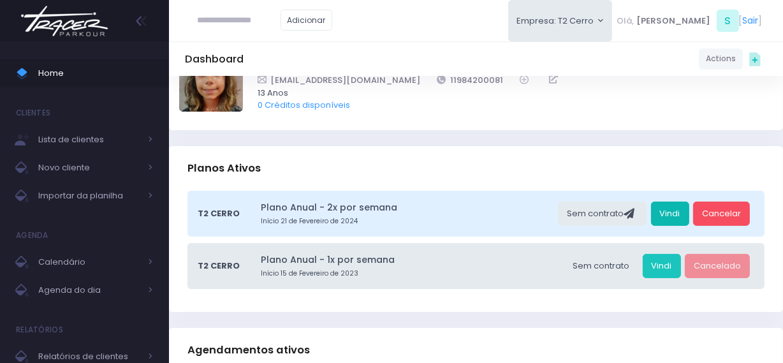
scroll to position [0, 0]
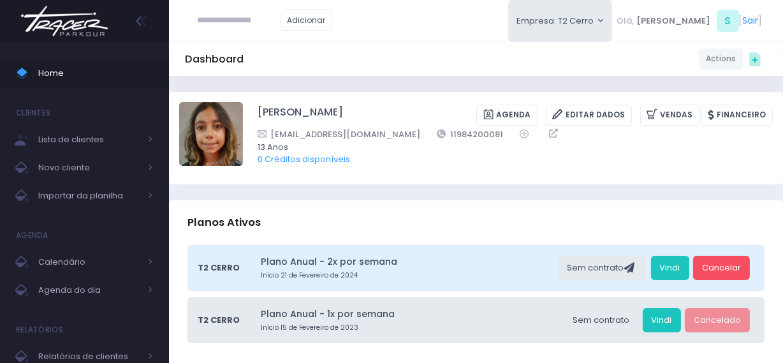
click at [63, 23] on img at bounding box center [64, 21] width 97 height 45
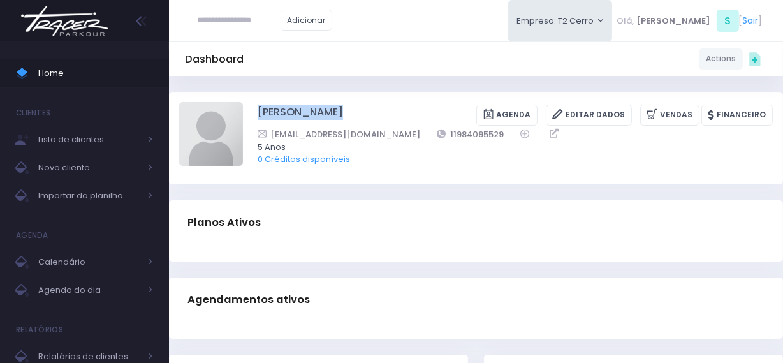
drag, startPoint x: 253, startPoint y: 117, endPoint x: 343, endPoint y: 117, distance: 90.6
click at [343, 117] on div "[PERSON_NAME] [GEOGRAPHIC_DATA] Editar Dados [GEOGRAPHIC_DATA] Financeiro 11984…" at bounding box center [476, 137] width 594 height 71
copy div "[PERSON_NAME]"
click at [216, 156] on img at bounding box center [211, 134] width 64 height 64
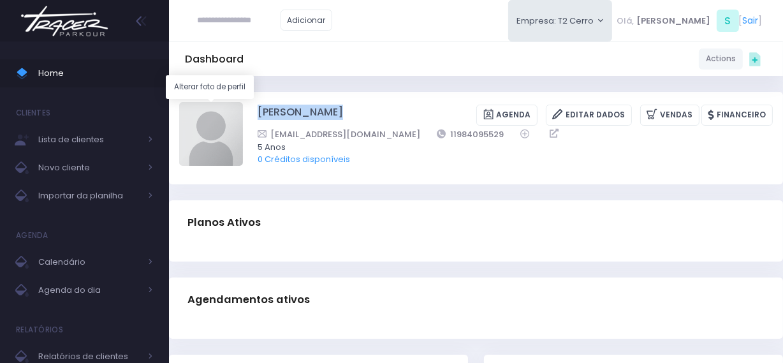
click at [242, 102] on input "file" at bounding box center [242, 101] width 1 height 1
click at [204, 137] on img at bounding box center [211, 134] width 64 height 64
click at [242, 102] on input "file" at bounding box center [242, 101] width 1 height 1
copy div "[PERSON_NAME]"
click at [211, 136] on img at bounding box center [211, 134] width 64 height 64
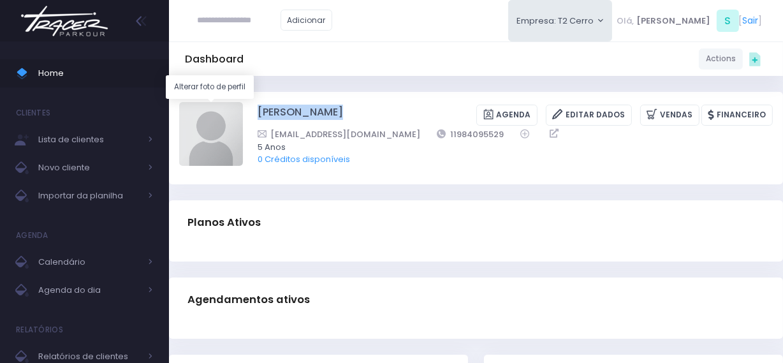
click at [242, 102] on input "file" at bounding box center [242, 101] width 1 height 1
type input "**********"
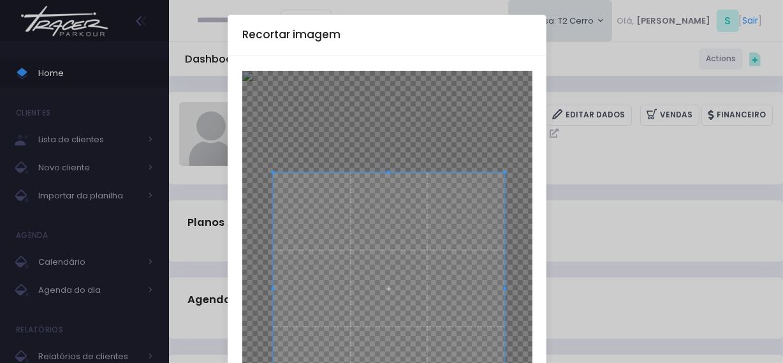
click at [388, 271] on span at bounding box center [389, 288] width 232 height 232
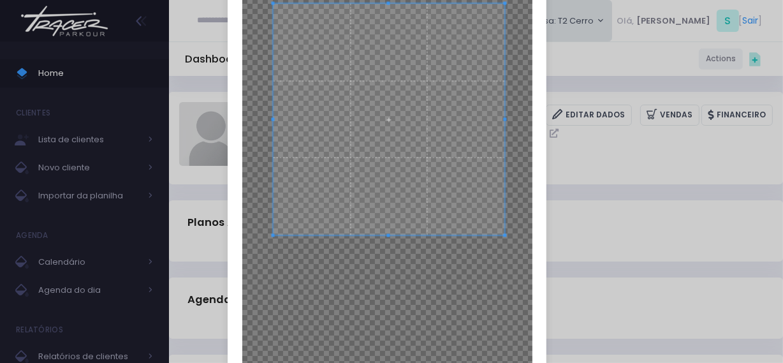
scroll to position [174, 0]
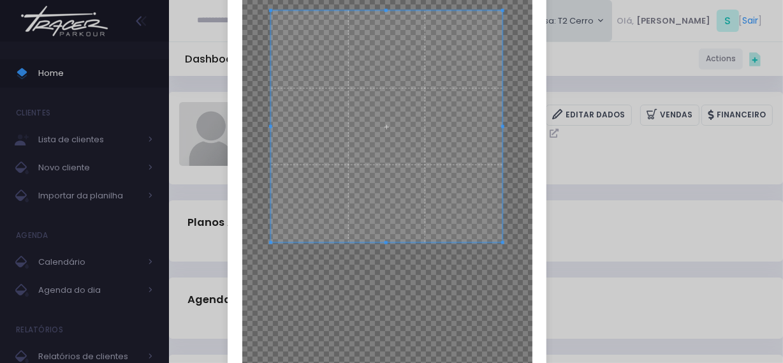
click at [409, 218] on span at bounding box center [387, 127] width 232 height 232
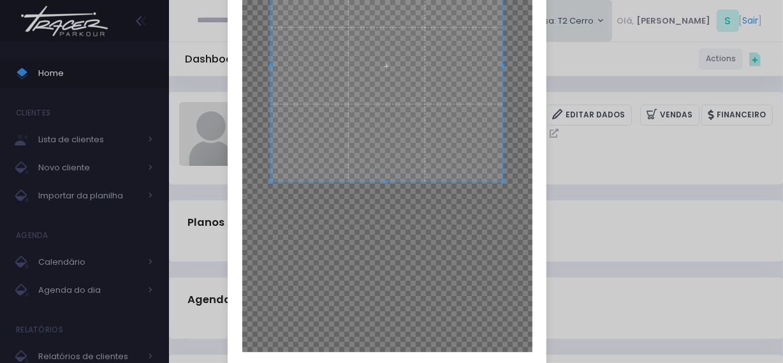
scroll to position [306, 0]
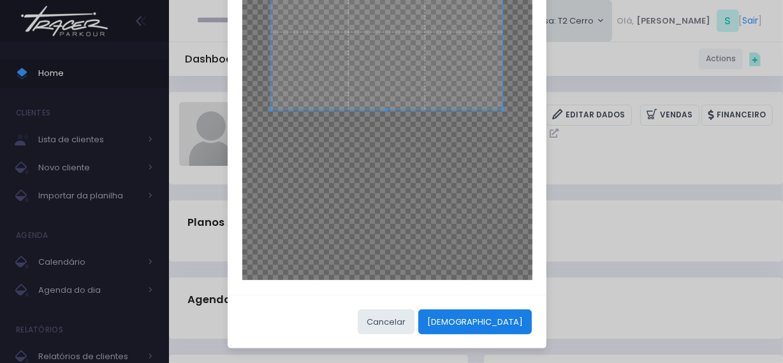
click at [514, 323] on button "[DEMOGRAPHIC_DATA]" at bounding box center [475, 321] width 114 height 24
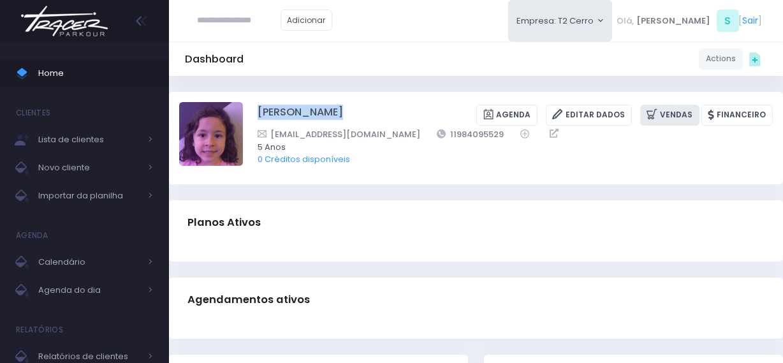
click at [660, 115] on icon at bounding box center [653, 114] width 13 height 15
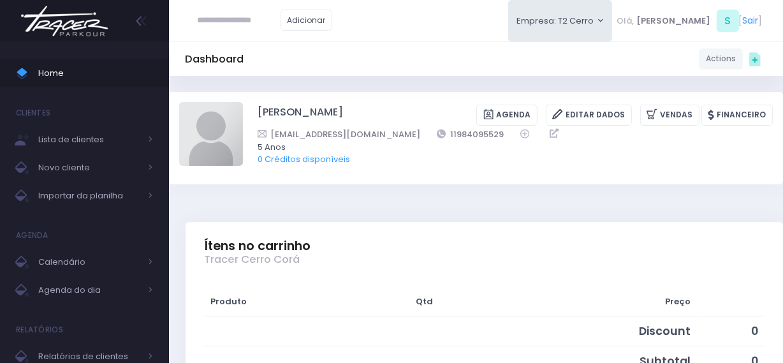
scroll to position [232, 0]
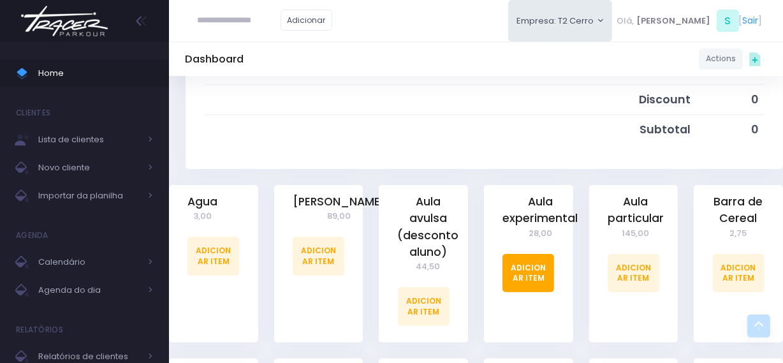
click at [530, 283] on link "Adicionar Item" at bounding box center [529, 273] width 52 height 38
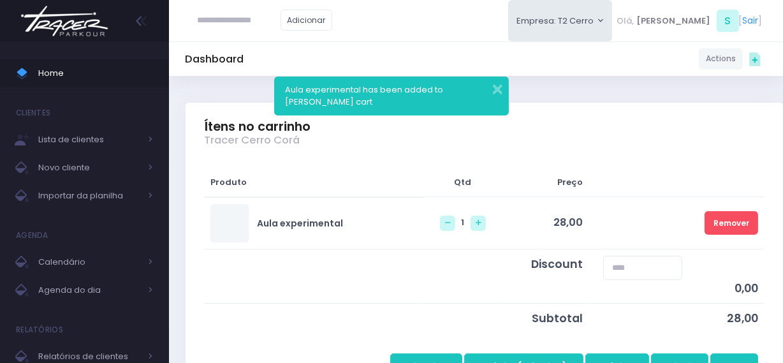
scroll to position [174, 0]
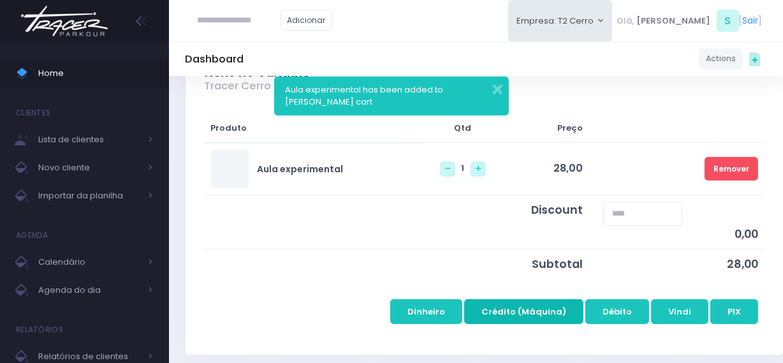
click at [515, 316] on button "Crédito (Máquina)" at bounding box center [523, 311] width 119 height 24
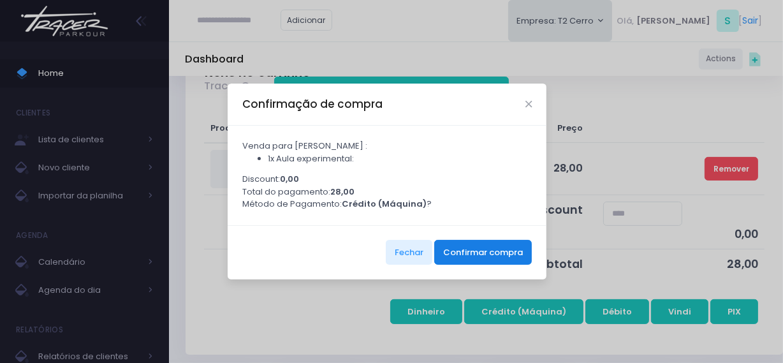
click at [471, 249] on button "Confirmar compra" at bounding box center [483, 252] width 98 height 24
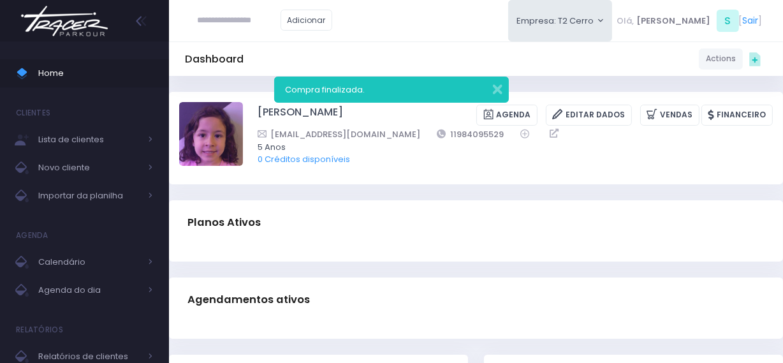
click at [95, 21] on img at bounding box center [64, 21] width 97 height 45
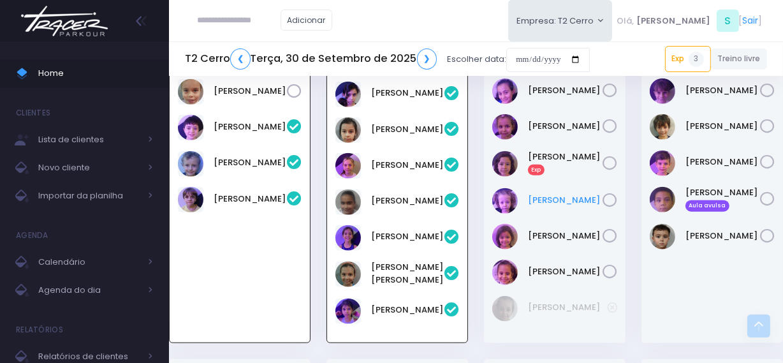
scroll to position [1283, 0]
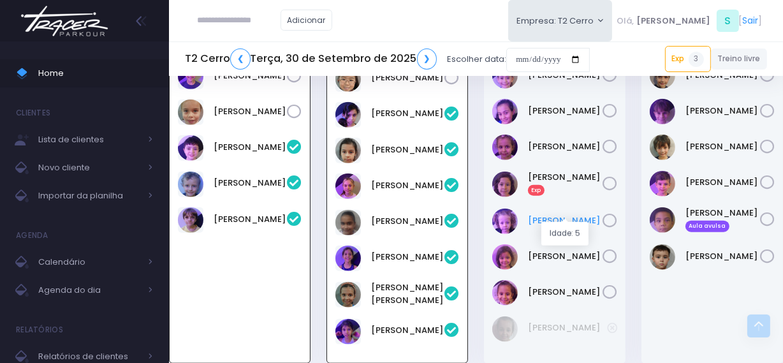
click at [544, 214] on link "[PERSON_NAME]" at bounding box center [565, 220] width 75 height 13
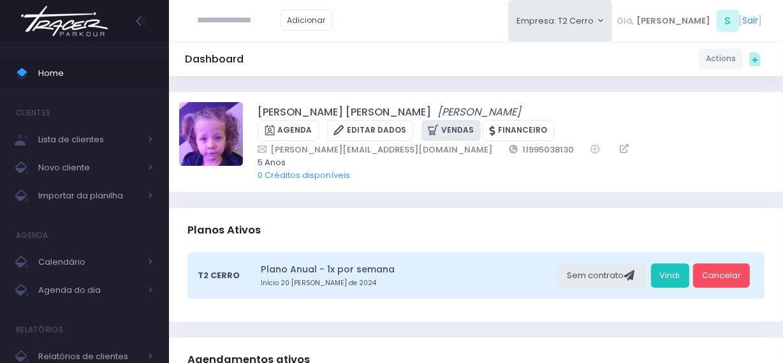
click at [442, 127] on link "Vendas" at bounding box center [451, 130] width 59 height 21
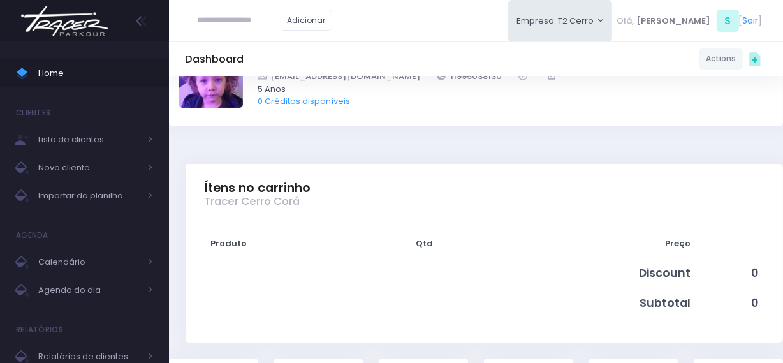
scroll to position [290, 0]
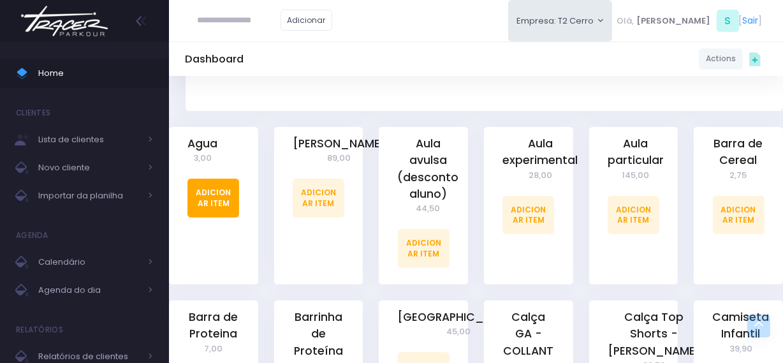
click at [228, 209] on link "Adicionar Item" at bounding box center [214, 198] width 52 height 38
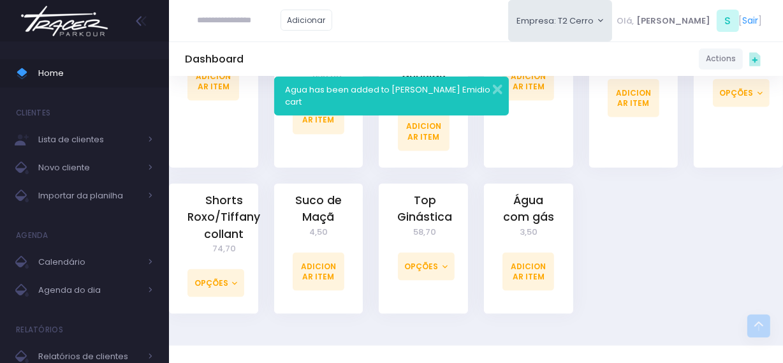
scroll to position [1432, 0]
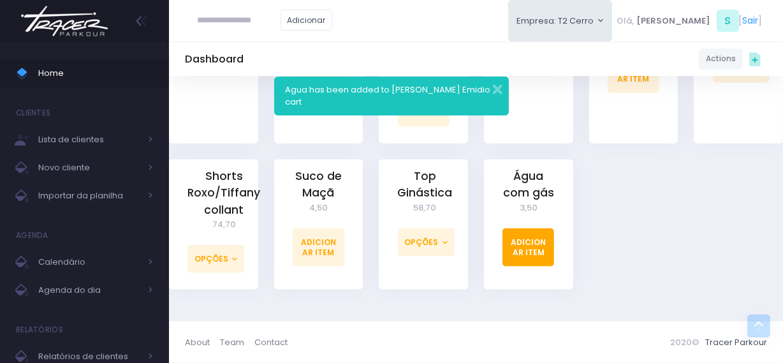
click at [526, 255] on link "Adicionar Item" at bounding box center [529, 247] width 52 height 38
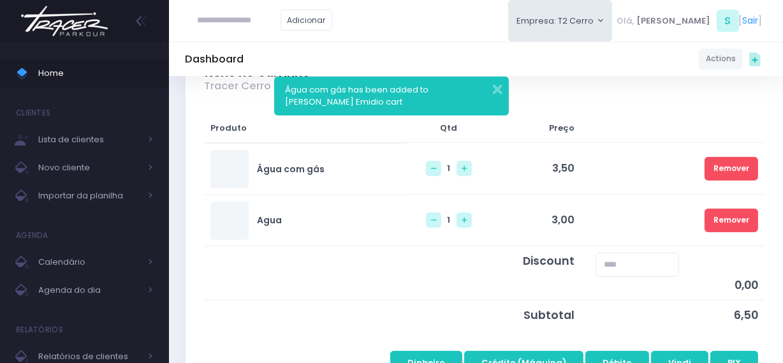
scroll to position [232, 0]
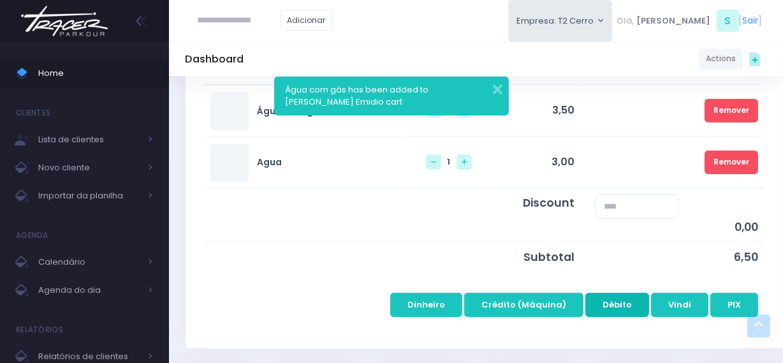
click at [619, 310] on button "Débito" at bounding box center [618, 305] width 64 height 24
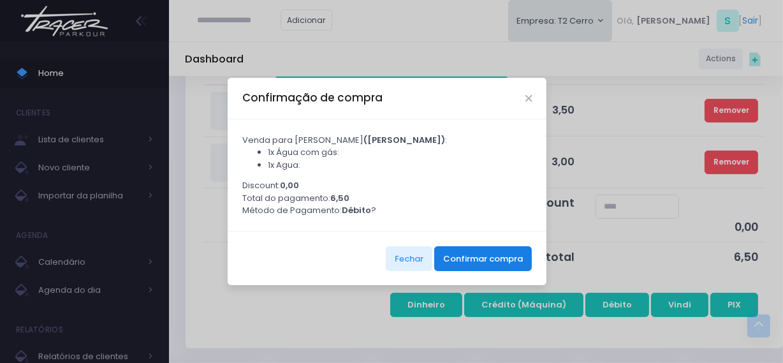
click at [498, 260] on button "Confirmar compra" at bounding box center [483, 258] width 98 height 24
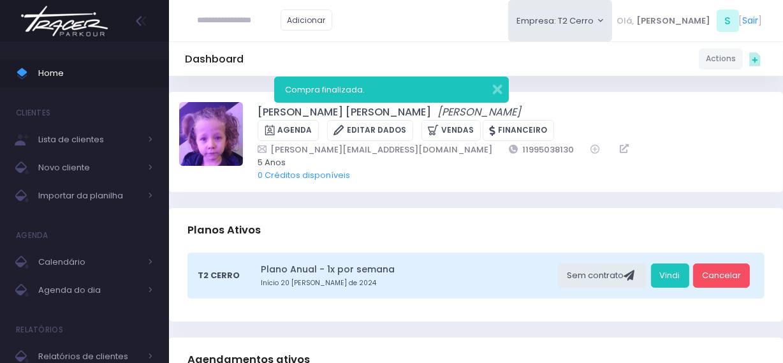
click at [86, 29] on img at bounding box center [64, 21] width 97 height 45
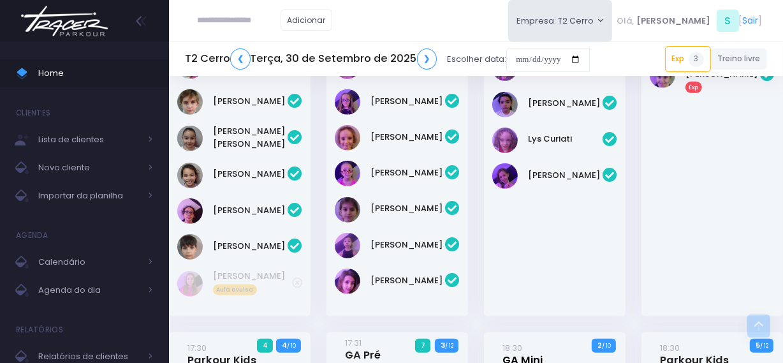
scroll to position [1102, 0]
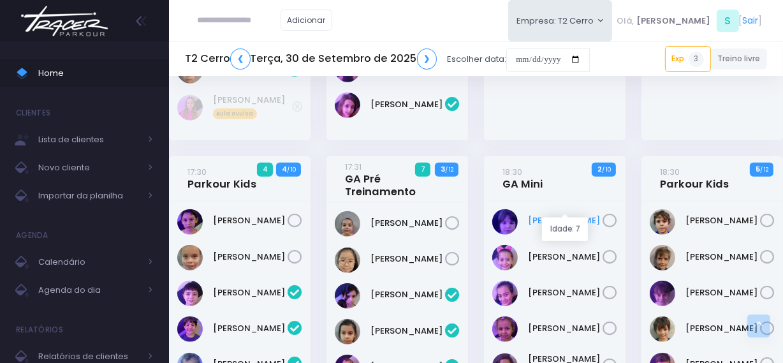
click at [533, 214] on link "[PERSON_NAME]" at bounding box center [565, 220] width 75 height 13
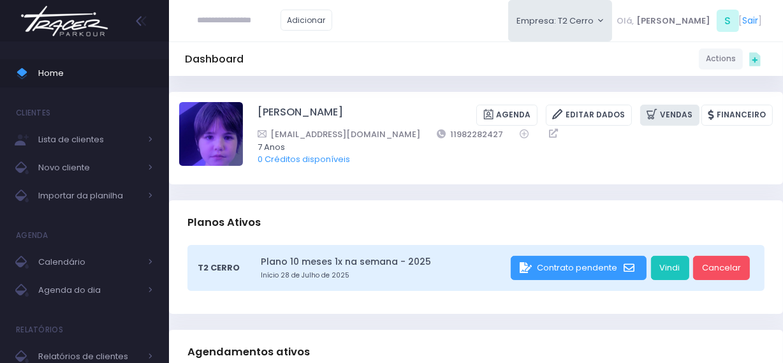
click at [668, 114] on link "Vendas" at bounding box center [669, 115] width 59 height 21
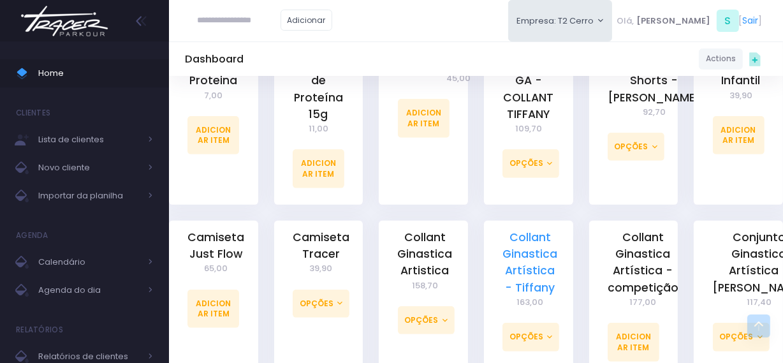
scroll to position [580, 0]
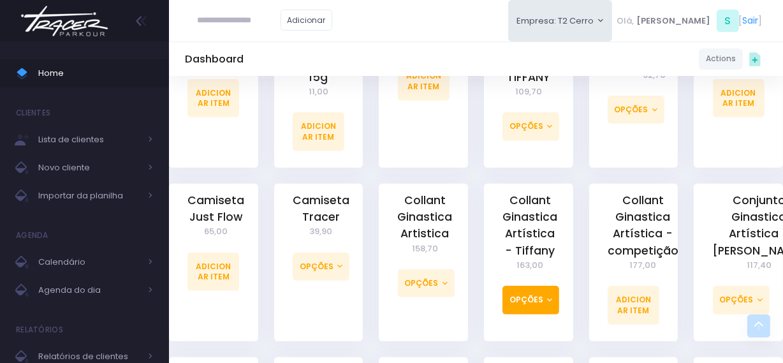
click at [510, 292] on button "Opções" at bounding box center [531, 300] width 57 height 28
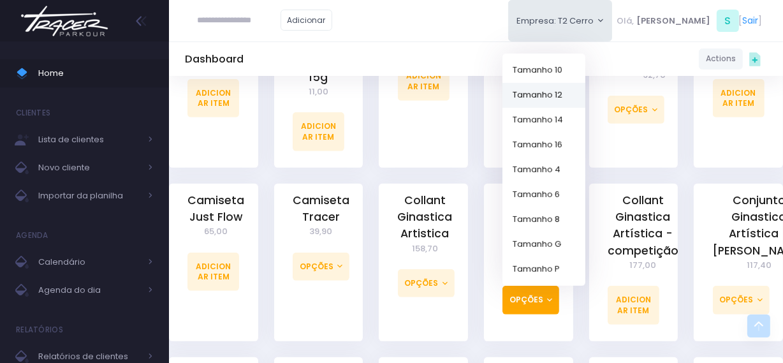
click at [545, 95] on link "Tamanho 12" at bounding box center [544, 94] width 83 height 25
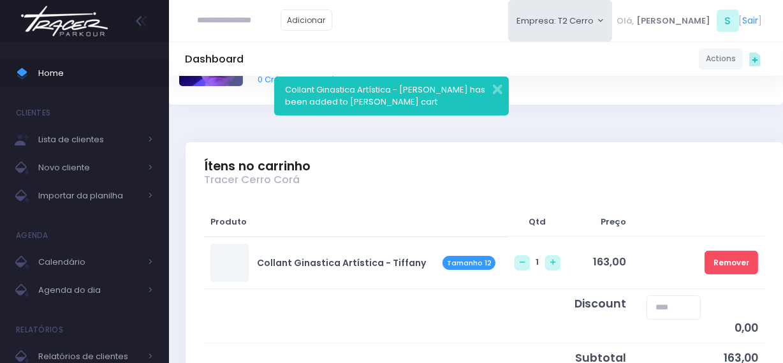
scroll to position [232, 0]
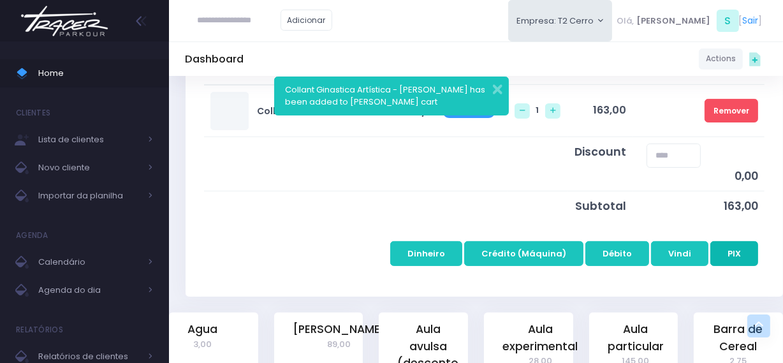
click at [739, 256] on button "PIX" at bounding box center [735, 253] width 48 height 24
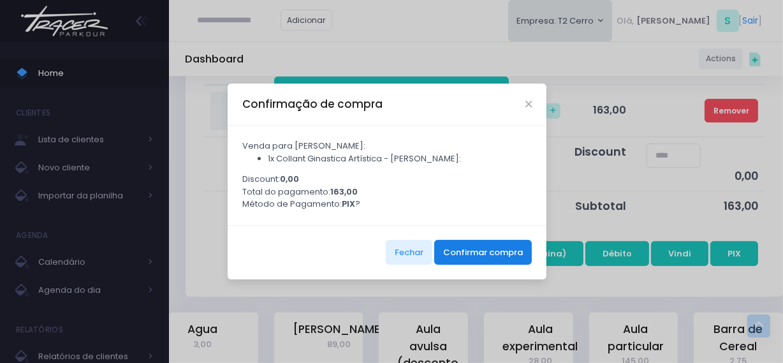
click at [498, 253] on button "Confirmar compra" at bounding box center [483, 252] width 98 height 24
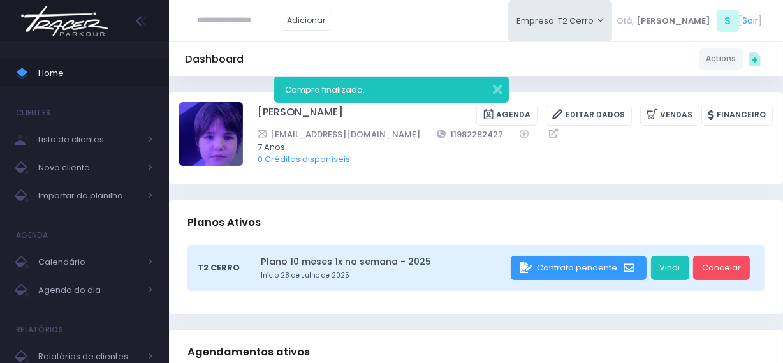
click at [47, 19] on img at bounding box center [64, 21] width 97 height 45
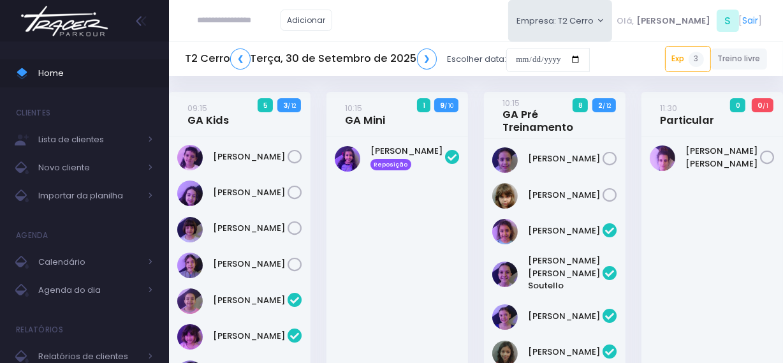
click at [94, 23] on img at bounding box center [64, 21] width 97 height 45
click at [68, 27] on img at bounding box center [64, 21] width 97 height 45
click at [232, 22] on input "text" at bounding box center [239, 20] width 83 height 24
type input "**********"
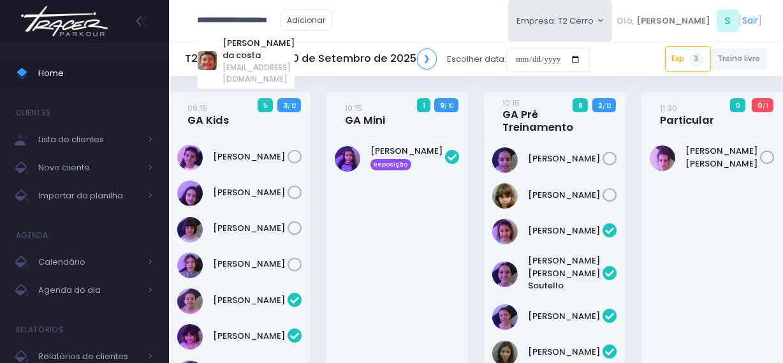
click at [247, 36] on div "Gabriel bicca da costa biccarejane@gmail.com" at bounding box center [247, 61] width 98 height 56
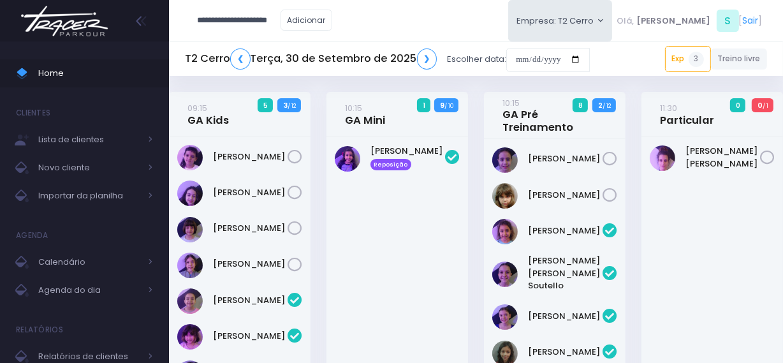
type input "**********"
paste input "******"
type input "******"
click at [88, 31] on img at bounding box center [64, 21] width 97 height 45
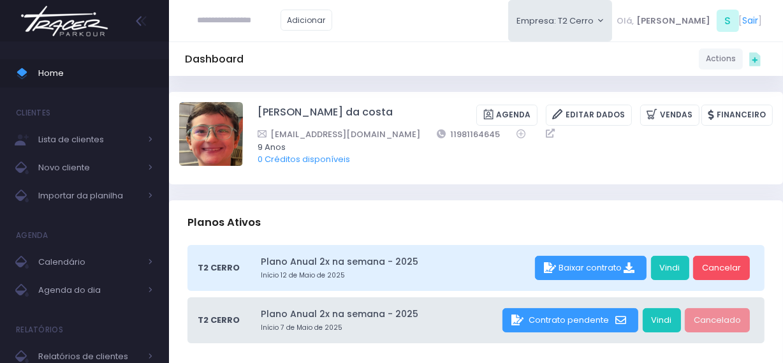
click at [85, 26] on img at bounding box center [64, 21] width 97 height 45
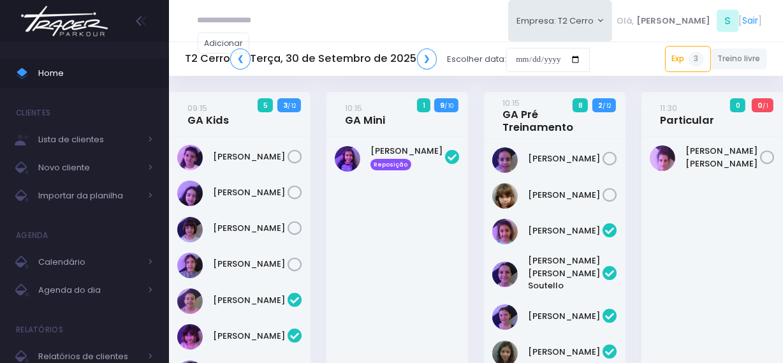
scroll to position [1245, 0]
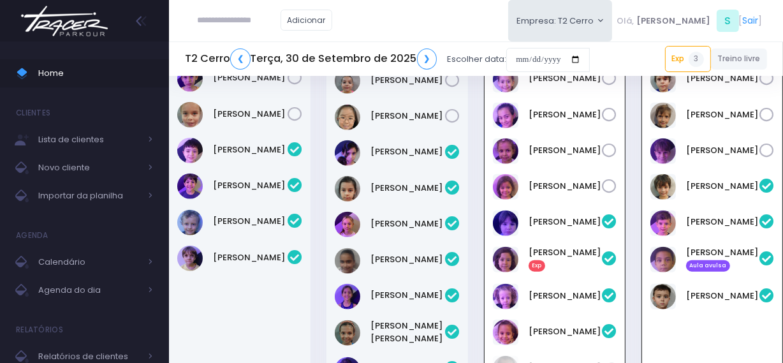
click at [70, 18] on img at bounding box center [64, 21] width 97 height 45
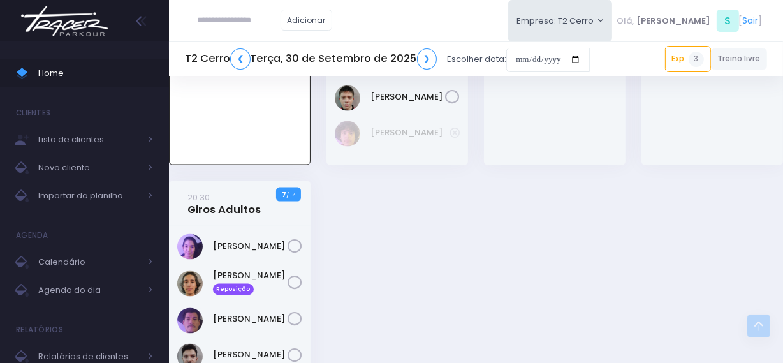
scroll to position [1940, 0]
